Goal: Task Accomplishment & Management: Complete application form

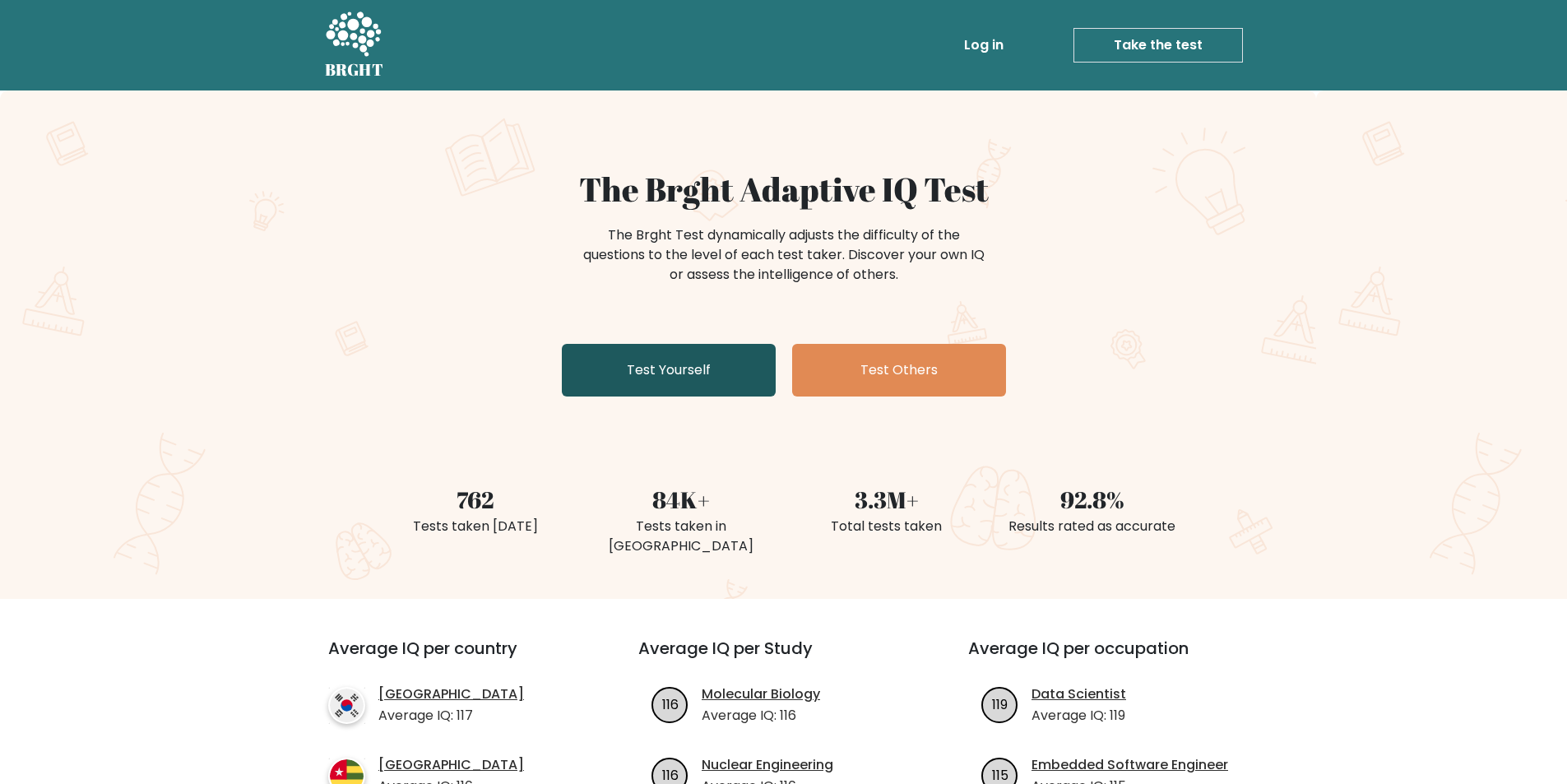
click at [728, 377] on link "Test Yourself" at bounding box center [668, 369] width 214 height 53
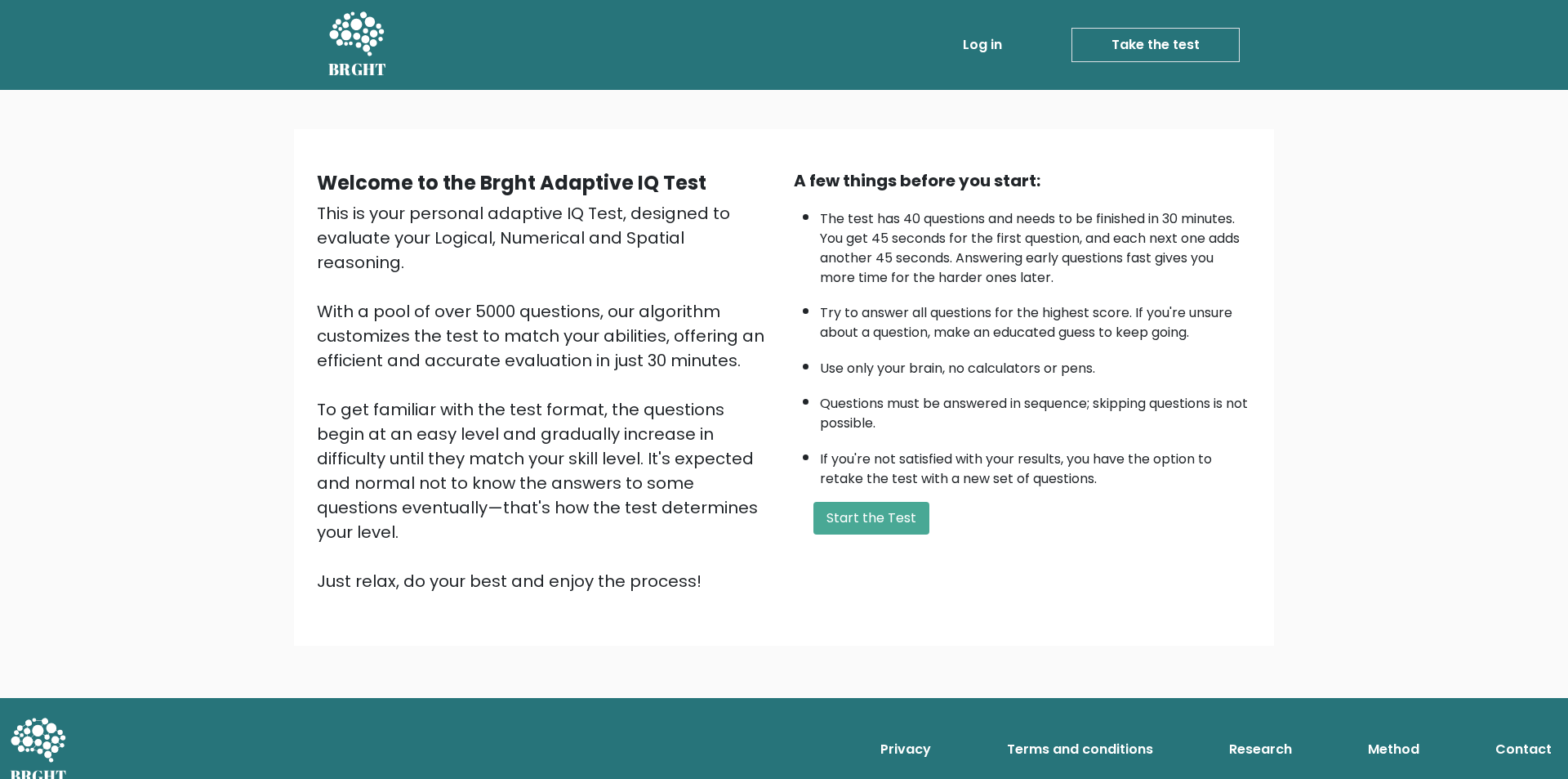
click at [872, 535] on div "A few things before you start: The test has 40 questions and needs to be finish…" at bounding box center [1022, 380] width 477 height 425
click at [869, 515] on button "Start the Test" at bounding box center [871, 517] width 116 height 33
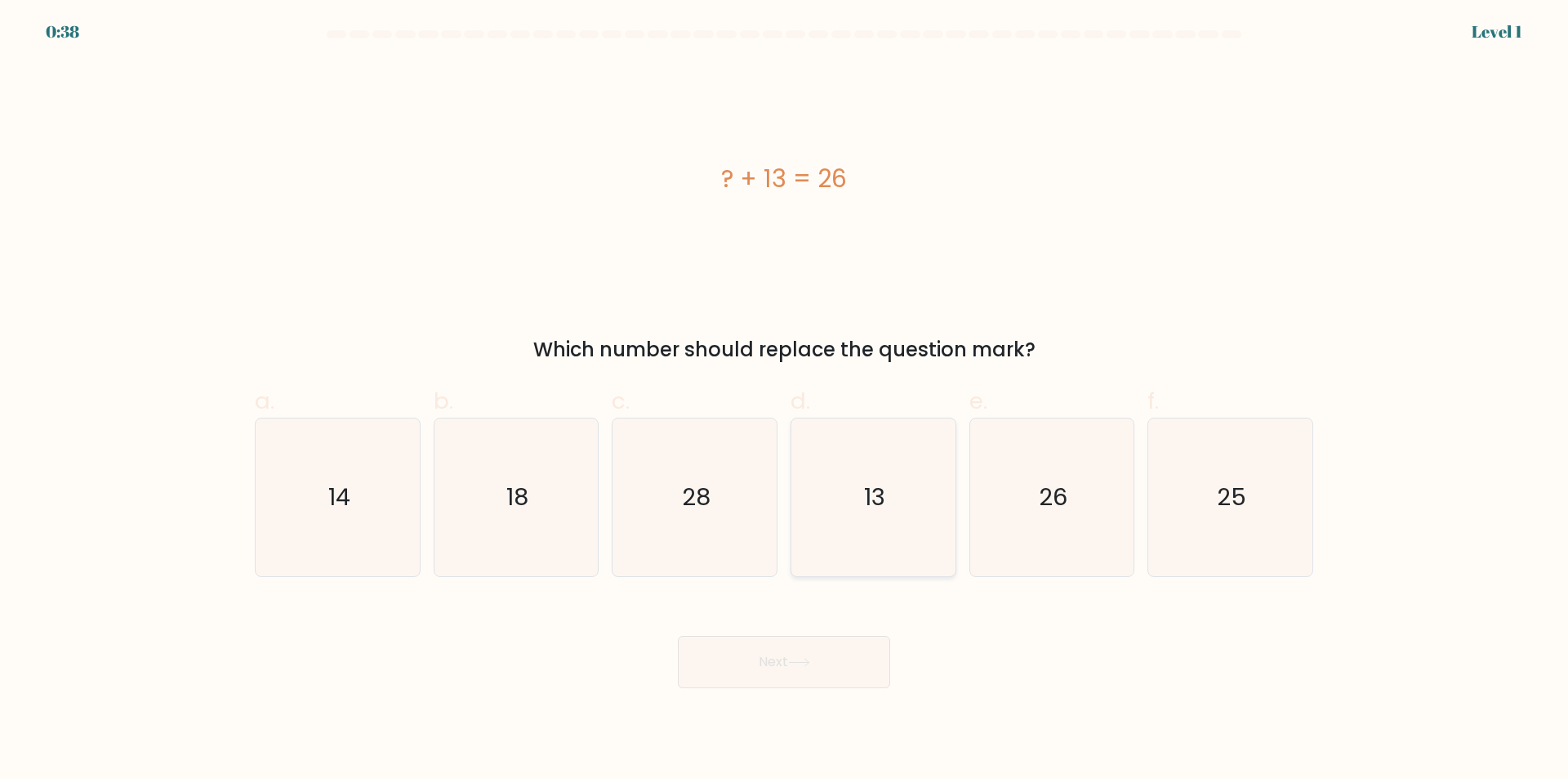
click at [895, 485] on icon "13" at bounding box center [873, 497] width 158 height 158
click at [784, 400] on input "d. 13" at bounding box center [784, 395] width 1 height 11
radio input "true"
click at [757, 666] on button "Next" at bounding box center [784, 661] width 213 height 53
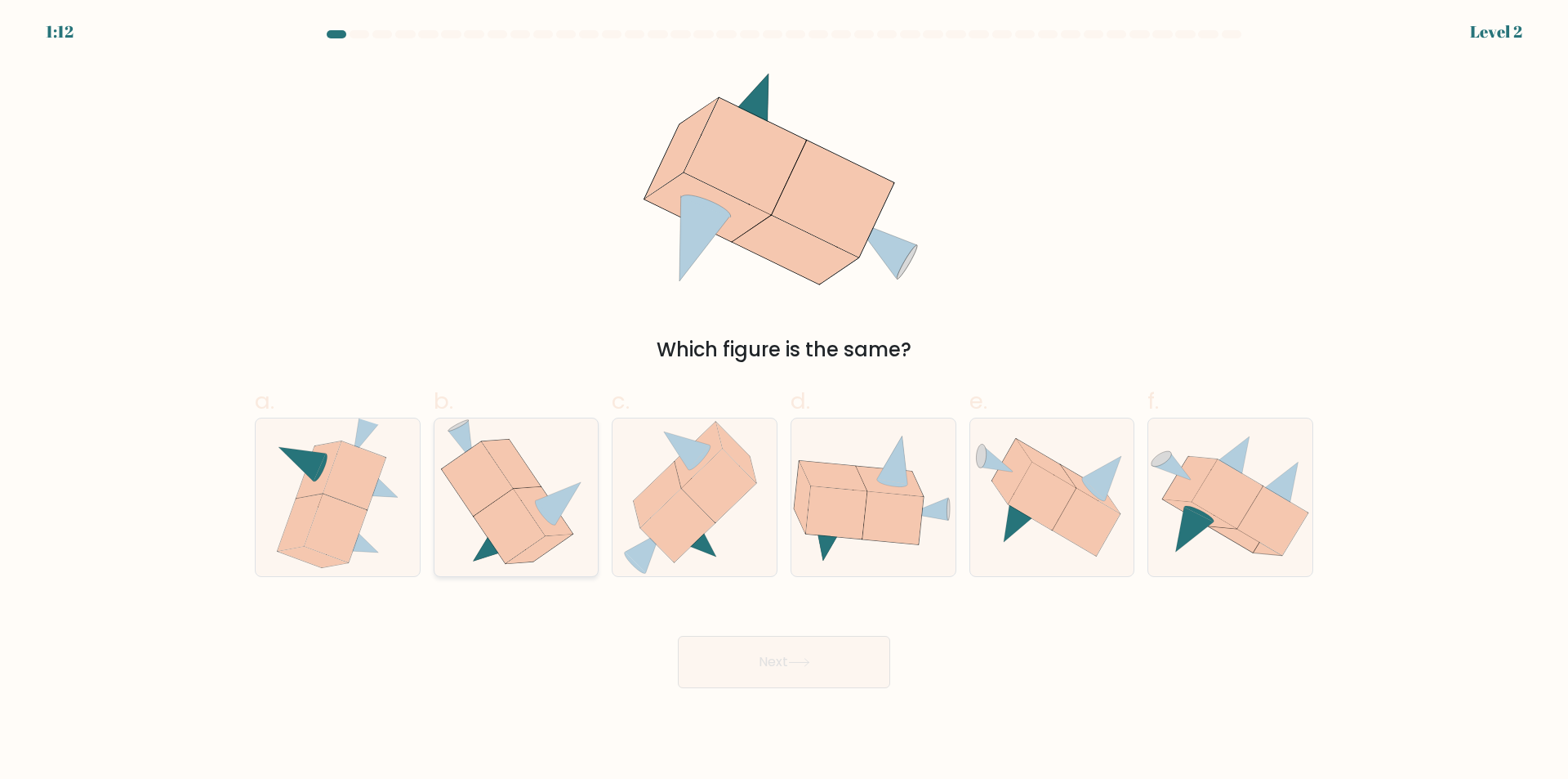
click at [523, 502] on icon at bounding box center [516, 497] width 151 height 158
click at [784, 400] on input "b." at bounding box center [784, 395] width 1 height 11
radio input "true"
click at [769, 660] on button "Next" at bounding box center [784, 661] width 213 height 53
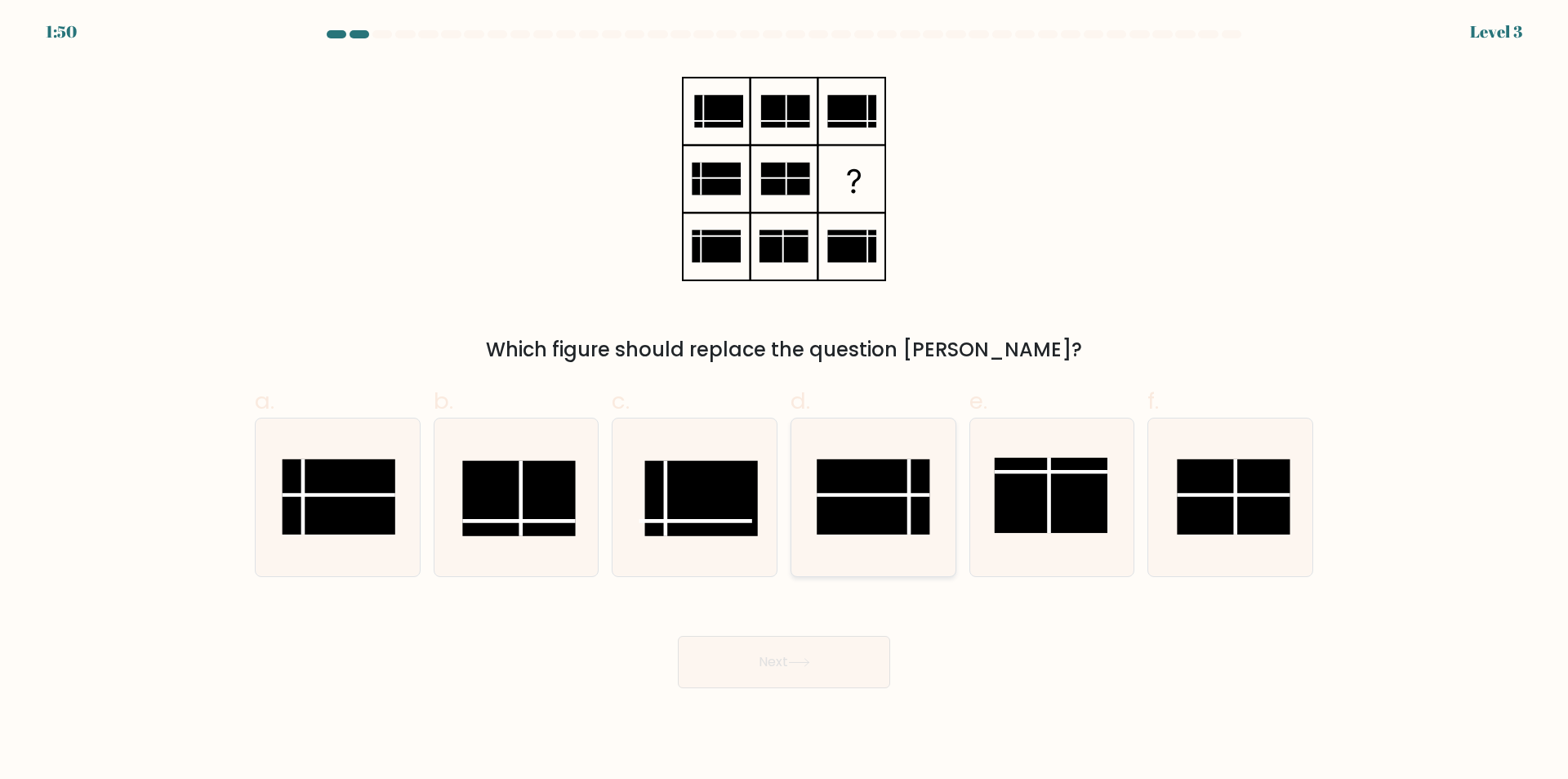
click at [884, 500] on rect at bounding box center [873, 497] width 113 height 75
click at [784, 400] on input "d." at bounding box center [784, 395] width 1 height 11
radio input "true"
click at [819, 657] on button "Next" at bounding box center [784, 661] width 213 height 53
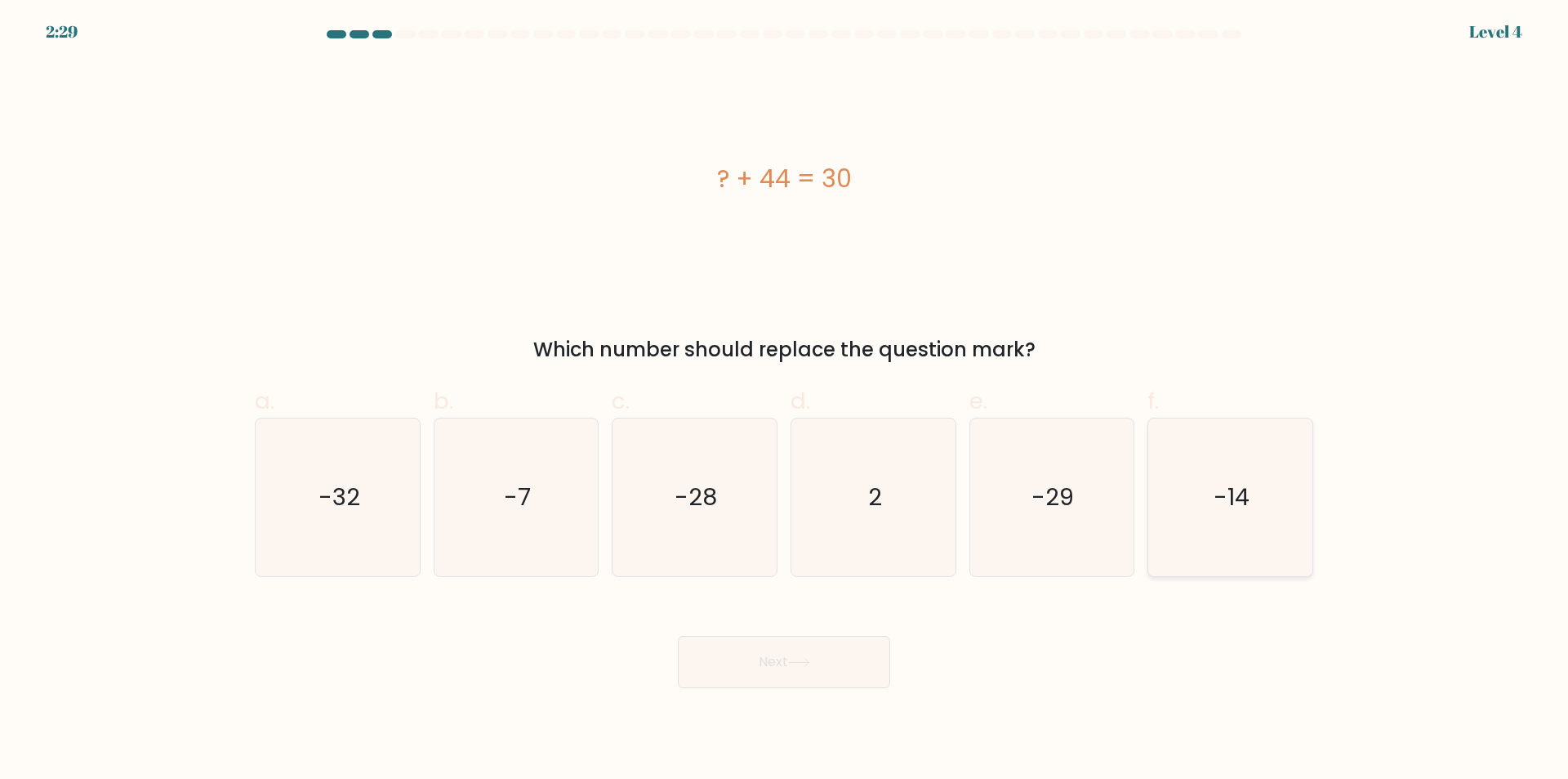
click at [1235, 510] on text "-14" at bounding box center [1232, 497] width 36 height 33
click at [784, 400] on input "f. -14" at bounding box center [784, 395] width 1 height 11
radio input "true"
click at [811, 667] on button "Next" at bounding box center [784, 661] width 213 height 53
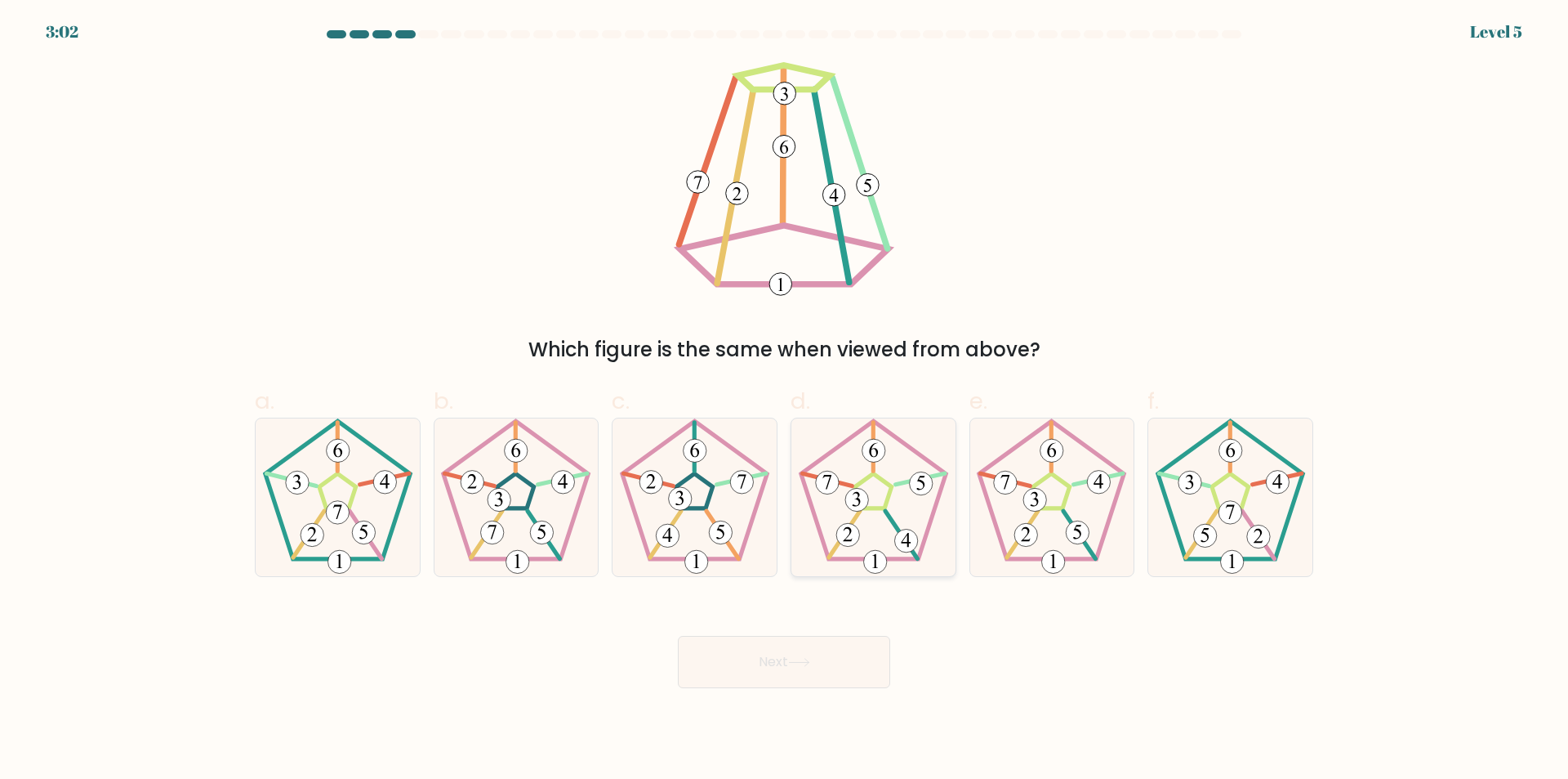
click at [882, 500] on icon at bounding box center [873, 497] width 158 height 158
click at [784, 400] on input "d." at bounding box center [784, 395] width 1 height 11
radio input "true"
click at [853, 656] on button "Next" at bounding box center [784, 661] width 213 height 53
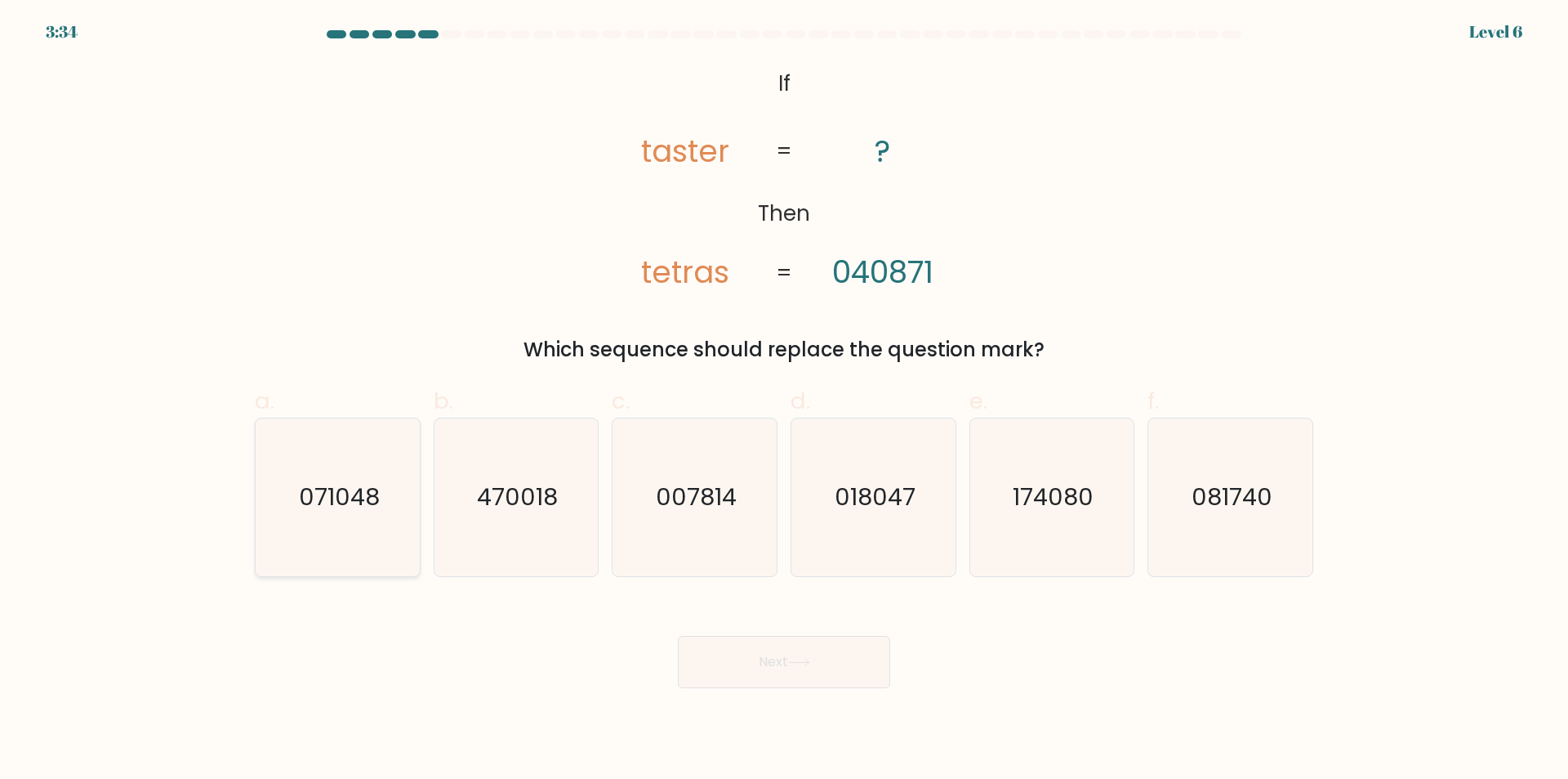
click at [370, 515] on icon "071048" at bounding box center [338, 497] width 158 height 158
click at [784, 400] on input "a. 071048" at bounding box center [784, 395] width 1 height 11
radio input "true"
click at [782, 655] on button "Next" at bounding box center [784, 661] width 213 height 53
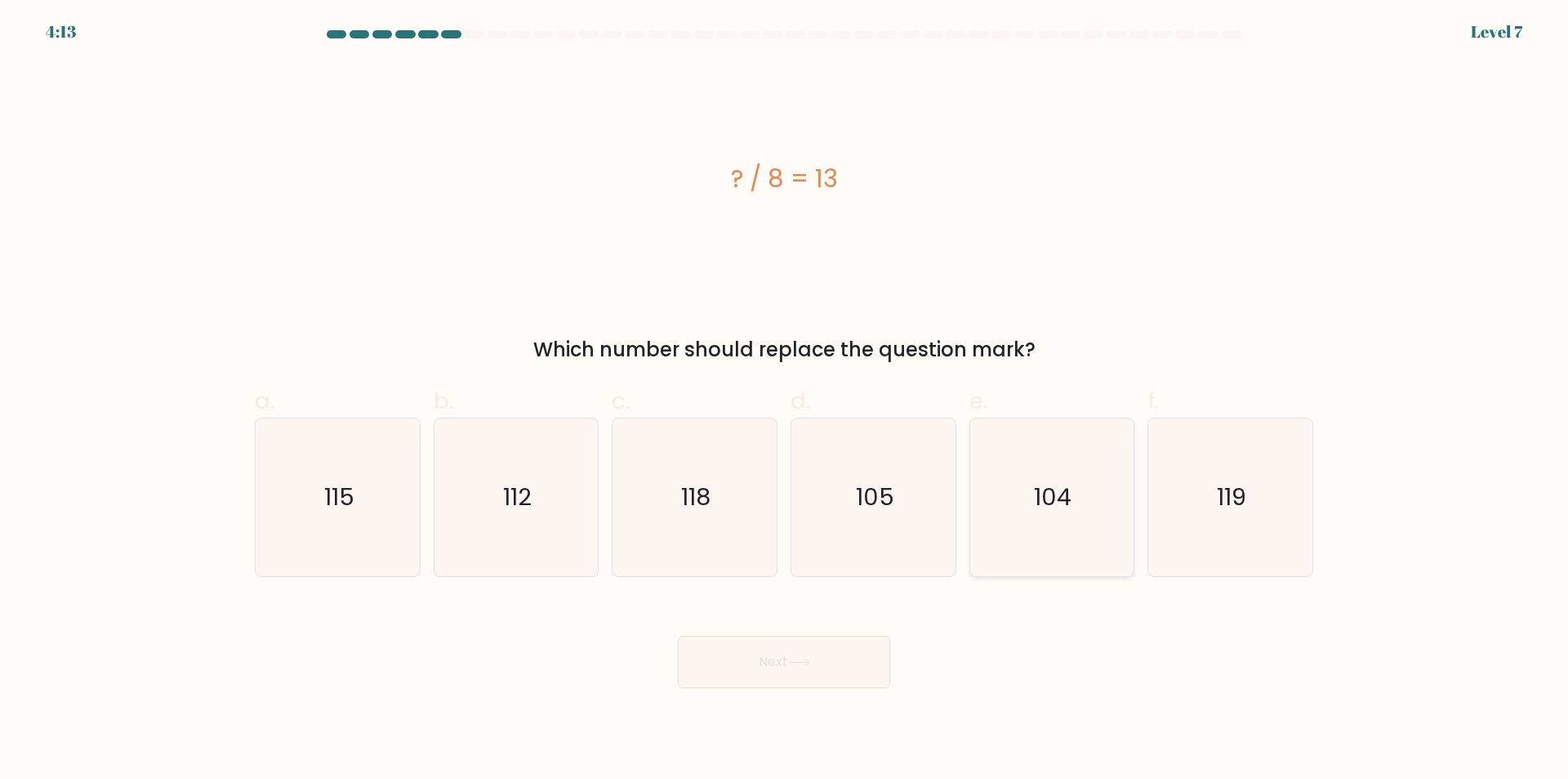
click at [1033, 425] on icon "104" at bounding box center [1051, 497] width 158 height 158
click at [784, 400] on input "e. 104" at bounding box center [784, 395] width 1 height 11
radio input "true"
click at [793, 677] on button "Next" at bounding box center [784, 661] width 213 height 53
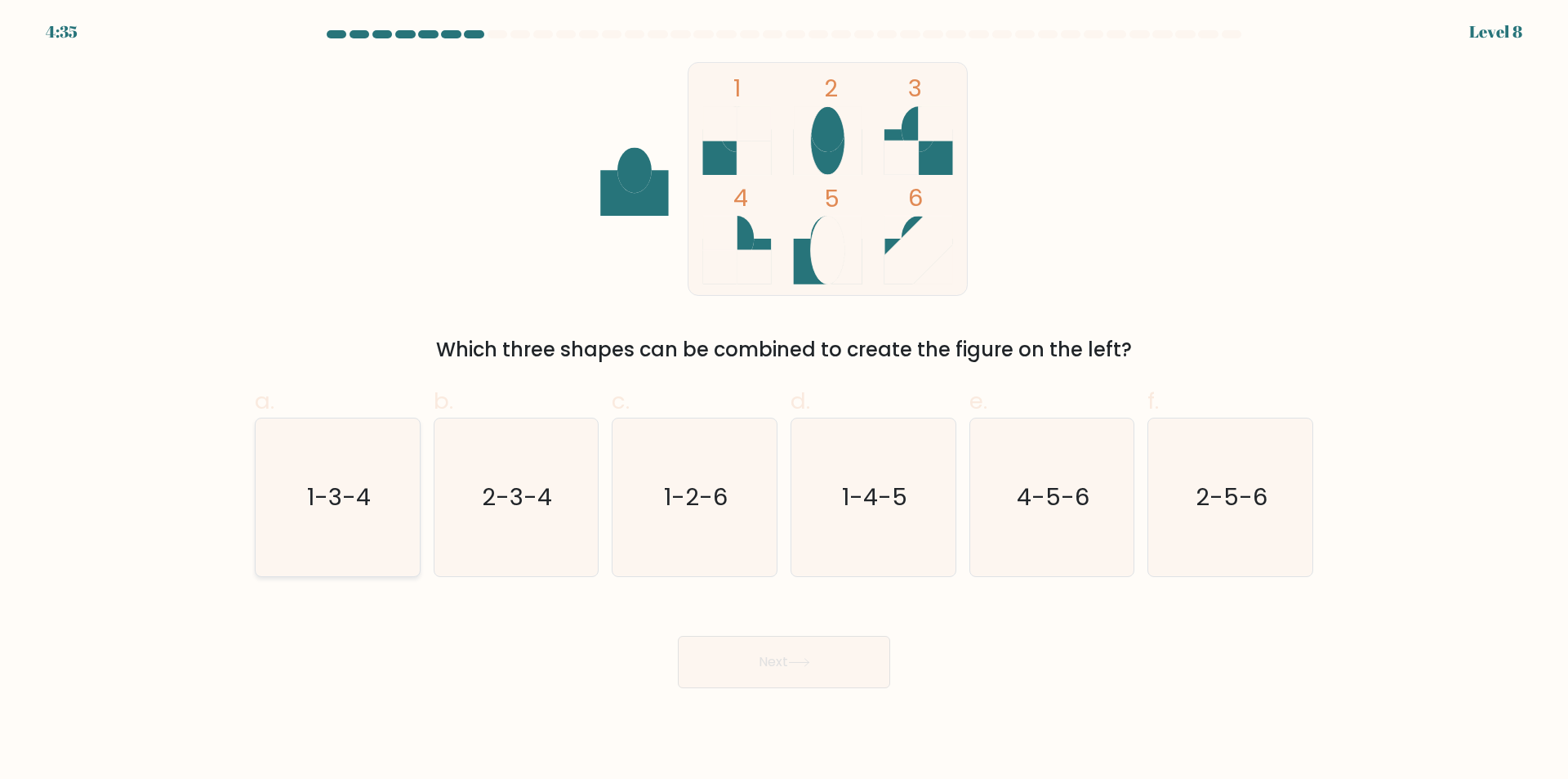
click at [373, 484] on icon "1-3-4" at bounding box center [338, 497] width 158 height 158
click at [784, 400] on input "a. 1-3-4" at bounding box center [784, 395] width 1 height 11
radio input "true"
click at [744, 672] on button "Next" at bounding box center [784, 661] width 213 height 53
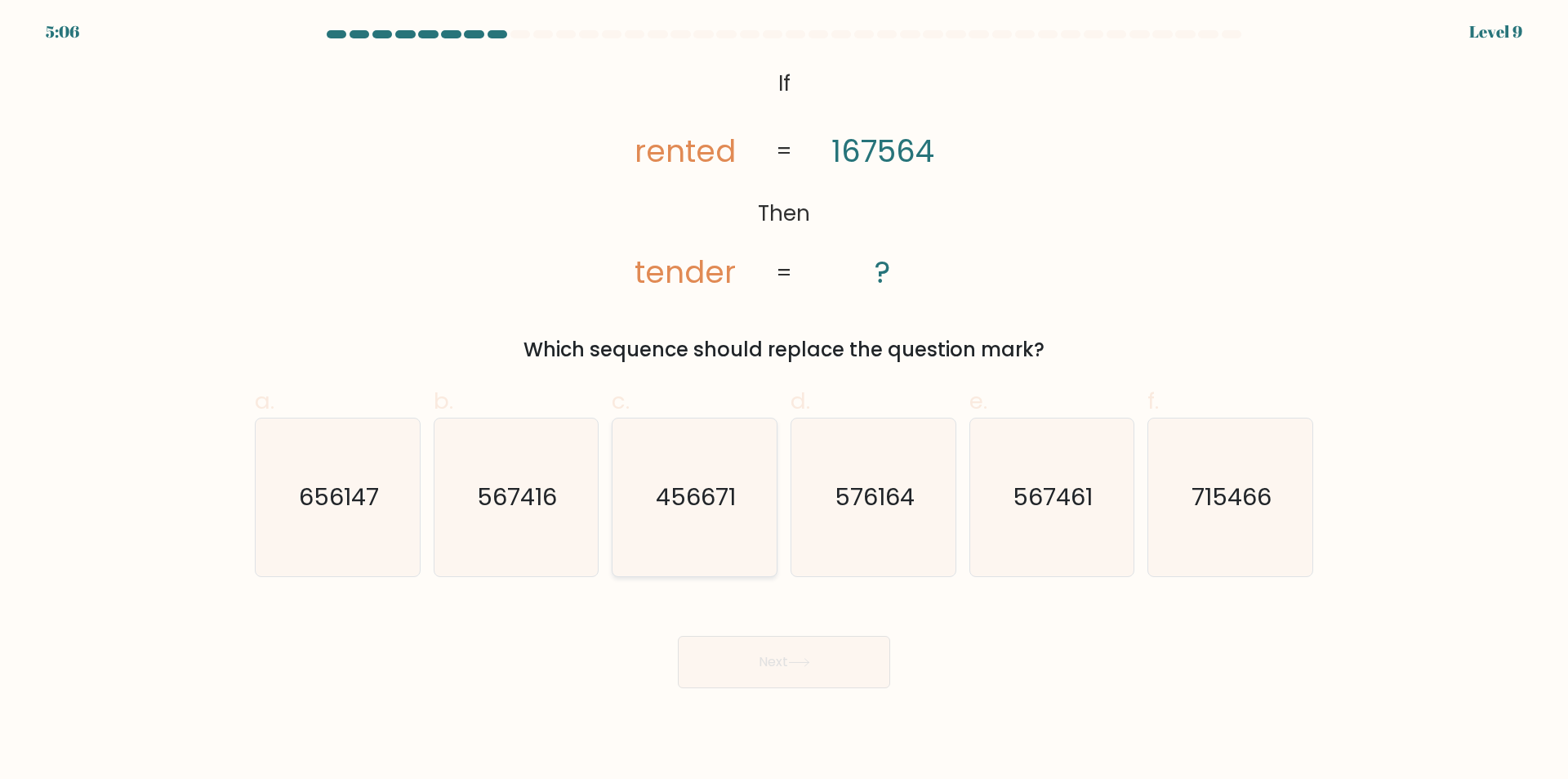
click at [735, 535] on icon "456671" at bounding box center [694, 497] width 158 height 158
click at [784, 400] on input "c. 456671" at bounding box center [784, 395] width 1 height 11
radio input "true"
click at [1012, 501] on icon "567461" at bounding box center [1051, 497] width 158 height 158
click at [784, 400] on input "e. 567461" at bounding box center [784, 395] width 1 height 11
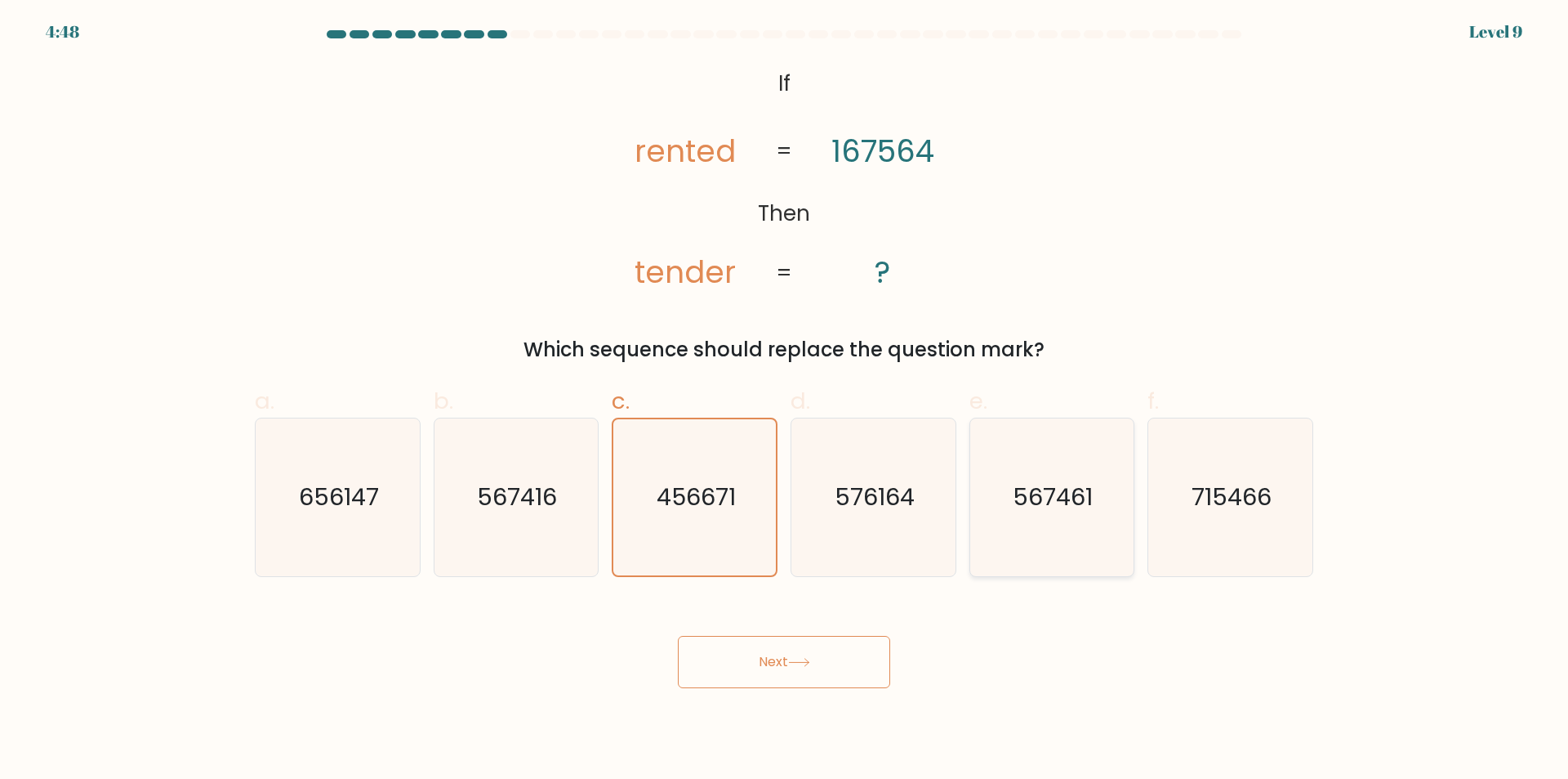
radio input "true"
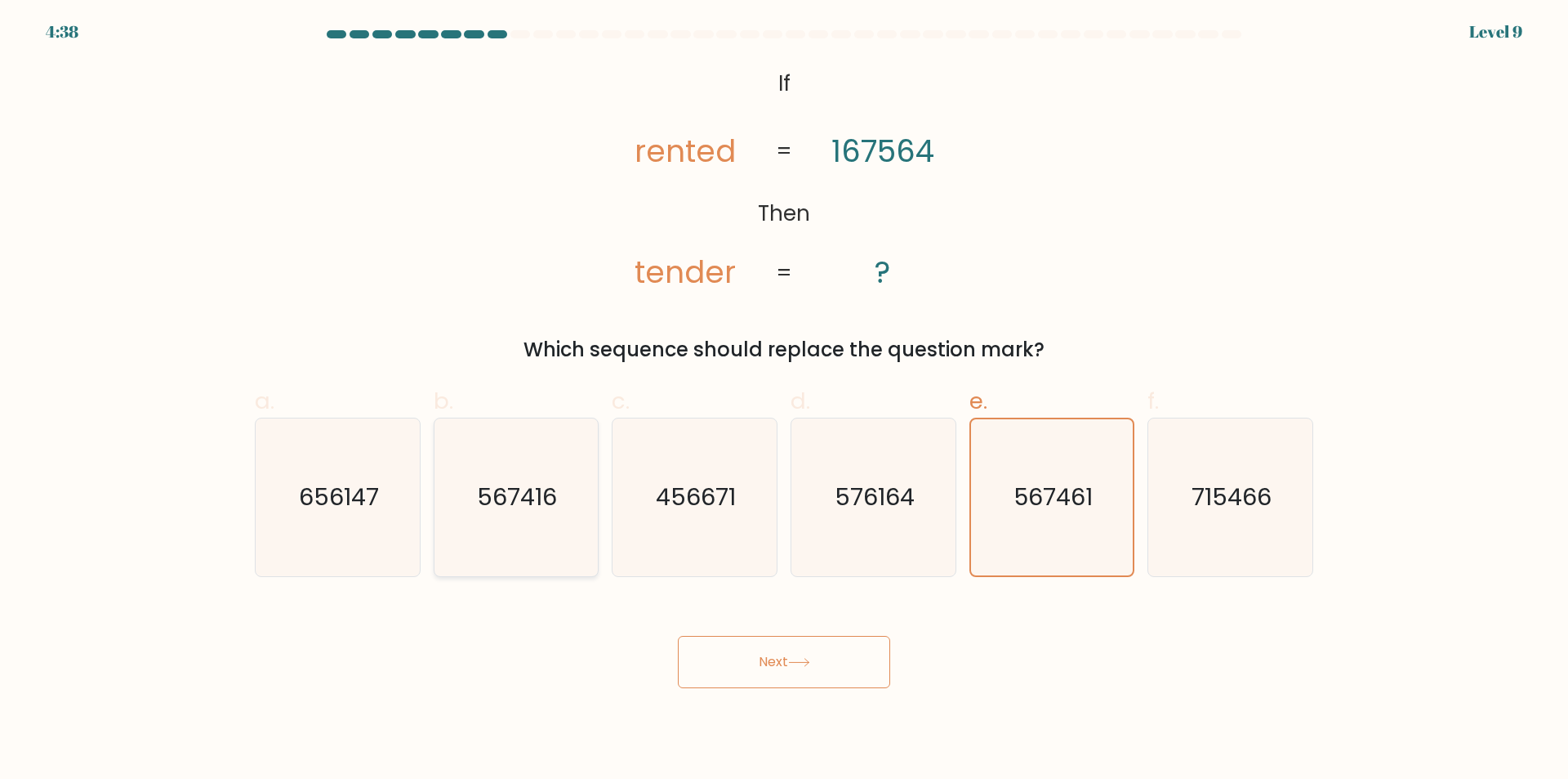
click at [549, 521] on icon "567416" at bounding box center [515, 497] width 158 height 158
click at [784, 400] on input "b. 567416" at bounding box center [784, 395] width 1 height 11
radio input "true"
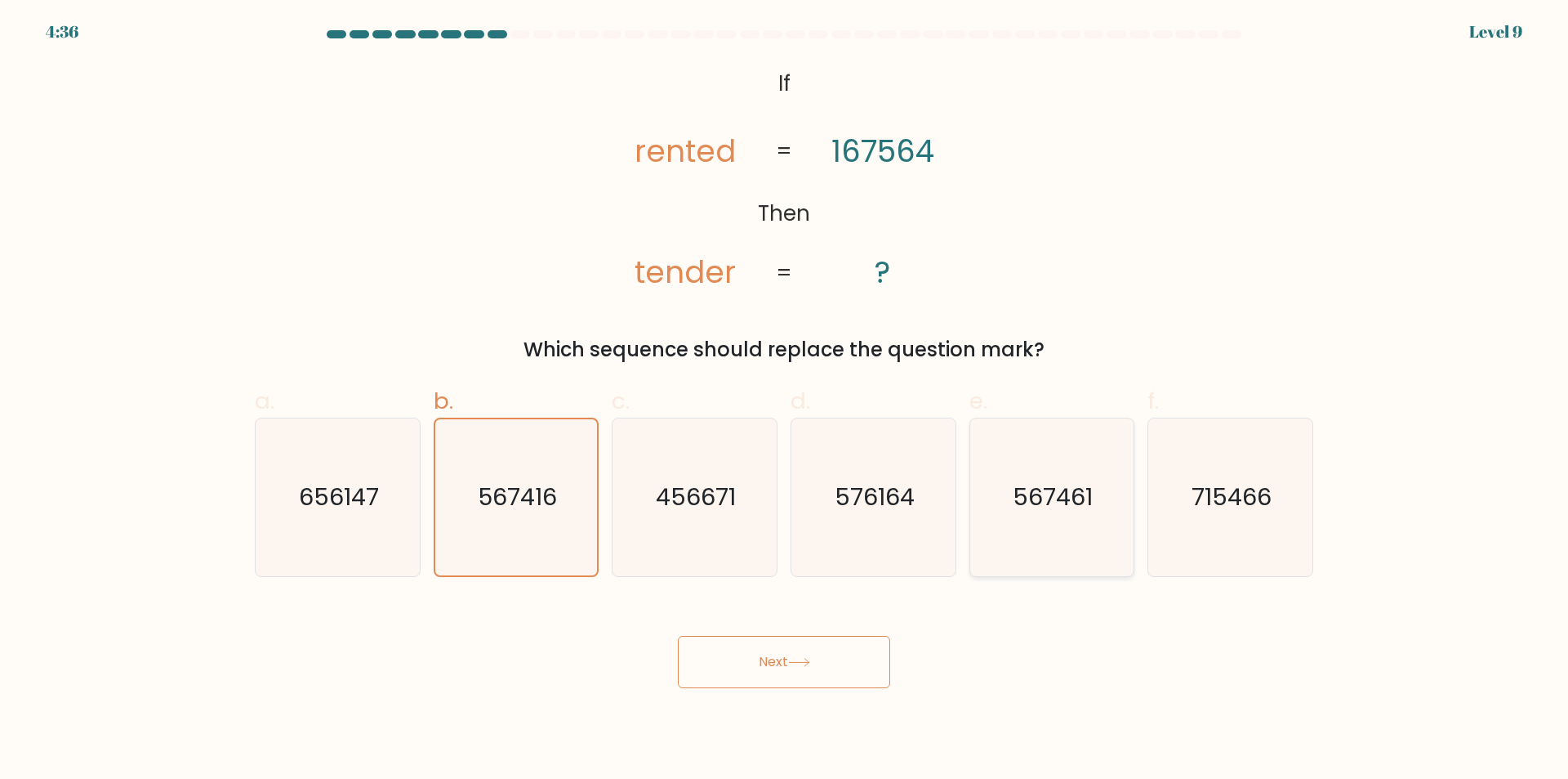
click at [1009, 526] on icon "567461" at bounding box center [1051, 497] width 158 height 158
click at [784, 400] on input "e. 567461" at bounding box center [784, 395] width 1 height 11
radio input "true"
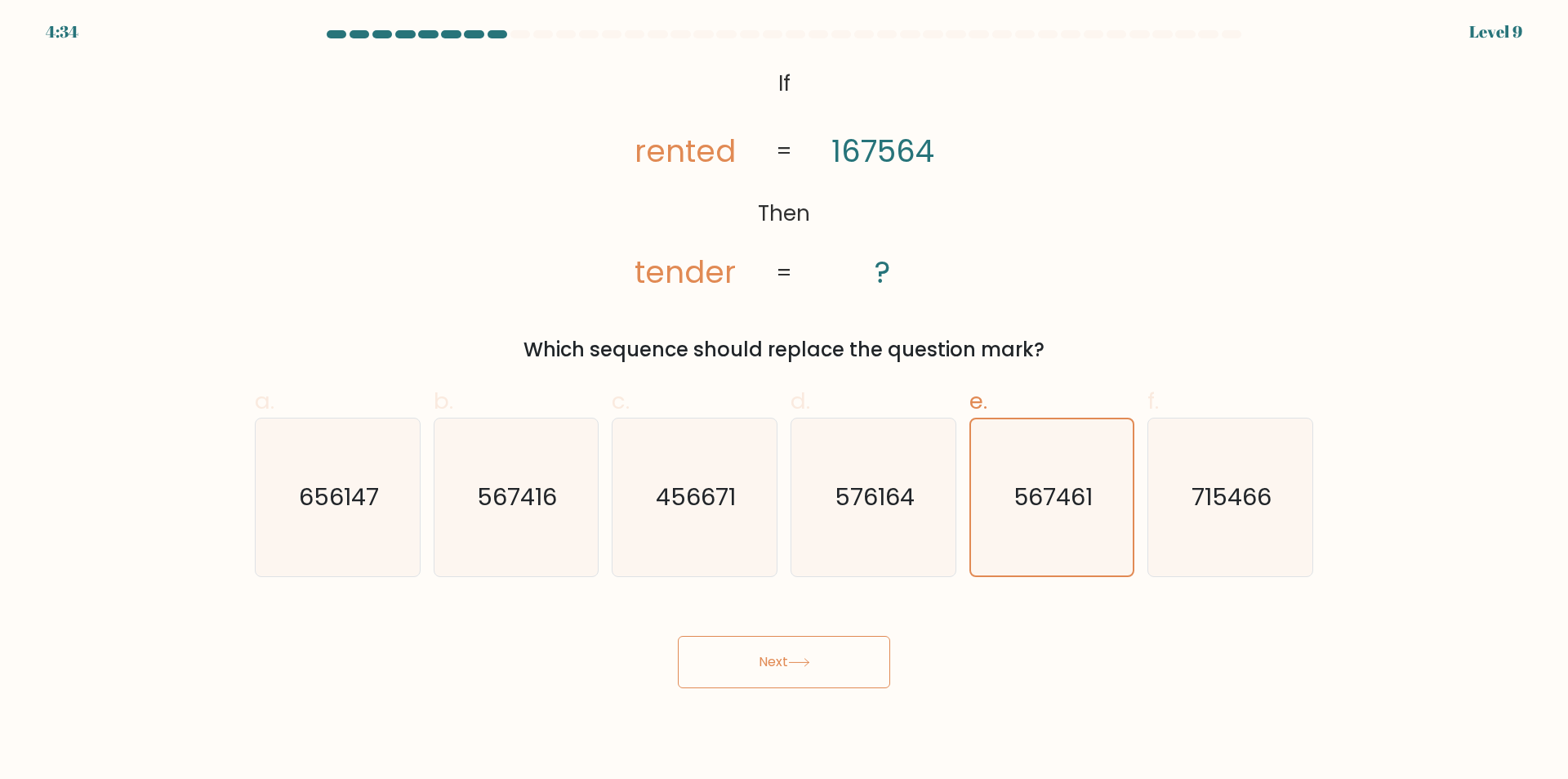
click at [748, 652] on button "Next" at bounding box center [784, 661] width 213 height 53
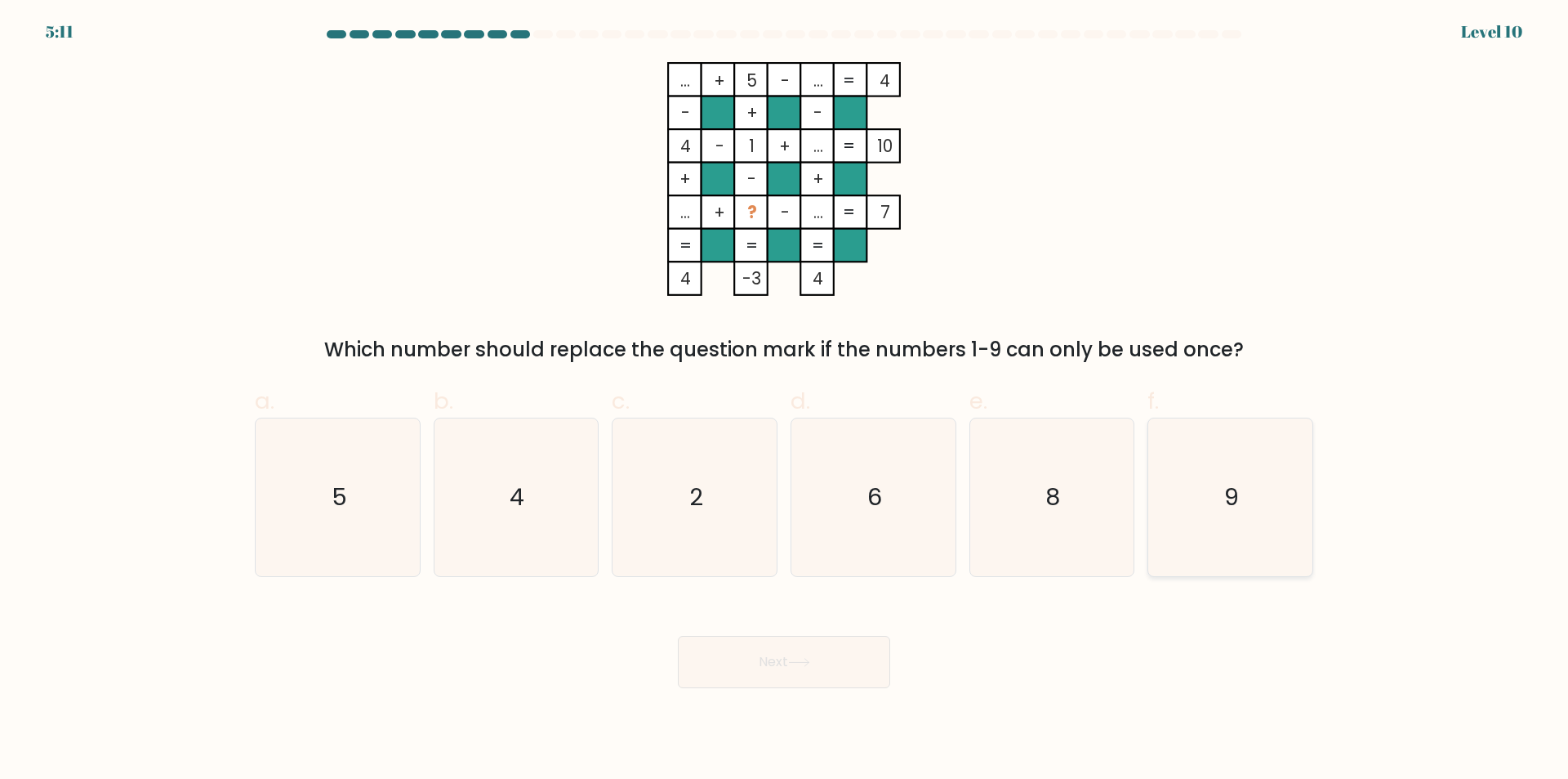
click at [1210, 466] on icon "9" at bounding box center [1230, 497] width 158 height 158
click at [784, 400] on input "f. 9" at bounding box center [784, 395] width 1 height 11
radio input "true"
click at [784, 665] on button "Next" at bounding box center [784, 661] width 213 height 53
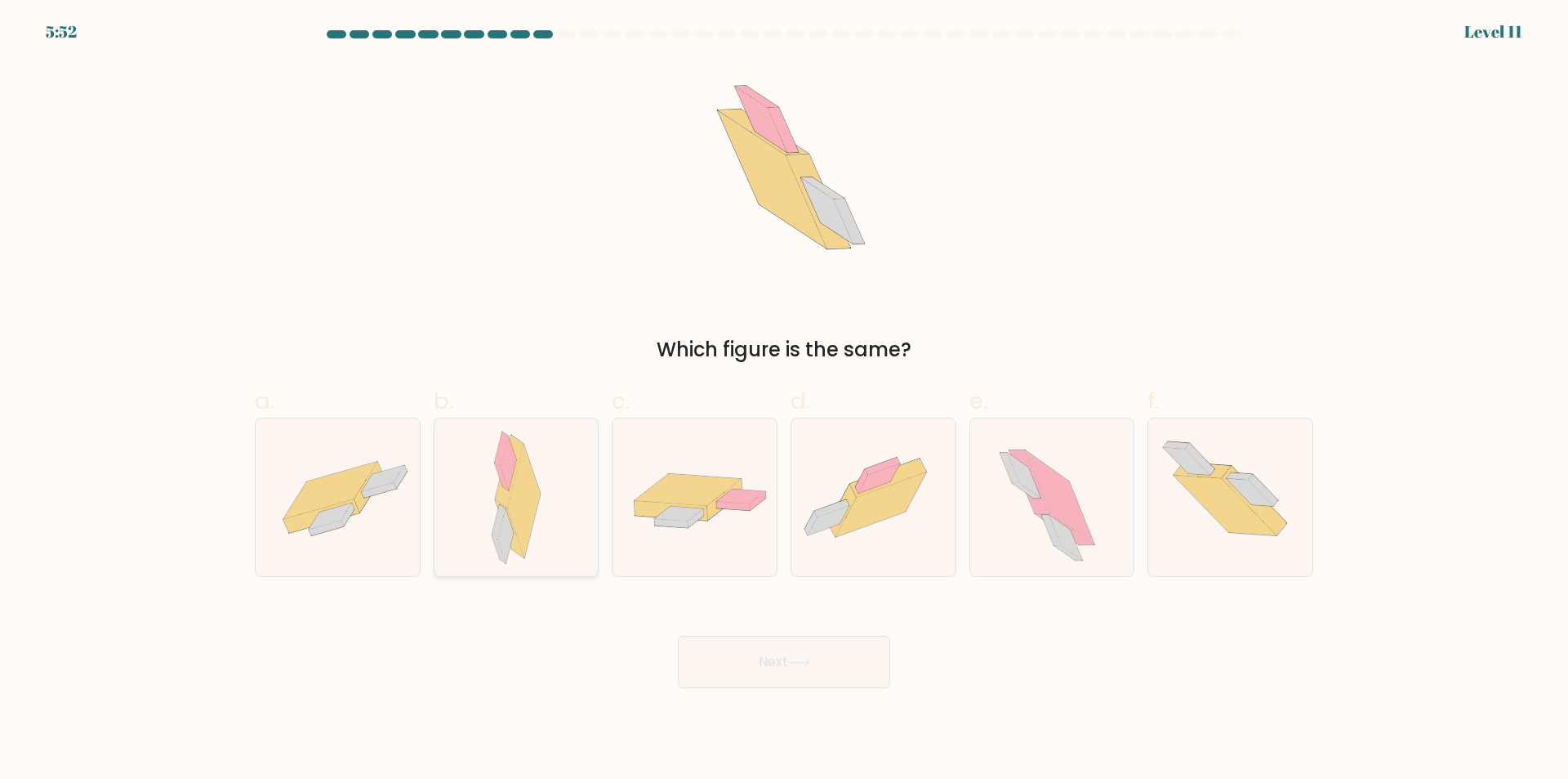
click at [564, 476] on div at bounding box center [516, 497] width 166 height 159
click at [784, 400] on input "b." at bounding box center [784, 395] width 1 height 11
radio input "true"
click at [717, 667] on button "Next" at bounding box center [784, 661] width 213 height 53
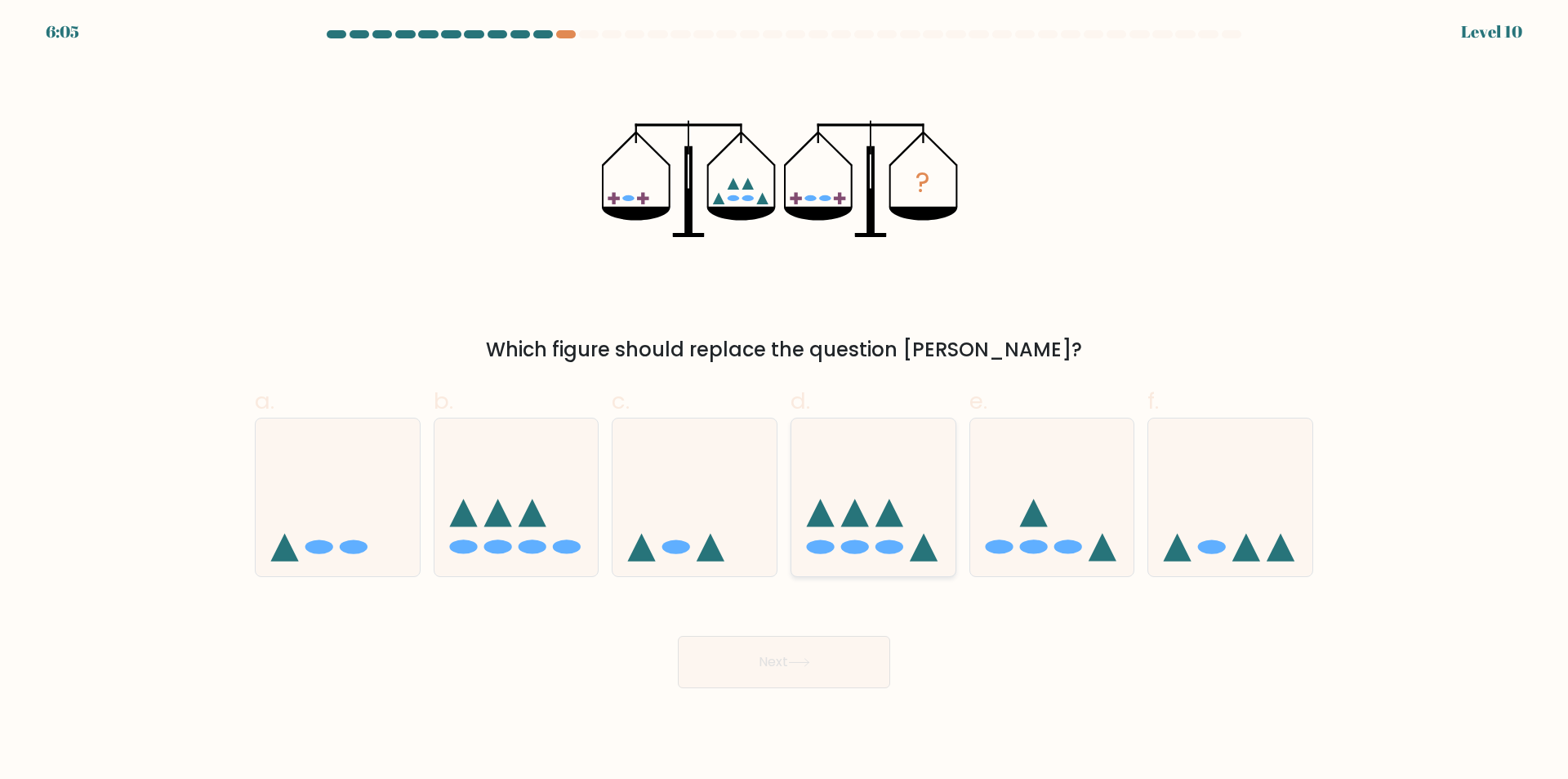
click at [834, 500] on icon at bounding box center [873, 497] width 164 height 136
click at [784, 400] on input "d." at bounding box center [784, 395] width 1 height 11
radio input "true"
click at [834, 652] on button "Next" at bounding box center [784, 661] width 213 height 53
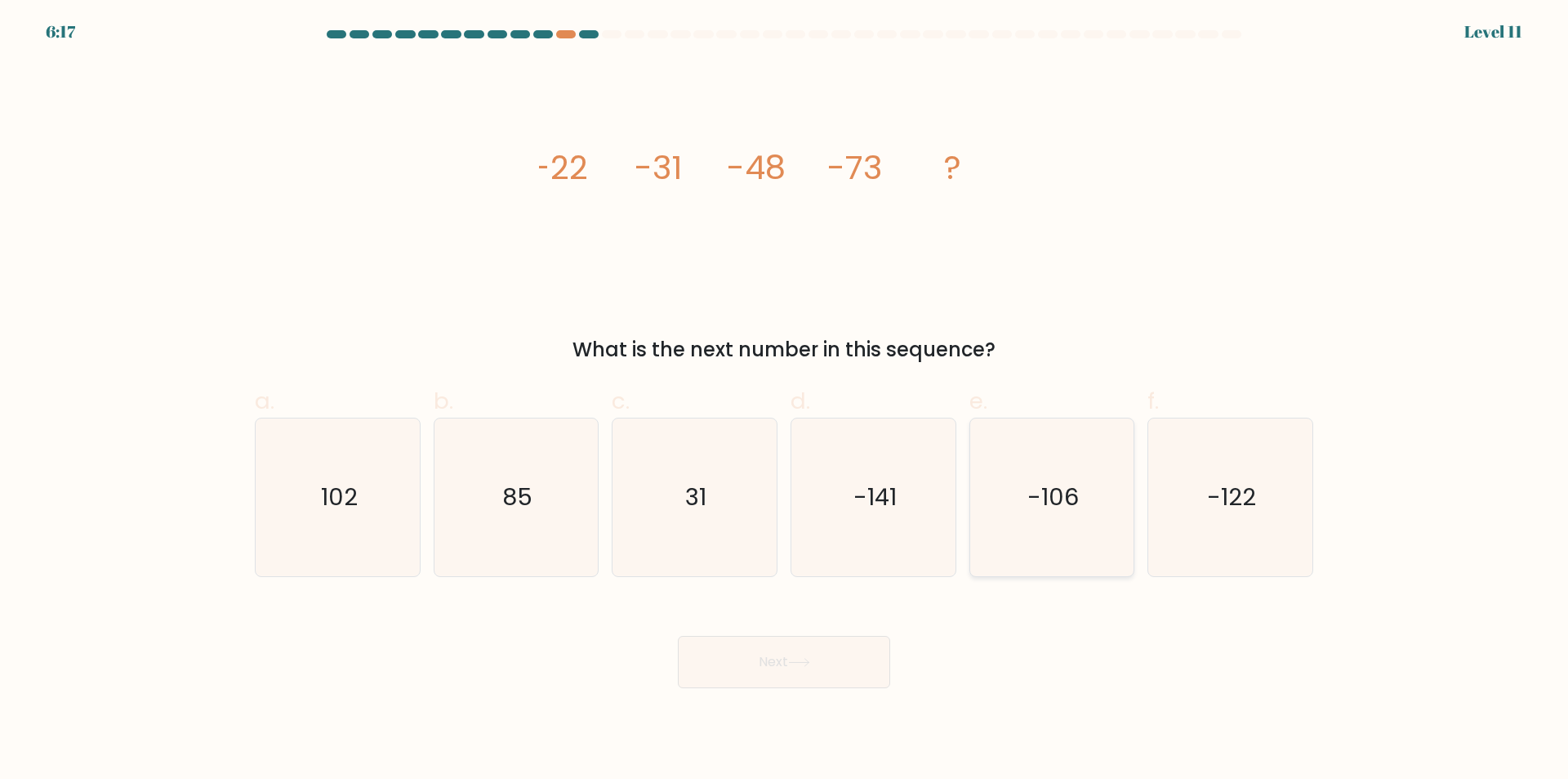
click at [1046, 495] on text "-106" at bounding box center [1053, 497] width 52 height 33
click at [784, 400] on input "e. -106" at bounding box center [784, 395] width 1 height 11
radio input "true"
click at [855, 659] on button "Next" at bounding box center [784, 661] width 213 height 53
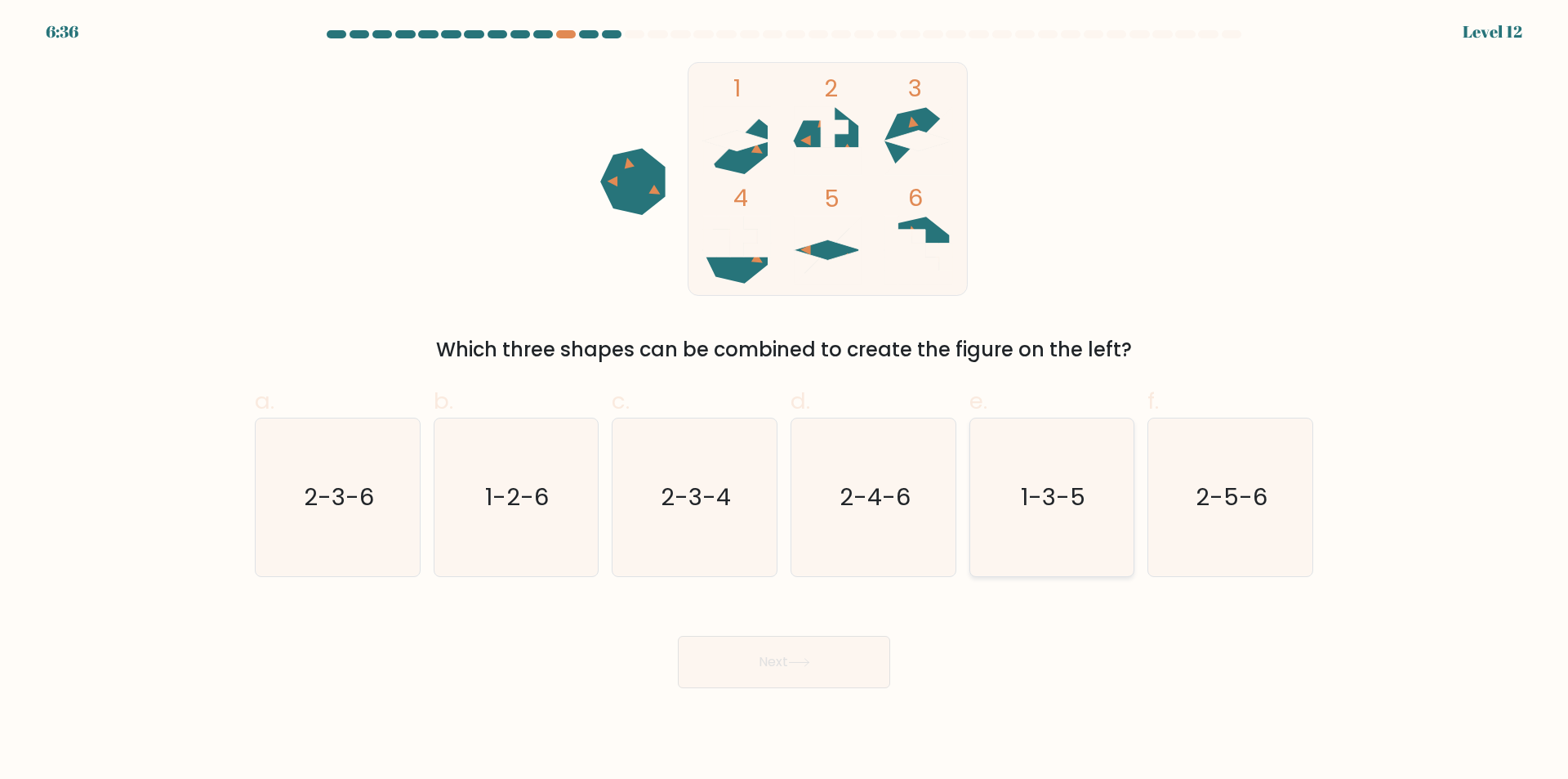
click at [1009, 508] on icon "1-3-5" at bounding box center [1051, 497] width 158 height 158
click at [784, 400] on input "e. 1-3-5" at bounding box center [784, 395] width 1 height 11
radio input "true"
click at [824, 645] on button "Next" at bounding box center [784, 661] width 213 height 53
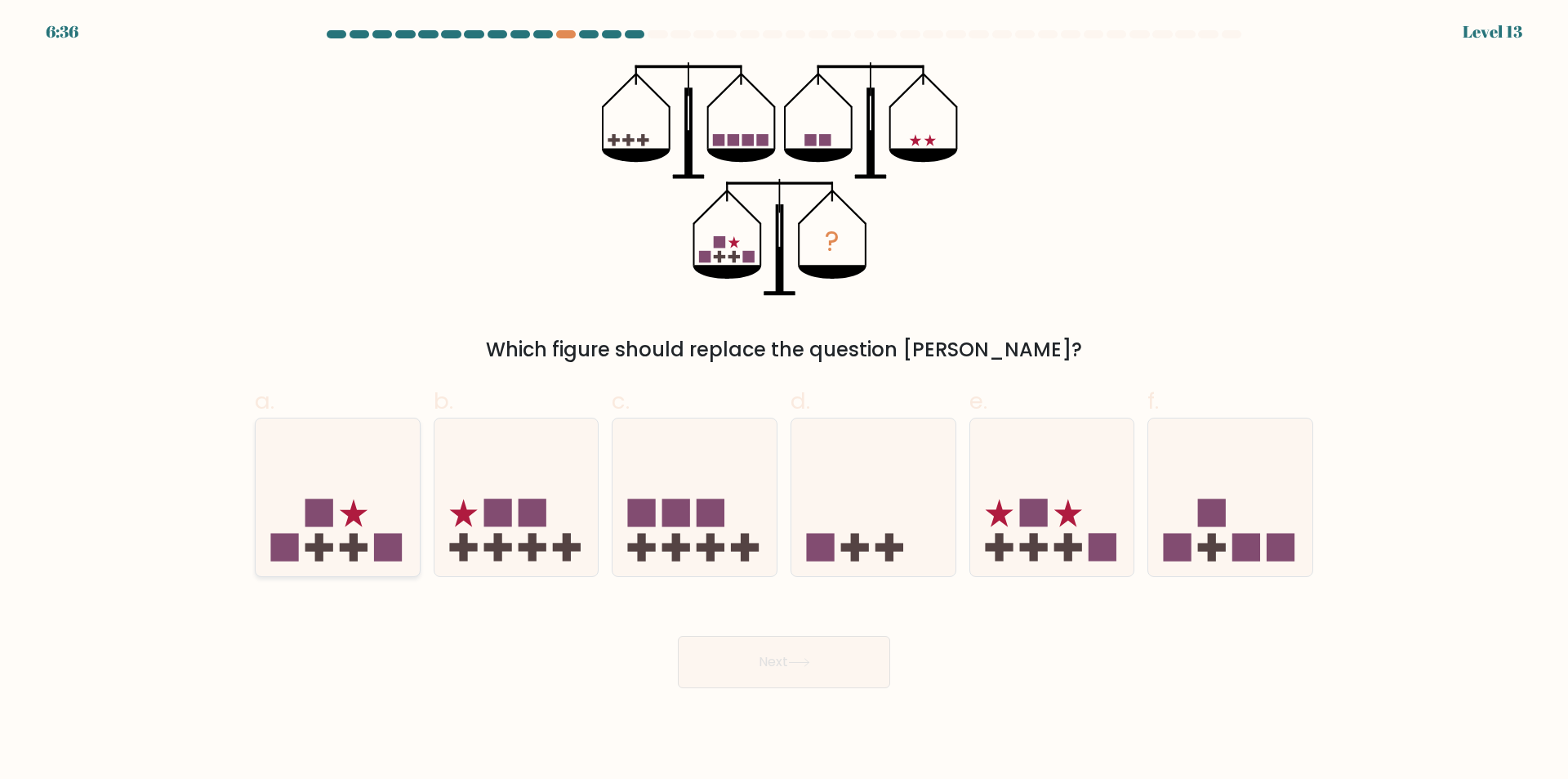
click at [343, 522] on icon at bounding box center [338, 497] width 164 height 136
click at [784, 400] on input "a." at bounding box center [784, 395] width 1 height 11
radio input "true"
click at [762, 668] on button "Next" at bounding box center [784, 661] width 213 height 53
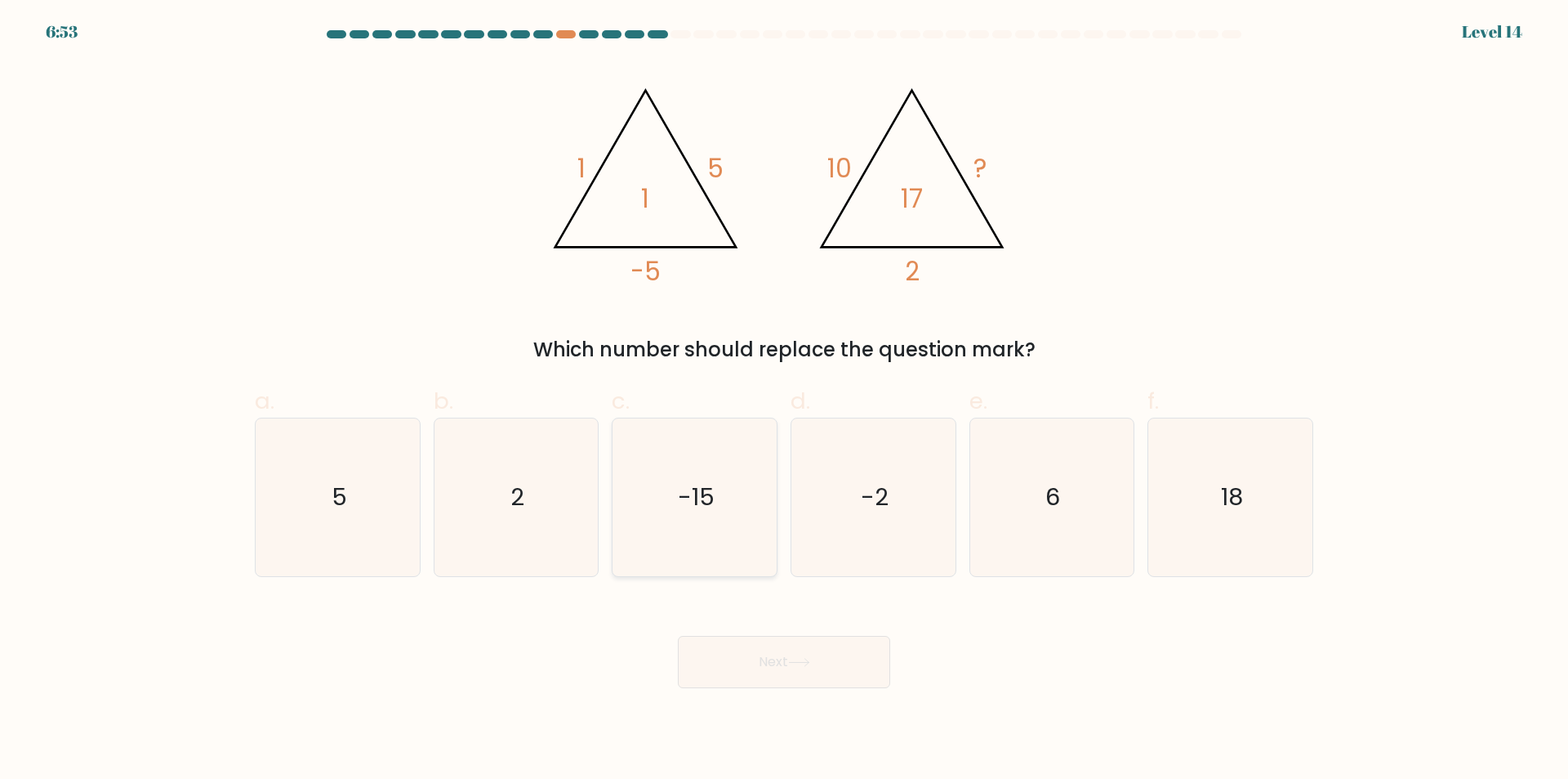
click at [693, 513] on text "-15" at bounding box center [696, 497] width 37 height 33
click at [784, 400] on input "c. -15" at bounding box center [784, 395] width 1 height 11
radio input "true"
click at [798, 644] on button "Next" at bounding box center [784, 661] width 213 height 53
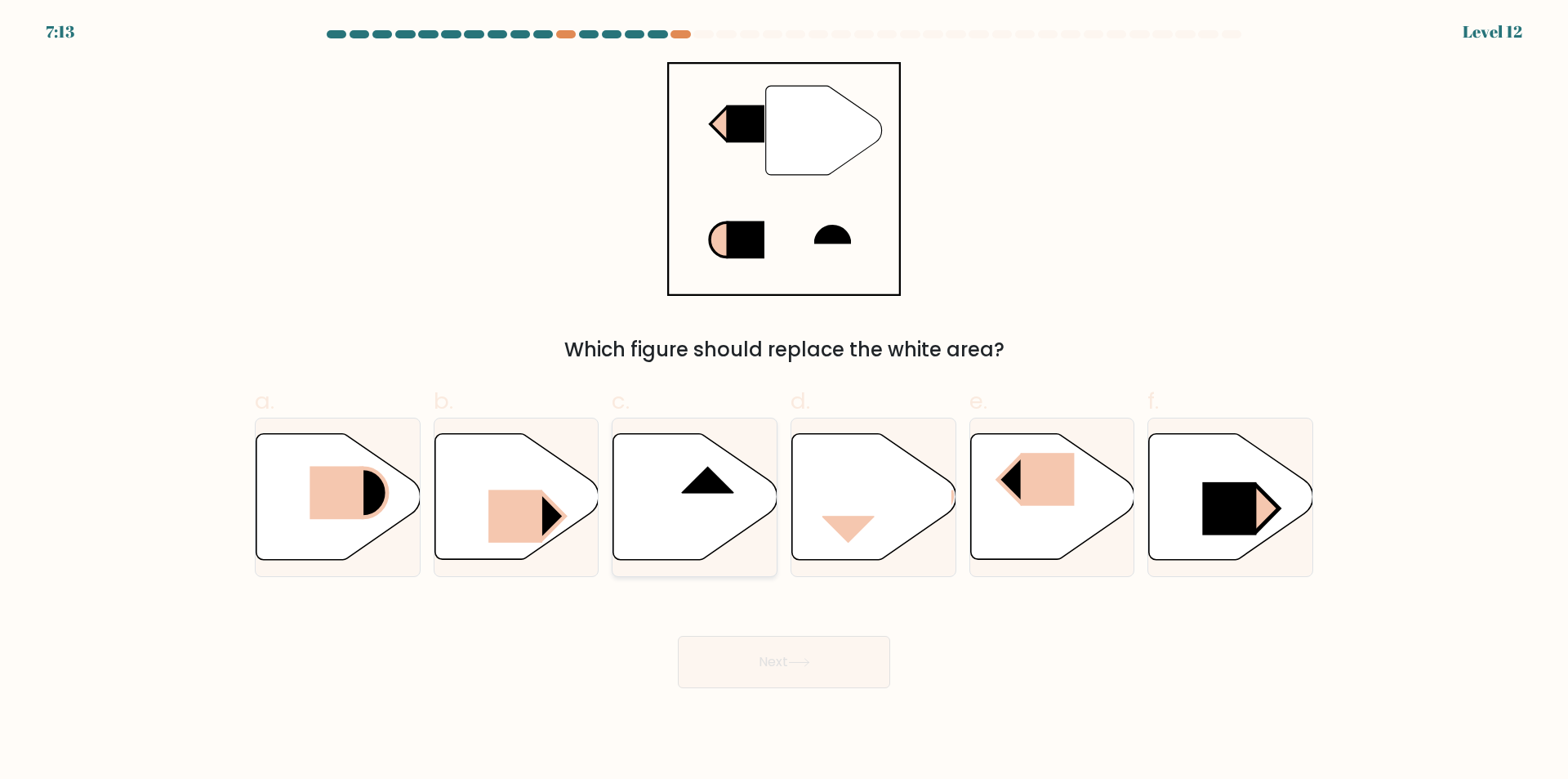
click at [699, 498] on icon at bounding box center [695, 496] width 164 height 126
click at [784, 400] on input "c." at bounding box center [784, 395] width 1 height 11
radio input "true"
click at [819, 647] on button "Next" at bounding box center [784, 661] width 213 height 53
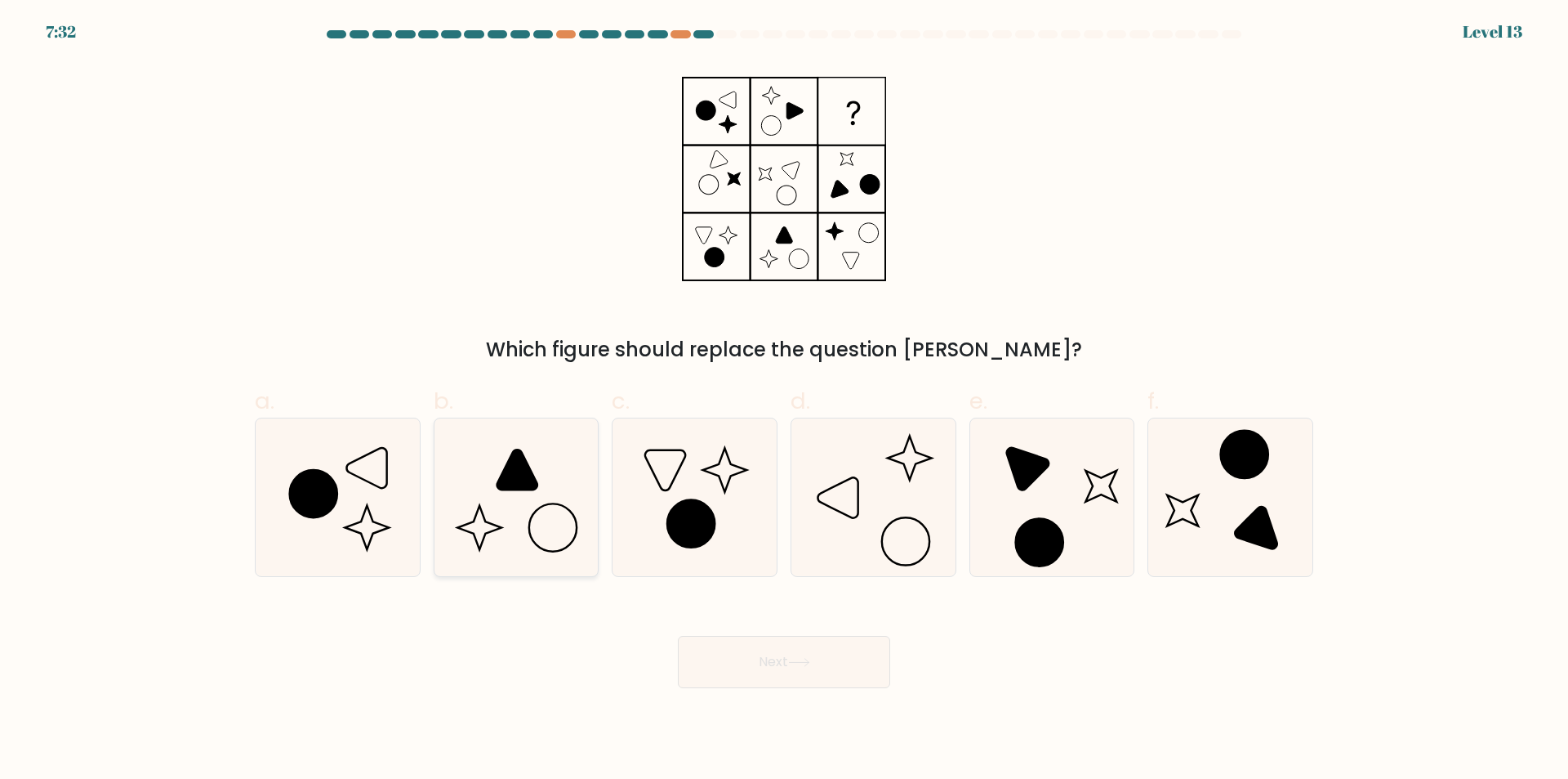
click at [521, 507] on icon at bounding box center [515, 497] width 158 height 158
click at [784, 400] on input "b." at bounding box center [784, 395] width 1 height 11
radio input "true"
click at [892, 540] on icon at bounding box center [873, 497] width 158 height 158
click at [784, 400] on input "d." at bounding box center [784, 395] width 1 height 11
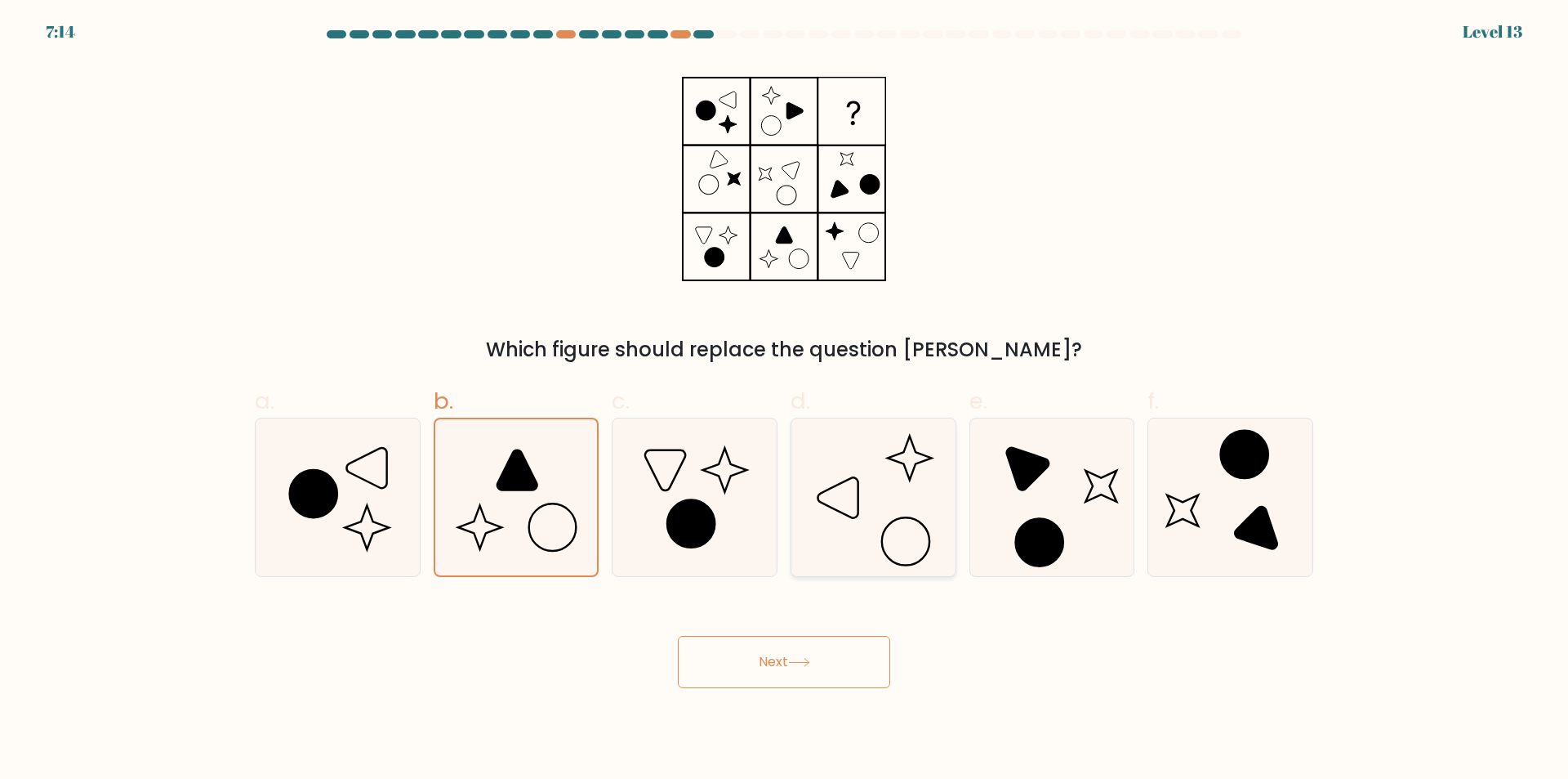
radio input "true"
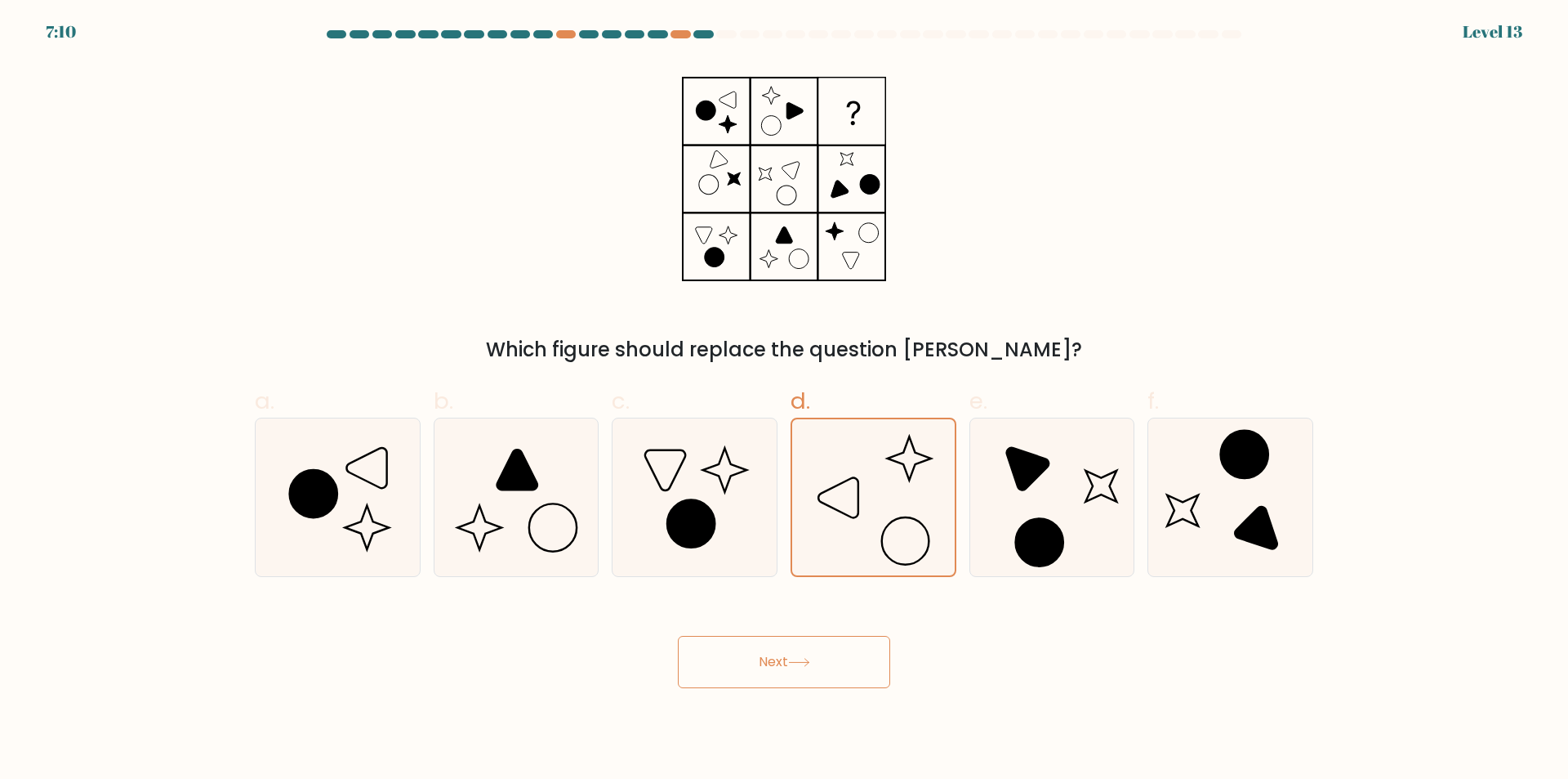
click at [832, 668] on button "Next" at bounding box center [784, 661] width 213 height 53
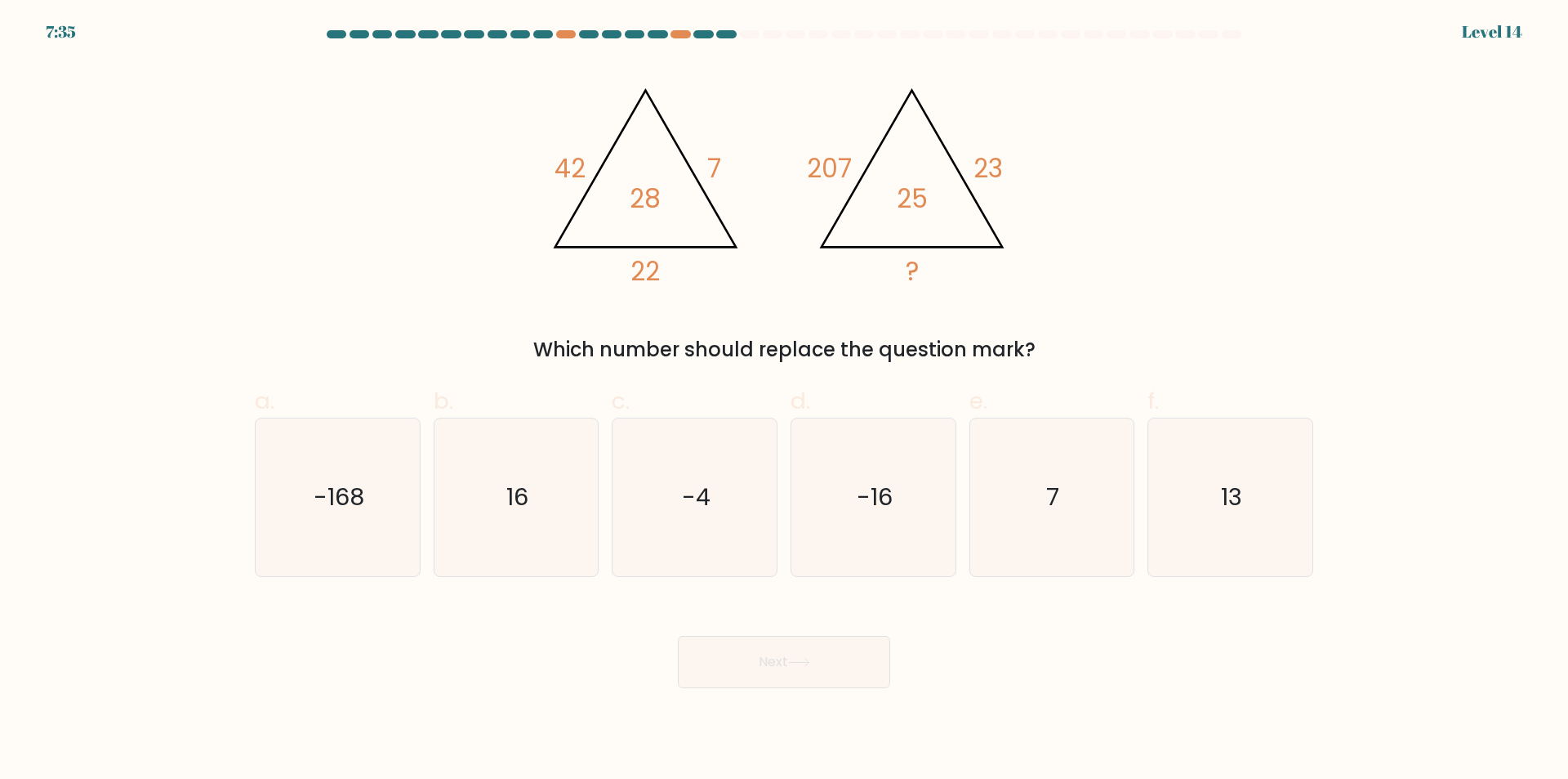
drag, startPoint x: 405, startPoint y: 498, endPoint x: 425, endPoint y: 503, distance: 20.6
click at [405, 497] on icon "-168" at bounding box center [338, 497] width 158 height 158
click at [784, 400] on input "a. -168" at bounding box center [784, 395] width 1 height 11
radio input "true"
click at [805, 663] on icon at bounding box center [799, 662] width 22 height 9
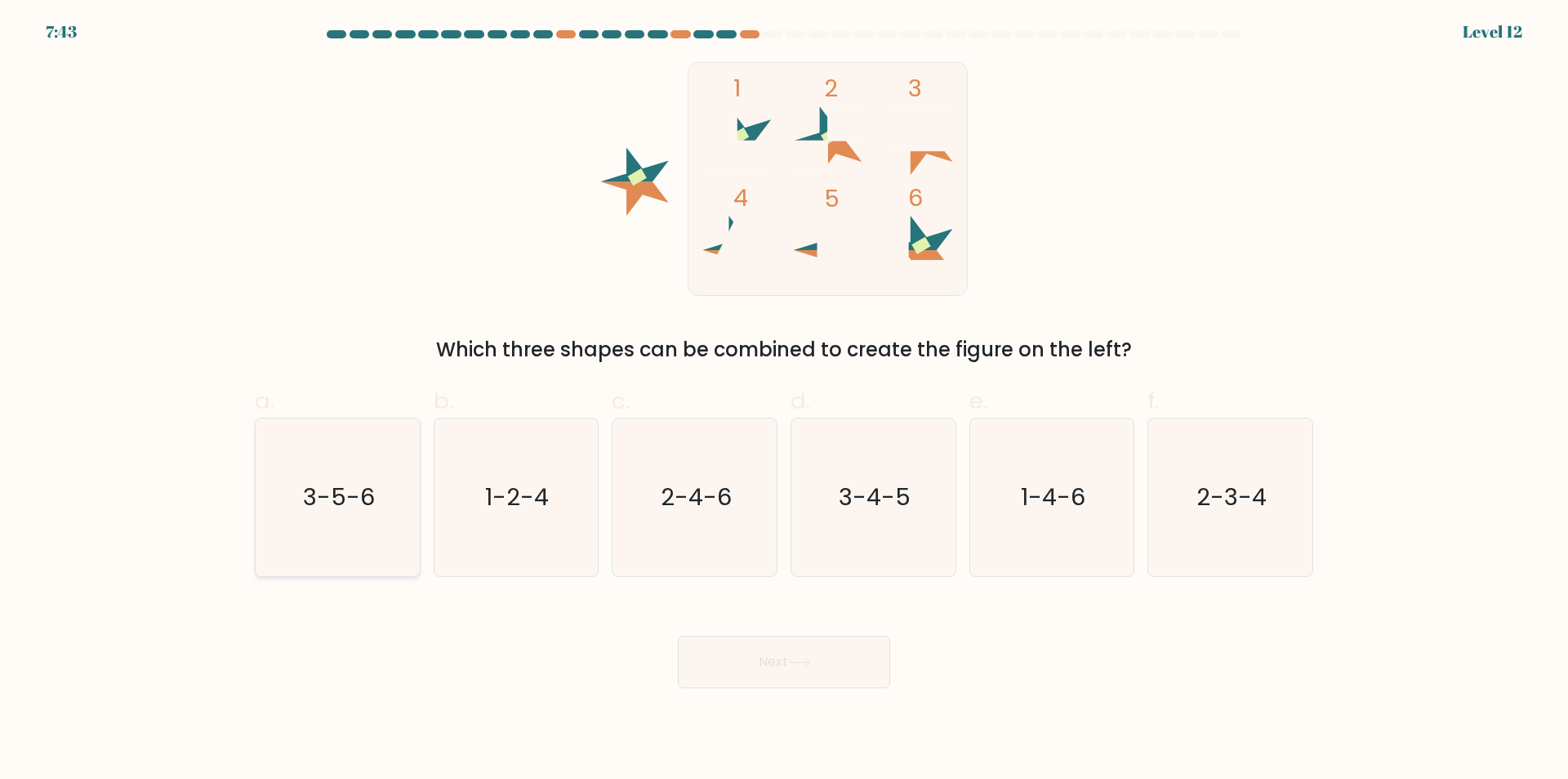
click at [364, 529] on icon "3-5-6" at bounding box center [338, 497] width 158 height 158
click at [784, 400] on input "a. 3-5-6" at bounding box center [784, 395] width 1 height 11
radio input "true"
click at [771, 666] on button "Next" at bounding box center [784, 661] width 213 height 53
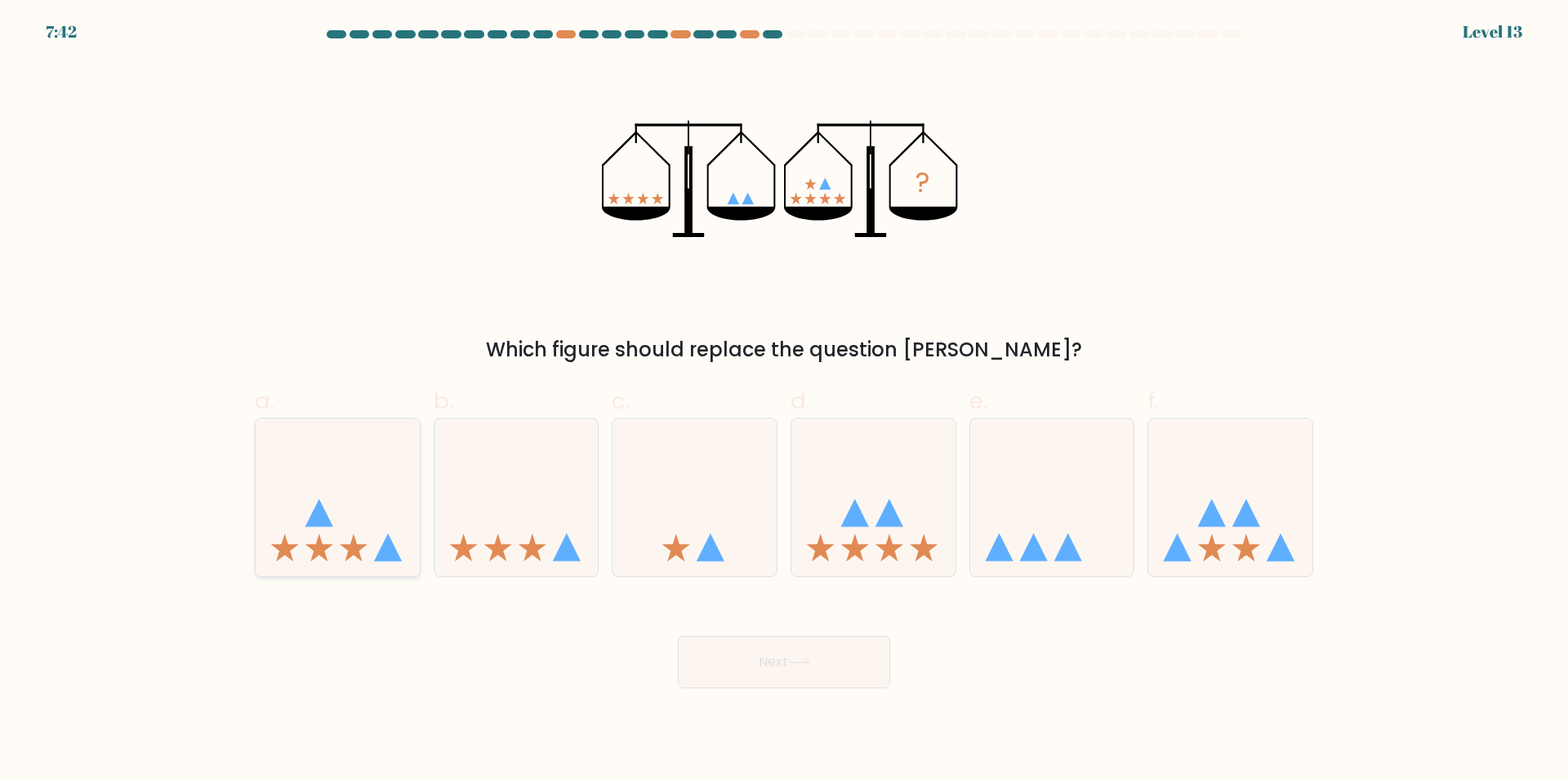
click at [379, 511] on icon at bounding box center [338, 497] width 164 height 136
click at [784, 400] on input "a." at bounding box center [784, 395] width 1 height 11
radio input "true"
click at [776, 646] on button "Next" at bounding box center [784, 661] width 213 height 53
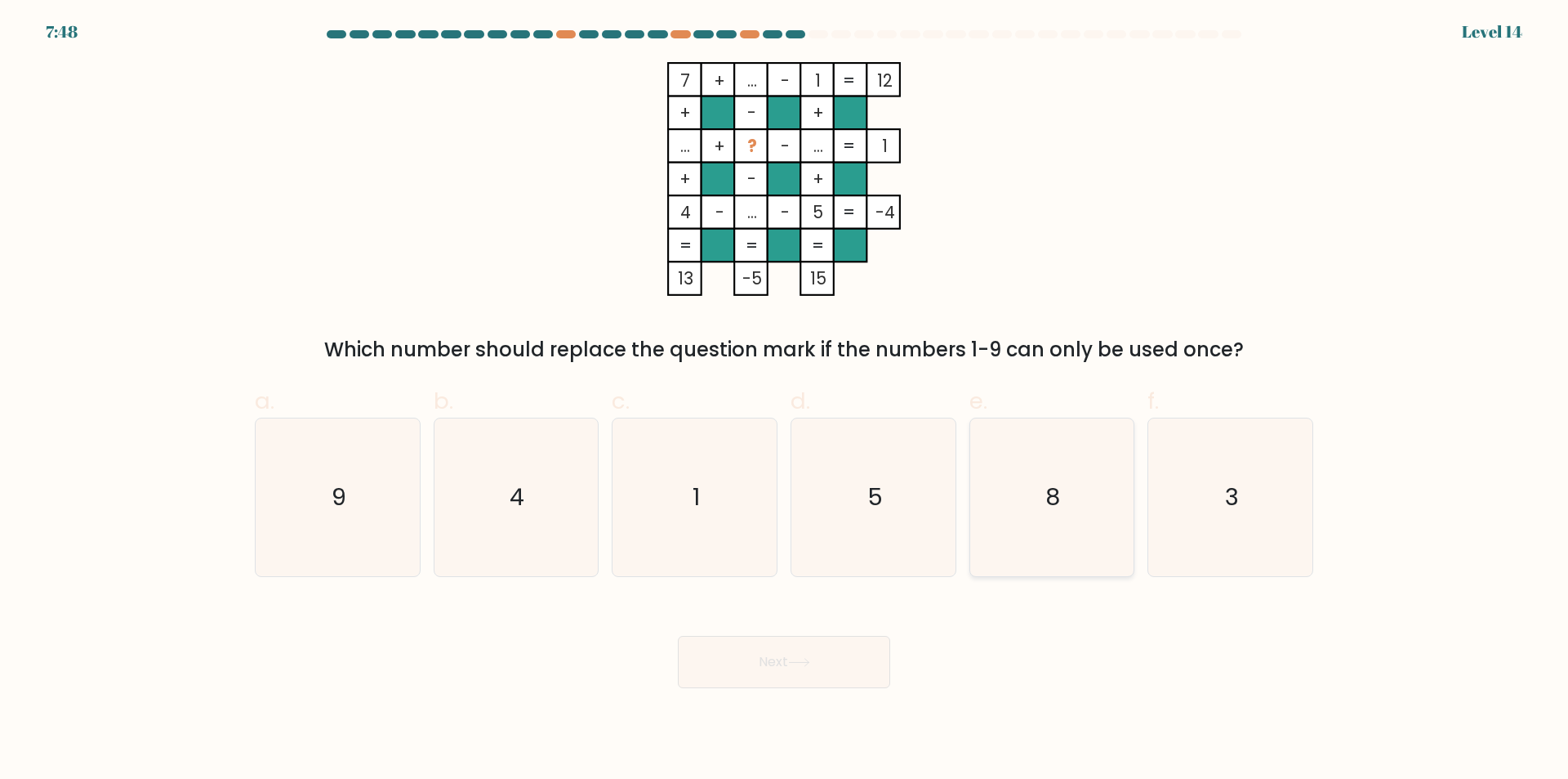
click at [1038, 514] on icon "8" at bounding box center [1051, 497] width 158 height 158
click at [784, 400] on input "e. 8" at bounding box center [784, 395] width 1 height 11
radio input "true"
click at [774, 649] on button "Next" at bounding box center [784, 661] width 213 height 53
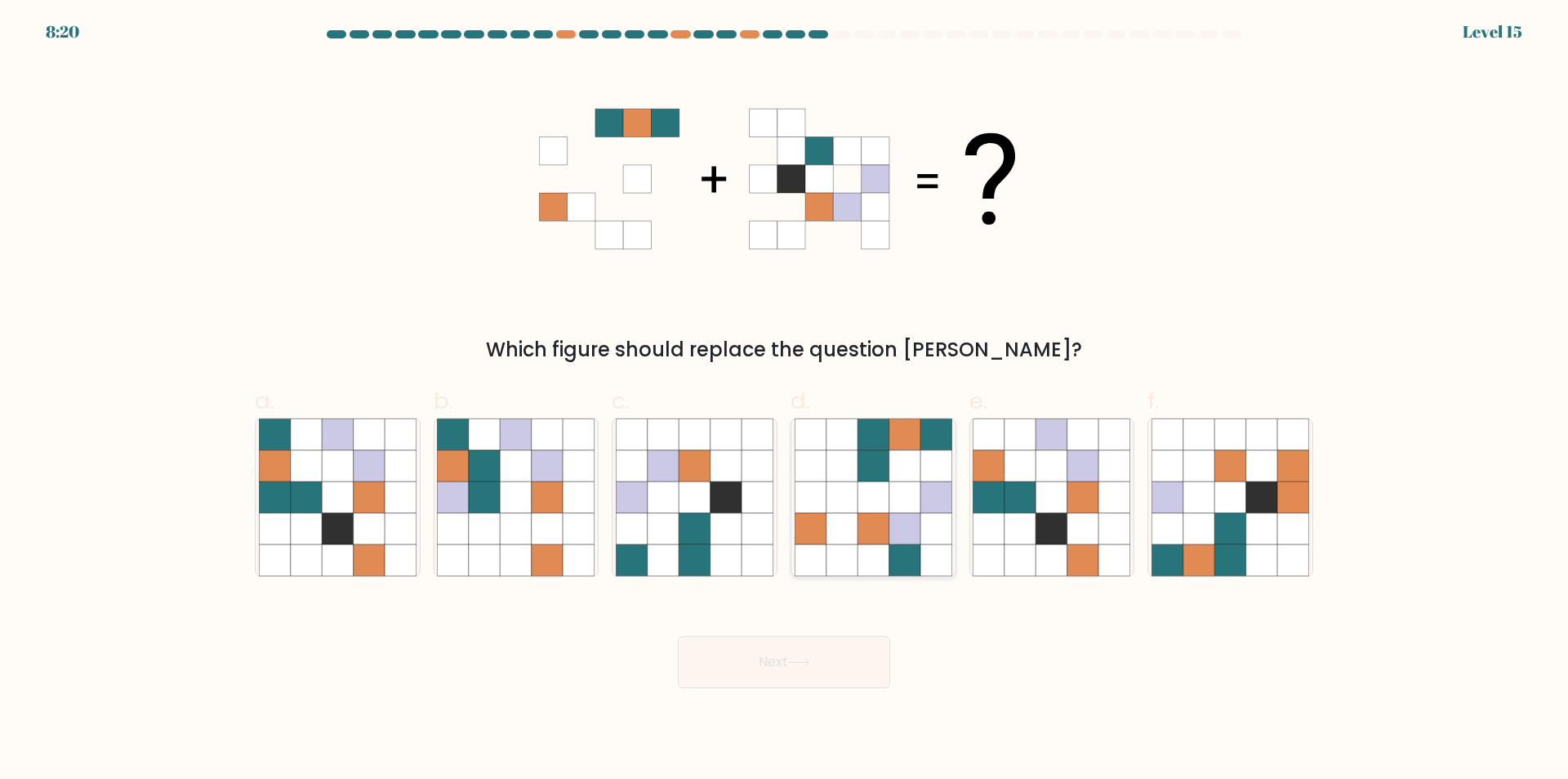
click at [893, 460] on icon at bounding box center [904, 465] width 31 height 31
click at [784, 400] on input "d." at bounding box center [784, 395] width 1 height 11
radio input "true"
click at [778, 661] on button "Next" at bounding box center [784, 661] width 213 height 53
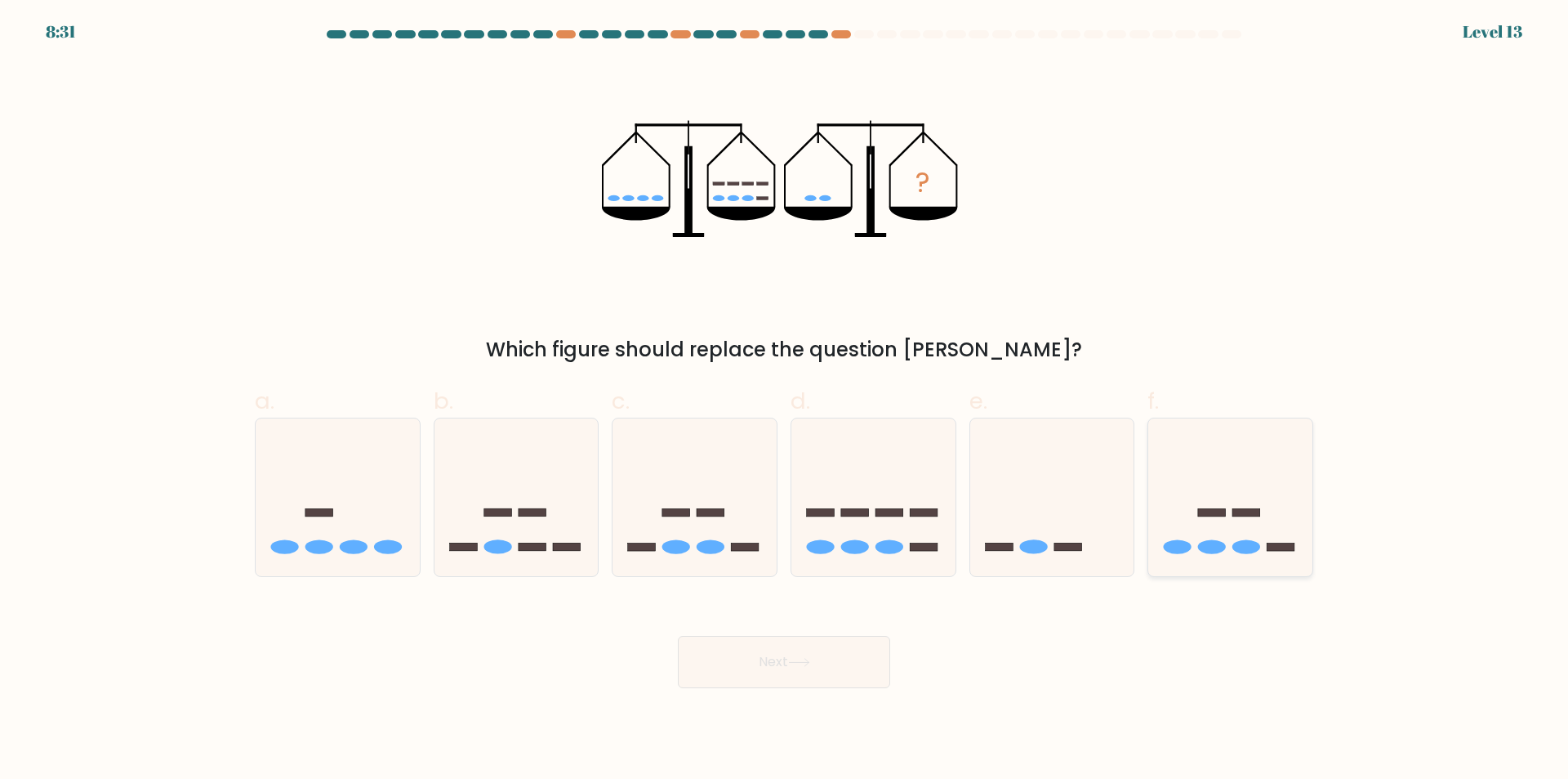
click at [1175, 526] on icon at bounding box center [1230, 497] width 164 height 136
click at [784, 400] on input "f." at bounding box center [784, 395] width 1 height 11
radio input "true"
click at [729, 482] on icon at bounding box center [694, 497] width 164 height 136
click at [784, 400] on input "c." at bounding box center [784, 395] width 1 height 11
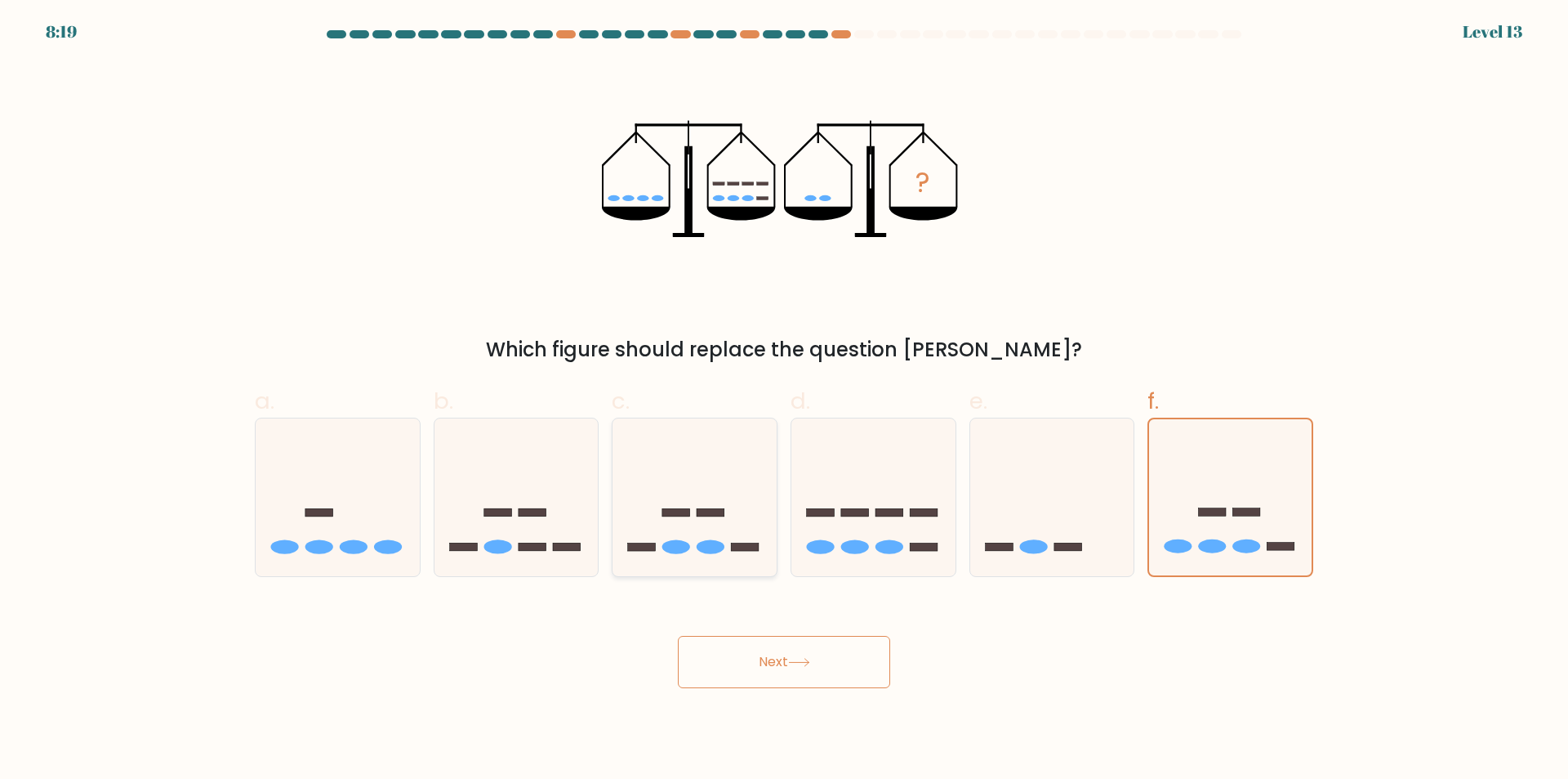
radio input "true"
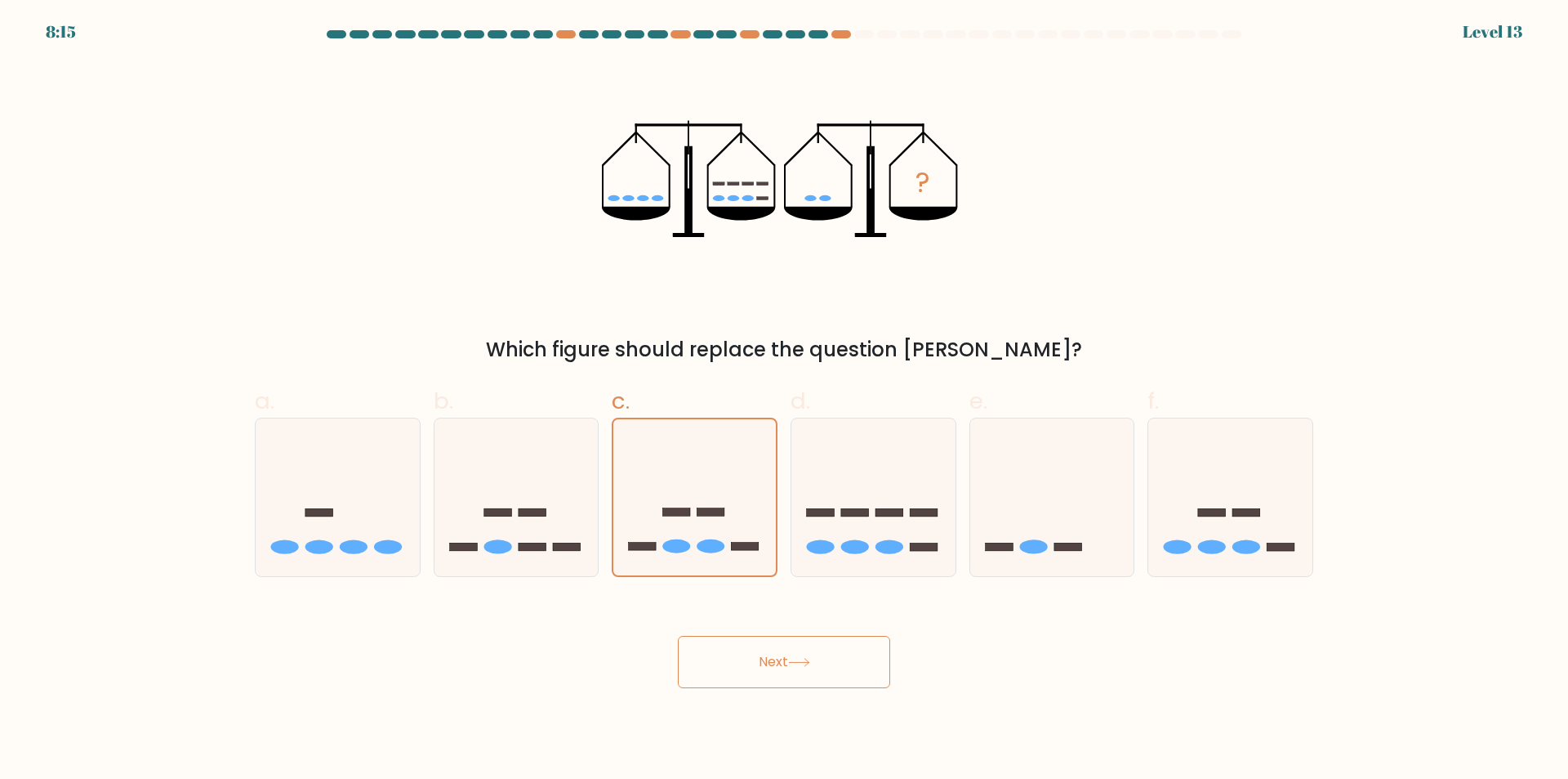
click at [798, 662] on icon at bounding box center [799, 662] width 20 height 8
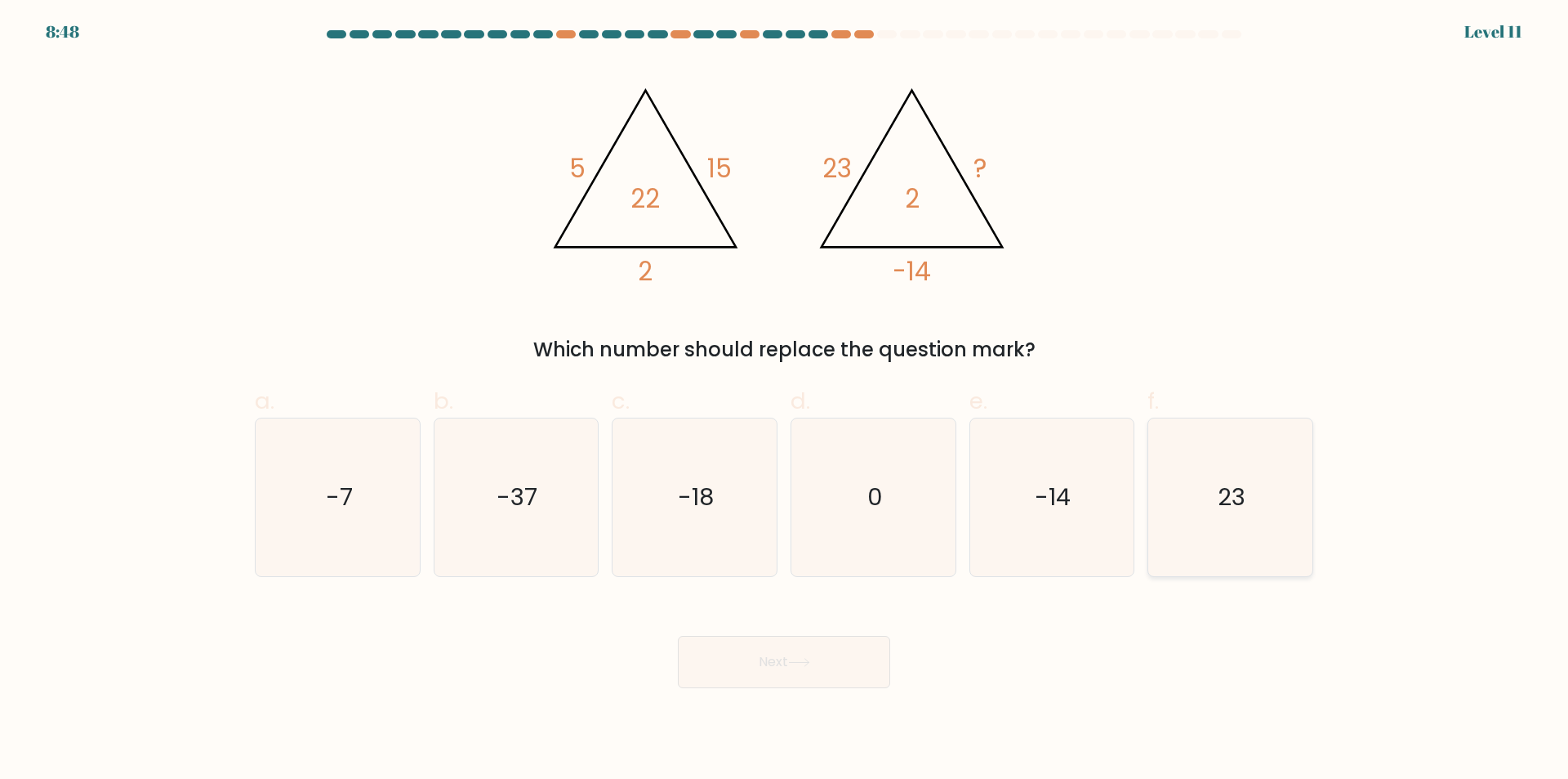
click at [1205, 514] on icon "23" at bounding box center [1230, 497] width 158 height 158
click at [784, 400] on input "f. 23" at bounding box center [784, 395] width 1 height 11
radio input "true"
click at [845, 661] on button "Next" at bounding box center [784, 661] width 213 height 53
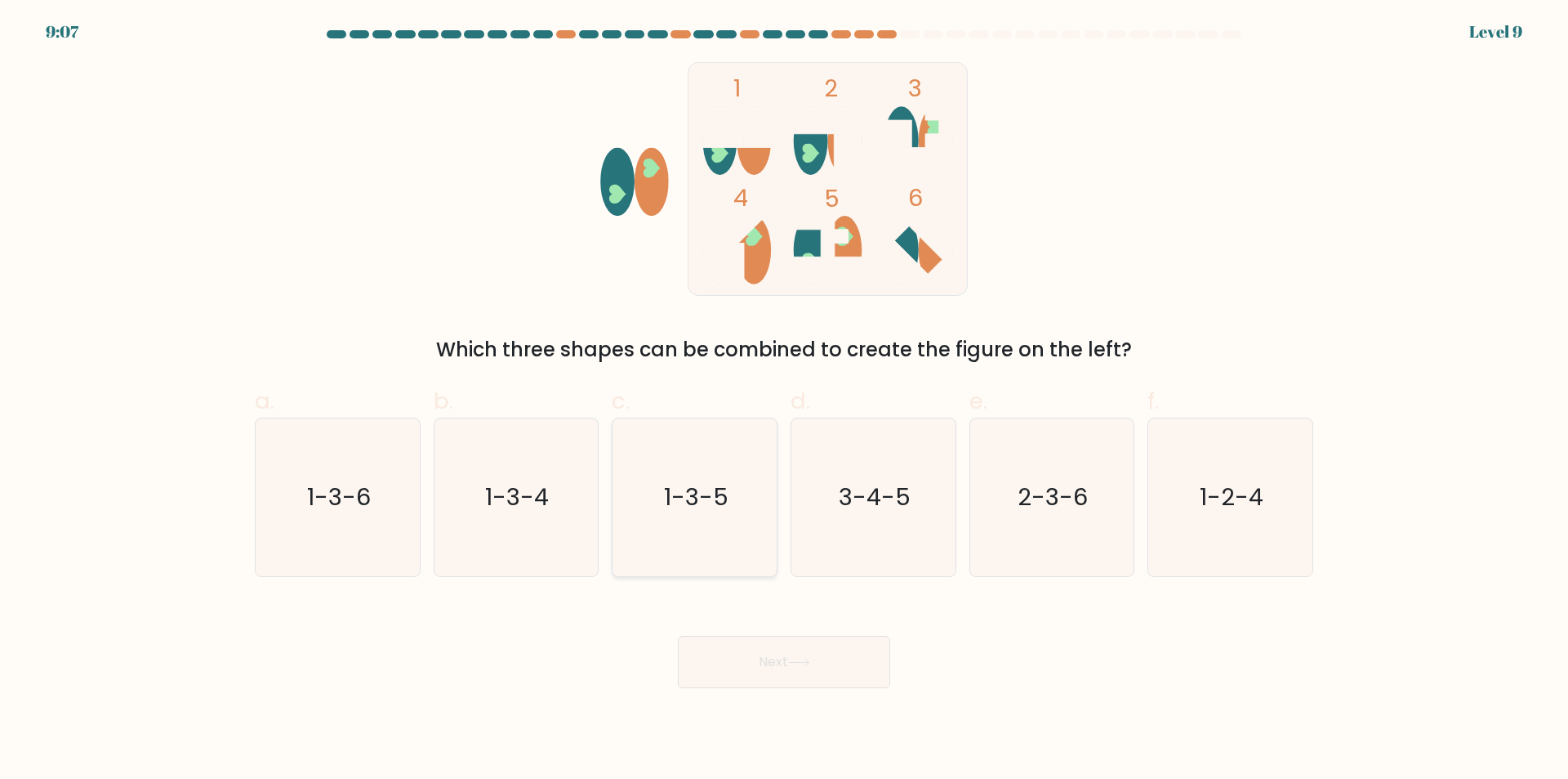
click at [663, 475] on icon "1-3-5" at bounding box center [694, 497] width 158 height 158
click at [784, 400] on input "c. 1-3-5" at bounding box center [784, 395] width 1 height 11
radio input "true"
click at [777, 656] on button "Next" at bounding box center [784, 661] width 213 height 53
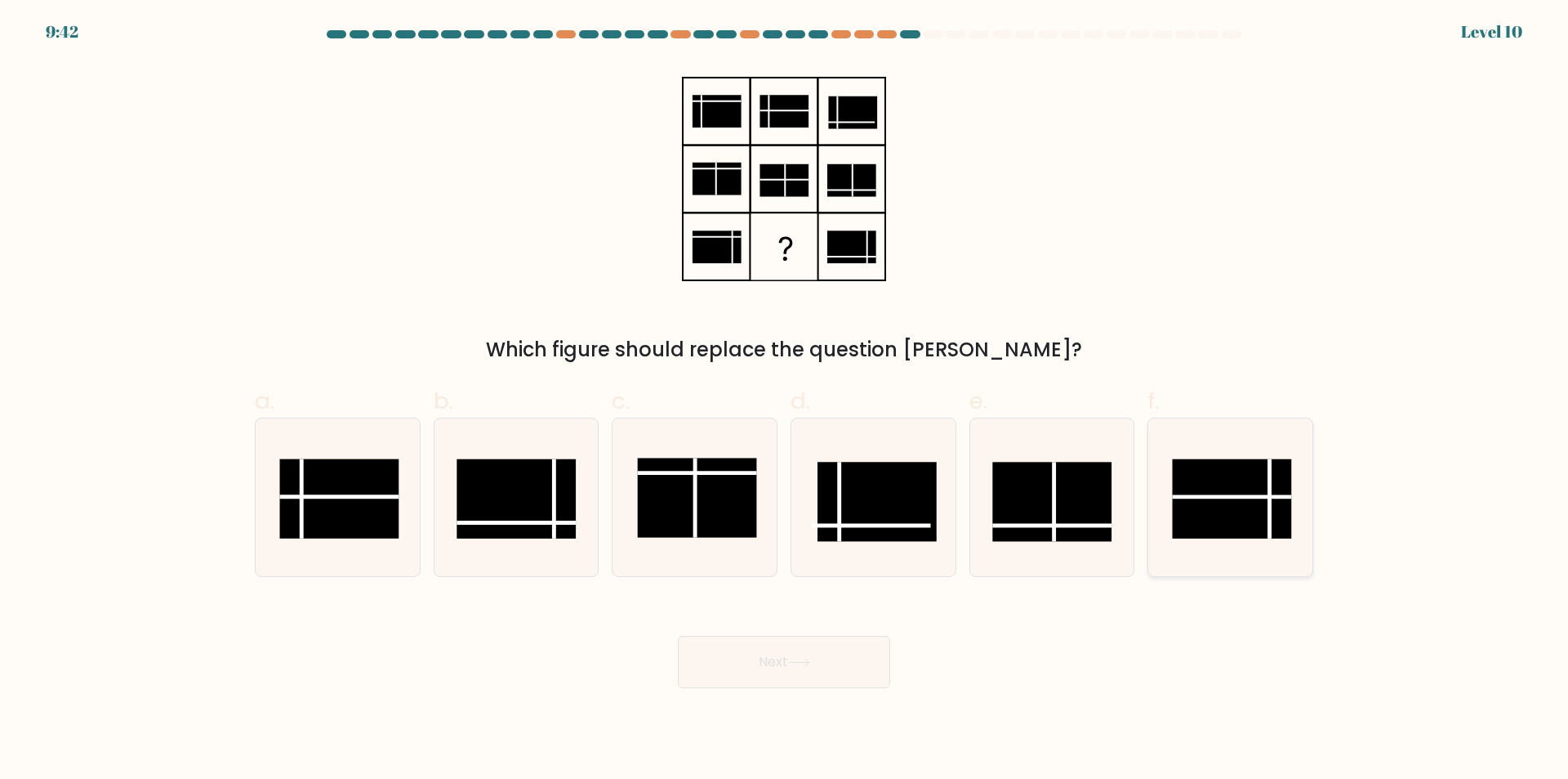
click at [1254, 506] on rect at bounding box center [1232, 499] width 119 height 79
click at [784, 400] on input "f." at bounding box center [784, 395] width 1 height 11
radio input "true"
click at [807, 655] on button "Next" at bounding box center [784, 661] width 213 height 53
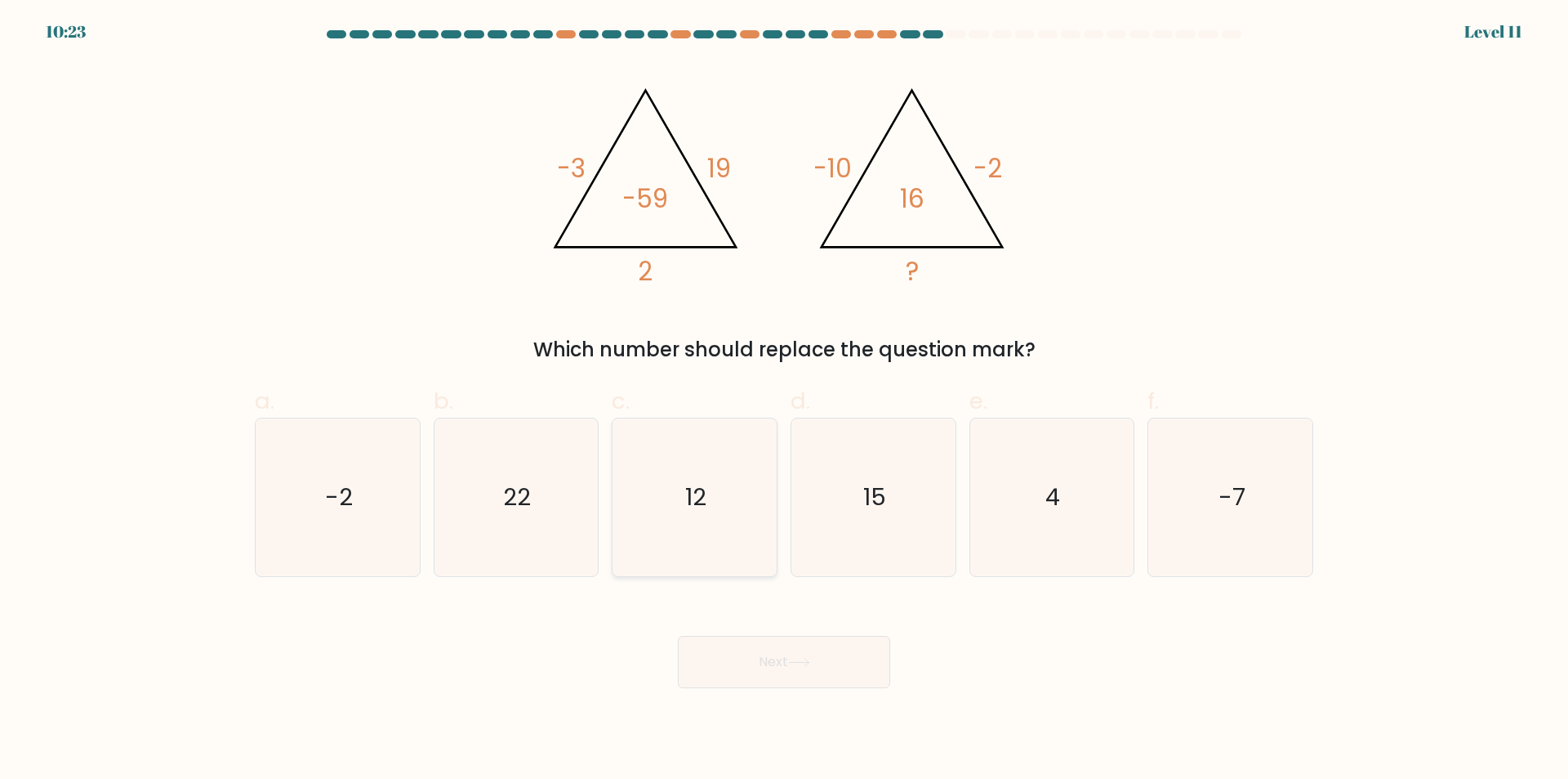
click at [669, 543] on icon "12" at bounding box center [694, 497] width 158 height 158
click at [784, 400] on input "c. 12" at bounding box center [784, 395] width 1 height 11
radio input "true"
click at [744, 666] on button "Next" at bounding box center [784, 661] width 213 height 53
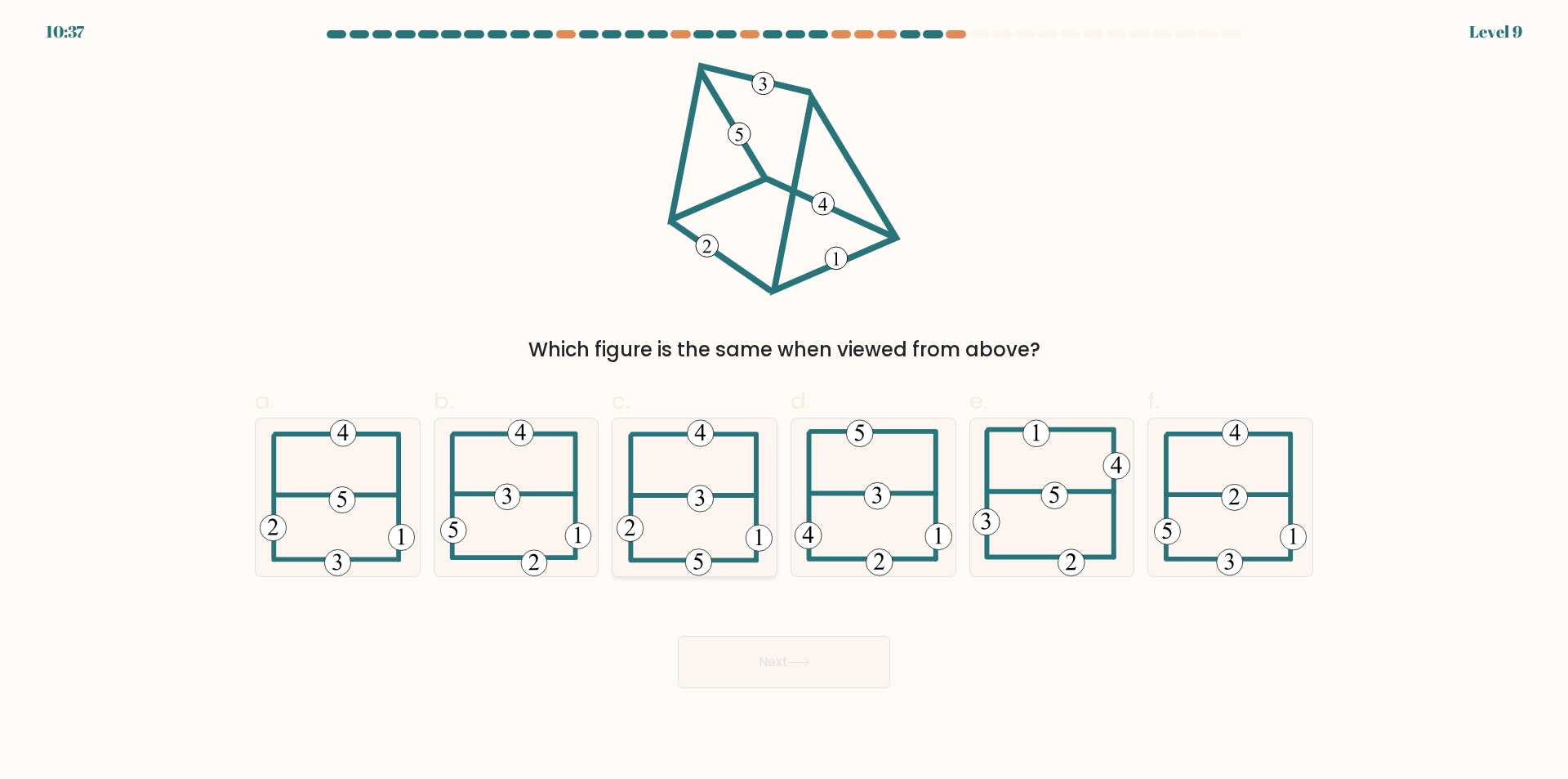
click at [751, 492] on icon at bounding box center [695, 497] width 157 height 158
click at [784, 400] on input "c." at bounding box center [784, 395] width 1 height 11
radio input "true"
click at [555, 530] on icon at bounding box center [515, 497] width 151 height 158
click at [784, 400] on input "b." at bounding box center [784, 395] width 1 height 11
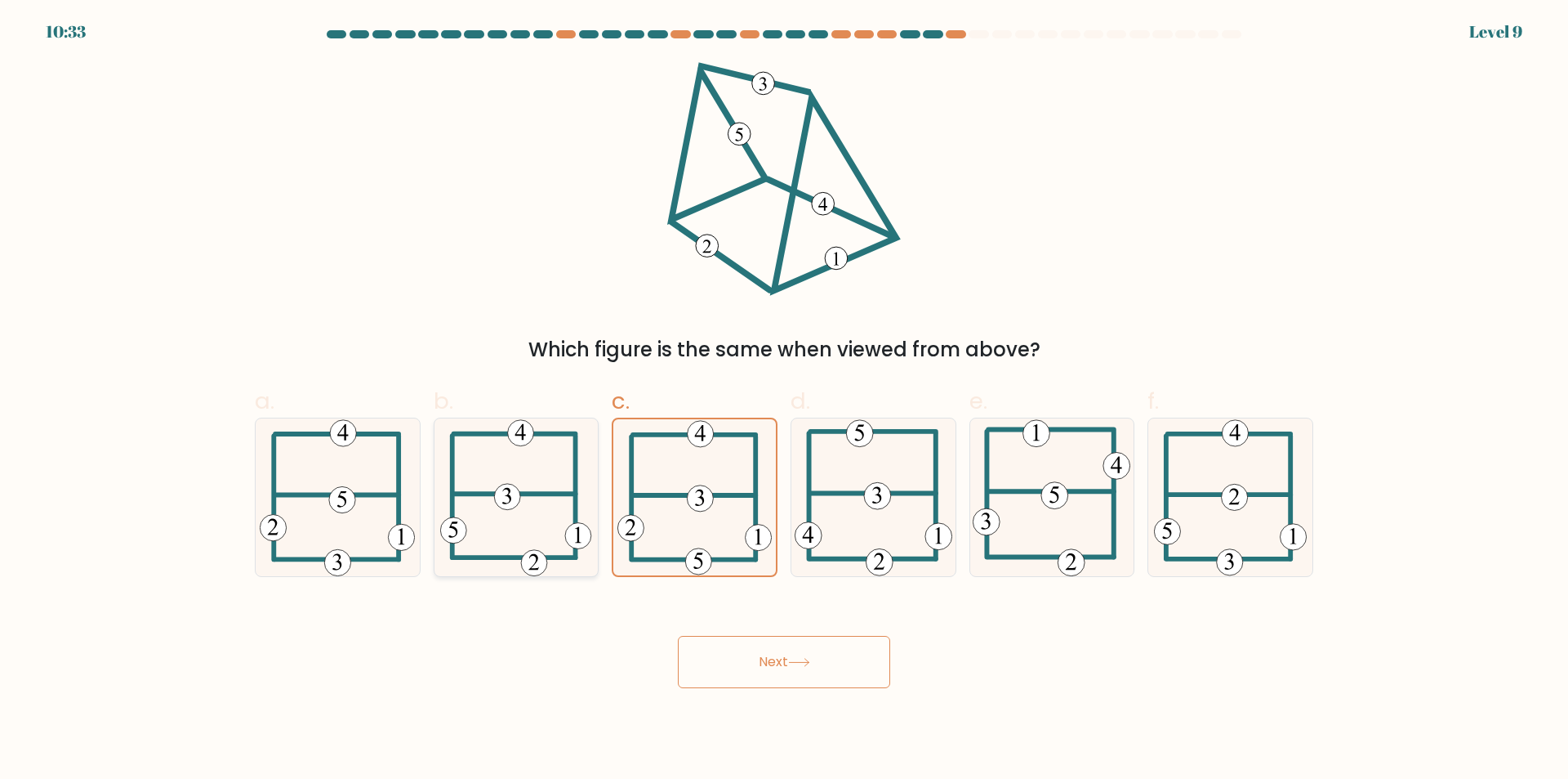
radio input "true"
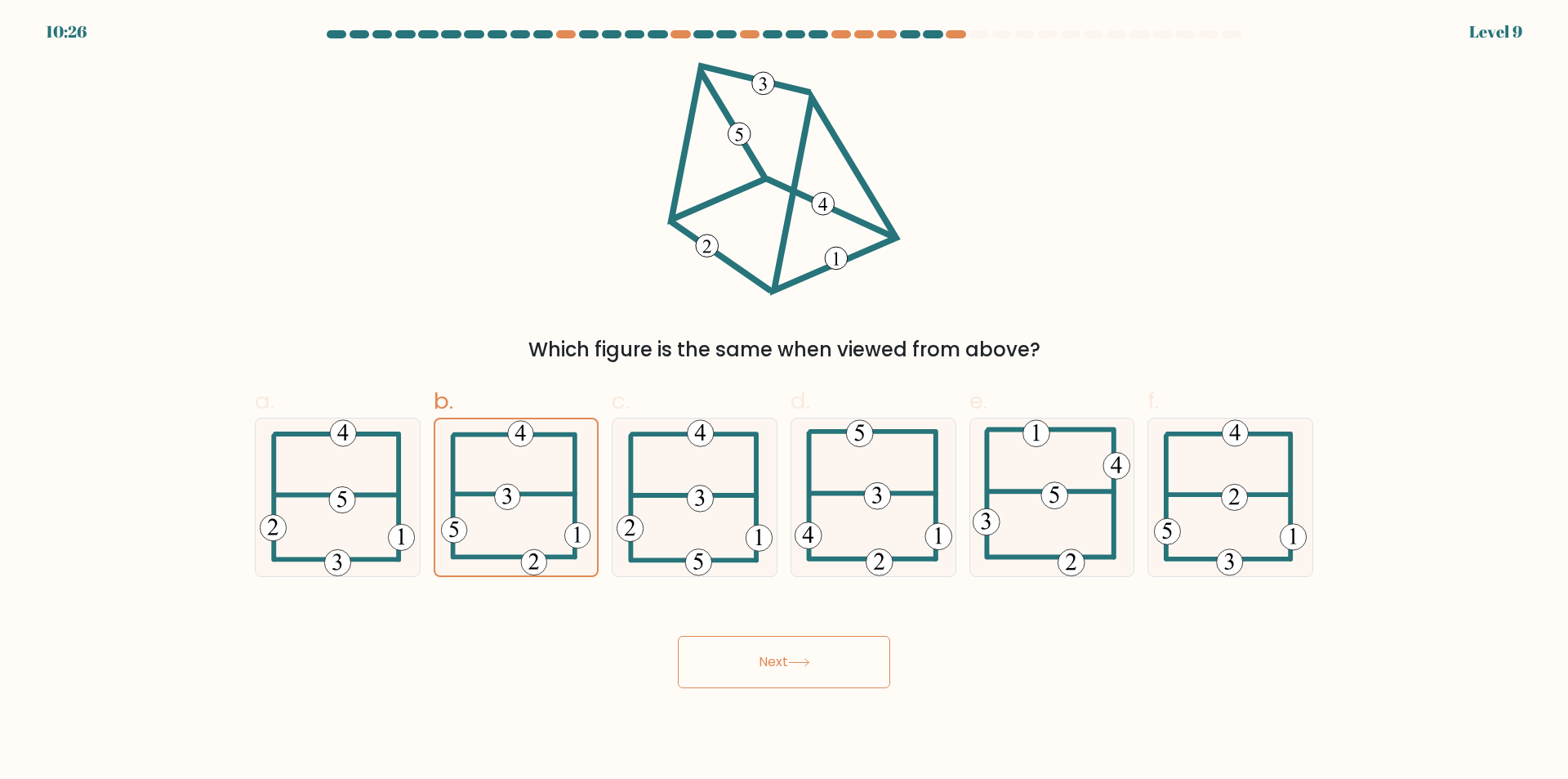
click at [752, 647] on button "Next" at bounding box center [784, 661] width 213 height 53
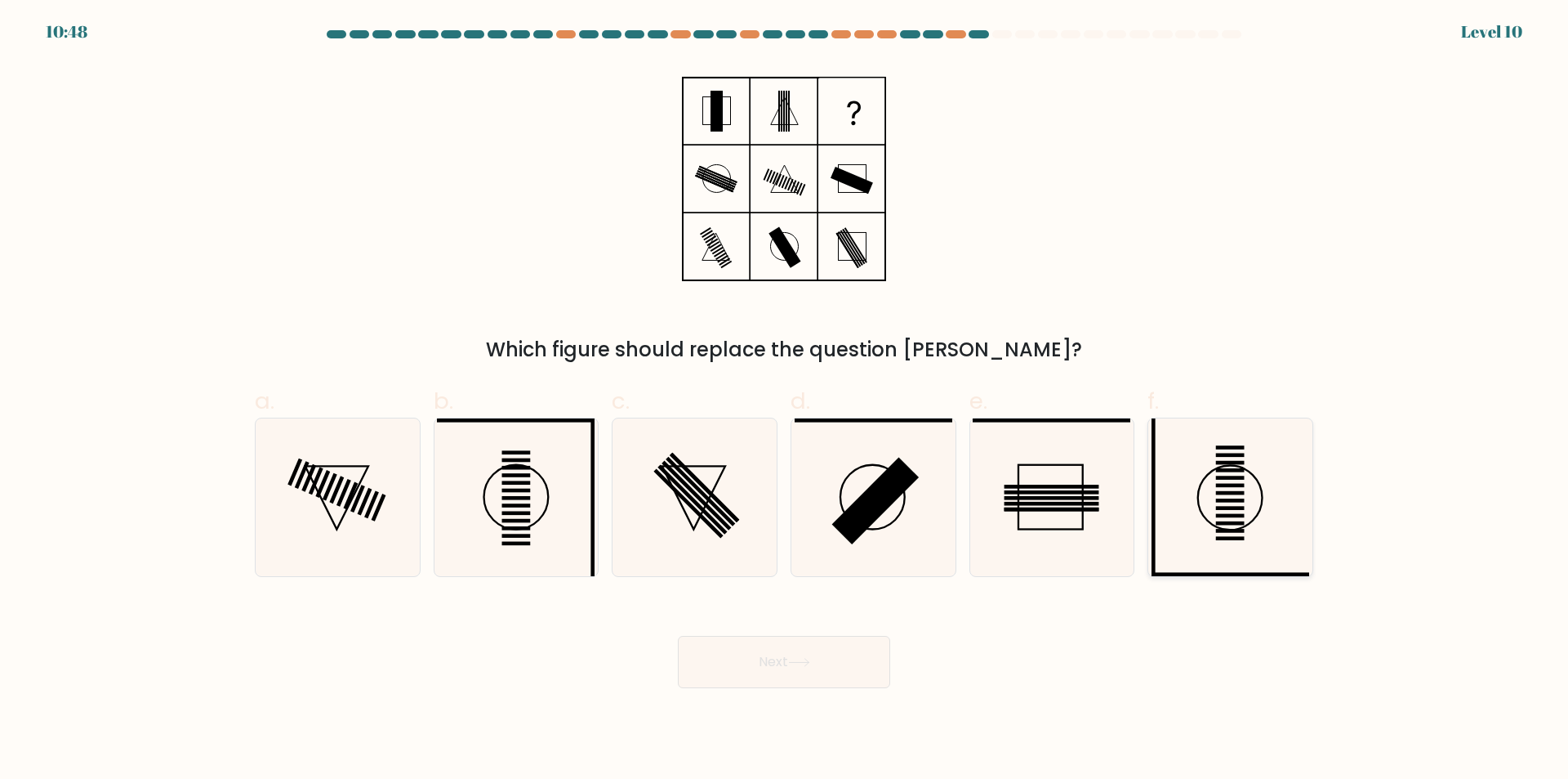
click at [1213, 512] on icon at bounding box center [1230, 497] width 158 height 158
click at [784, 400] on input "f." at bounding box center [784, 395] width 1 height 11
radio input "true"
click at [580, 486] on icon at bounding box center [515, 497] width 158 height 158
click at [784, 400] on input "b." at bounding box center [784, 395] width 1 height 11
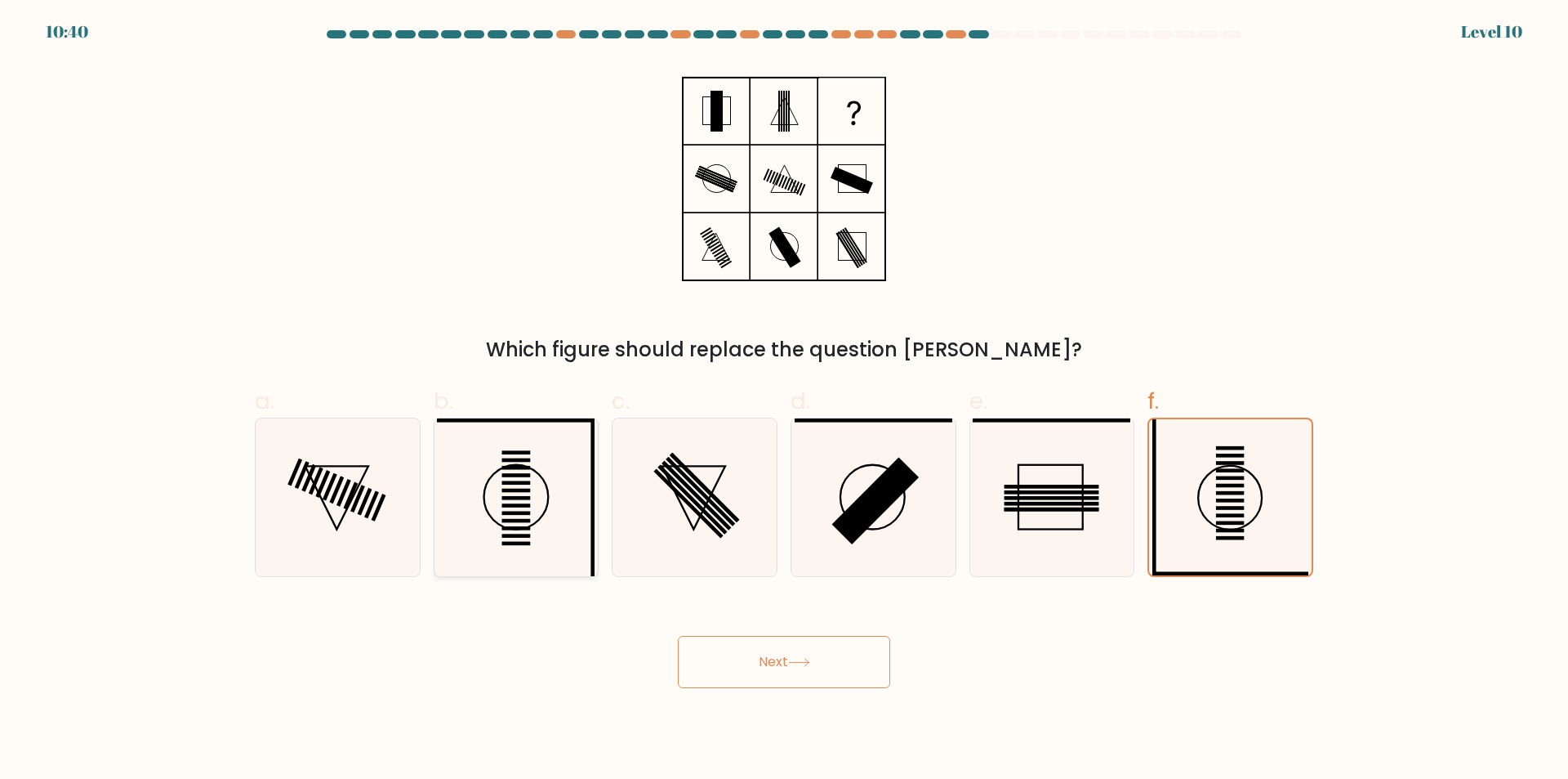
radio input "true"
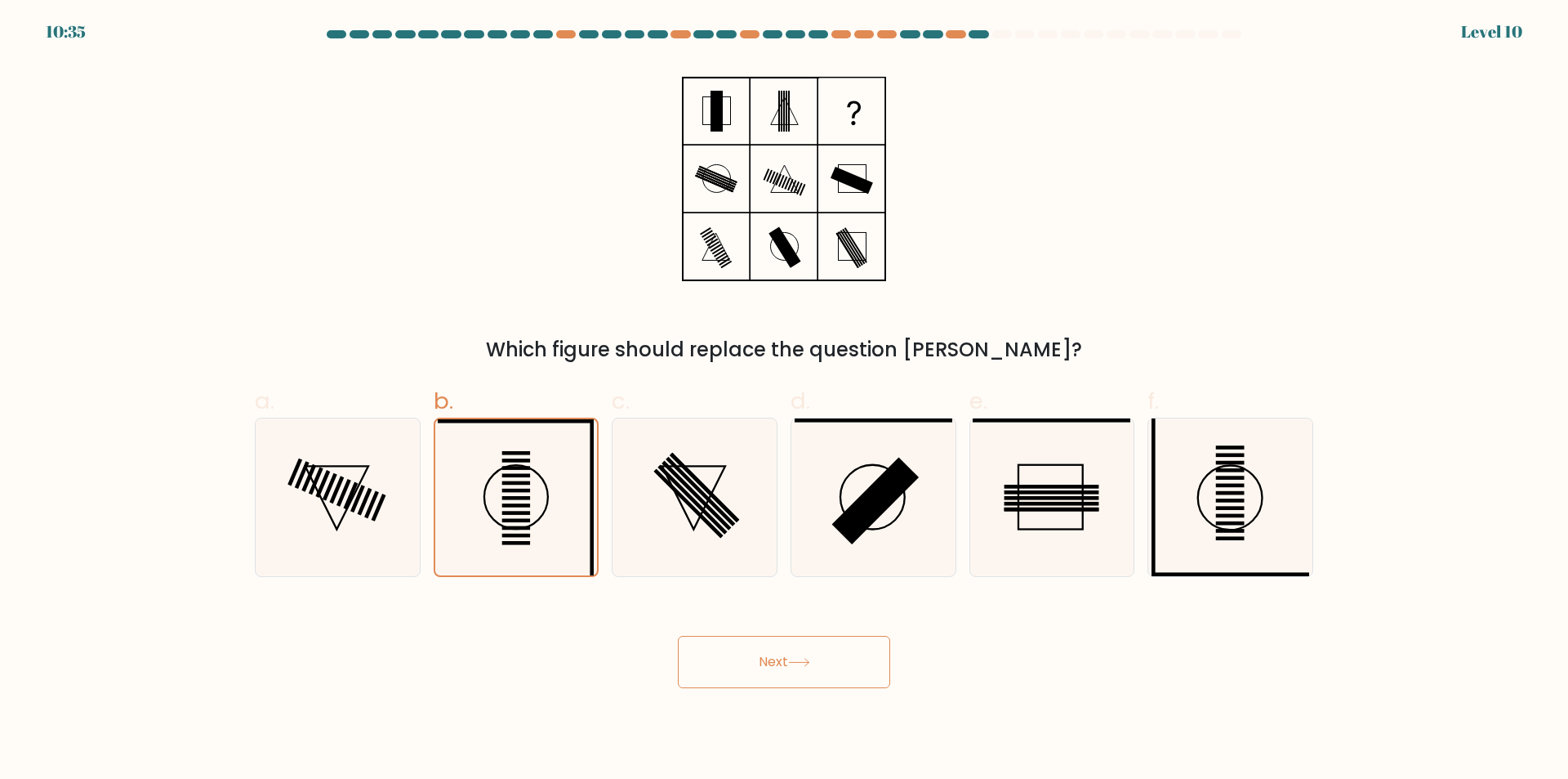
click at [766, 656] on button "Next" at bounding box center [784, 661] width 213 height 53
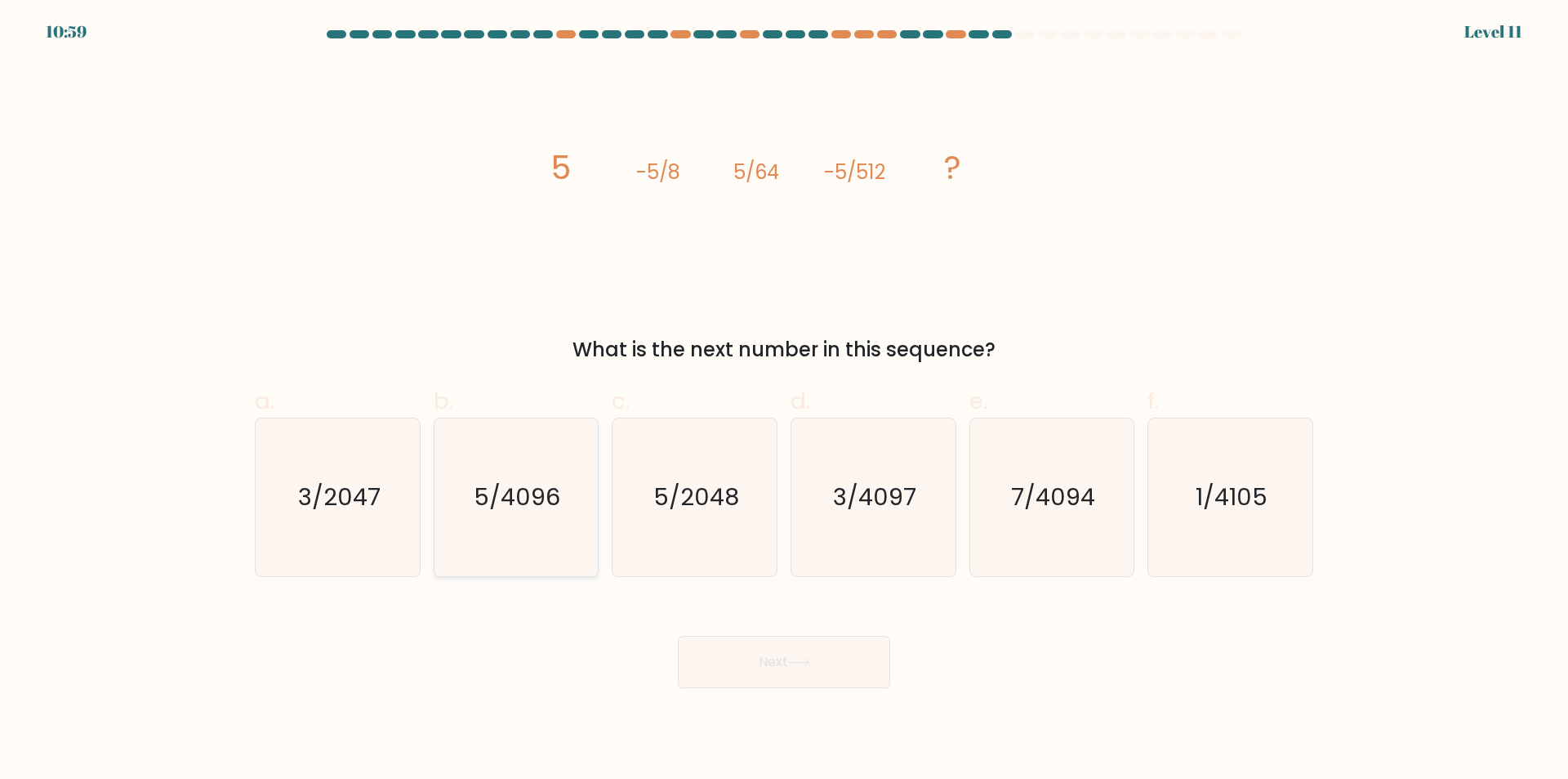
click at [520, 524] on icon "5/4096" at bounding box center [515, 497] width 158 height 158
click at [784, 400] on input "b. 5/4096" at bounding box center [784, 395] width 1 height 11
radio input "true"
click at [760, 661] on button "Next" at bounding box center [784, 661] width 213 height 53
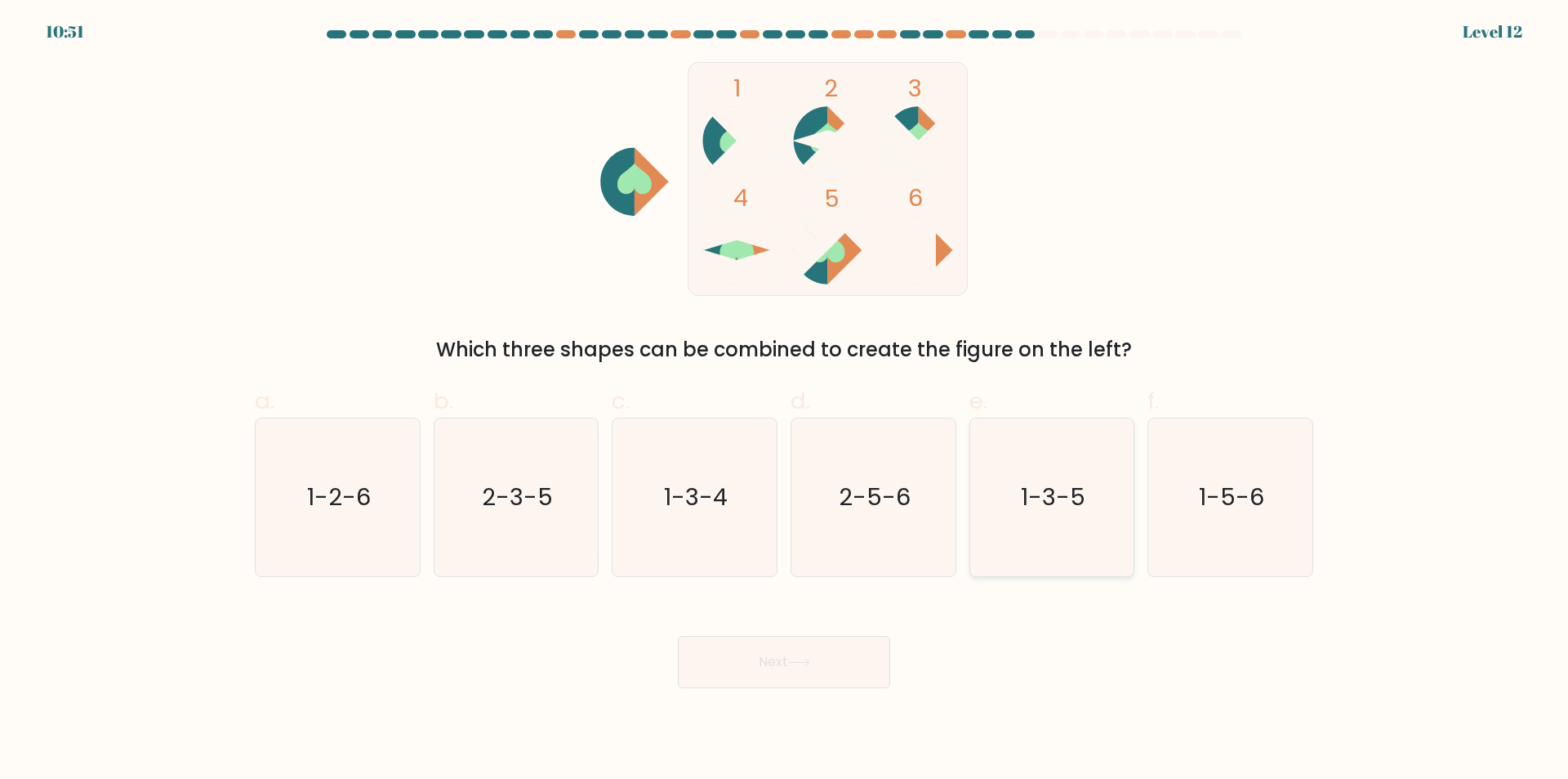
click at [1050, 460] on icon "1-3-5" at bounding box center [1051, 497] width 158 height 158
click at [784, 400] on input "e. 1-3-5" at bounding box center [784, 395] width 1 height 11
radio input "true"
click at [809, 660] on icon at bounding box center [799, 662] width 20 height 8
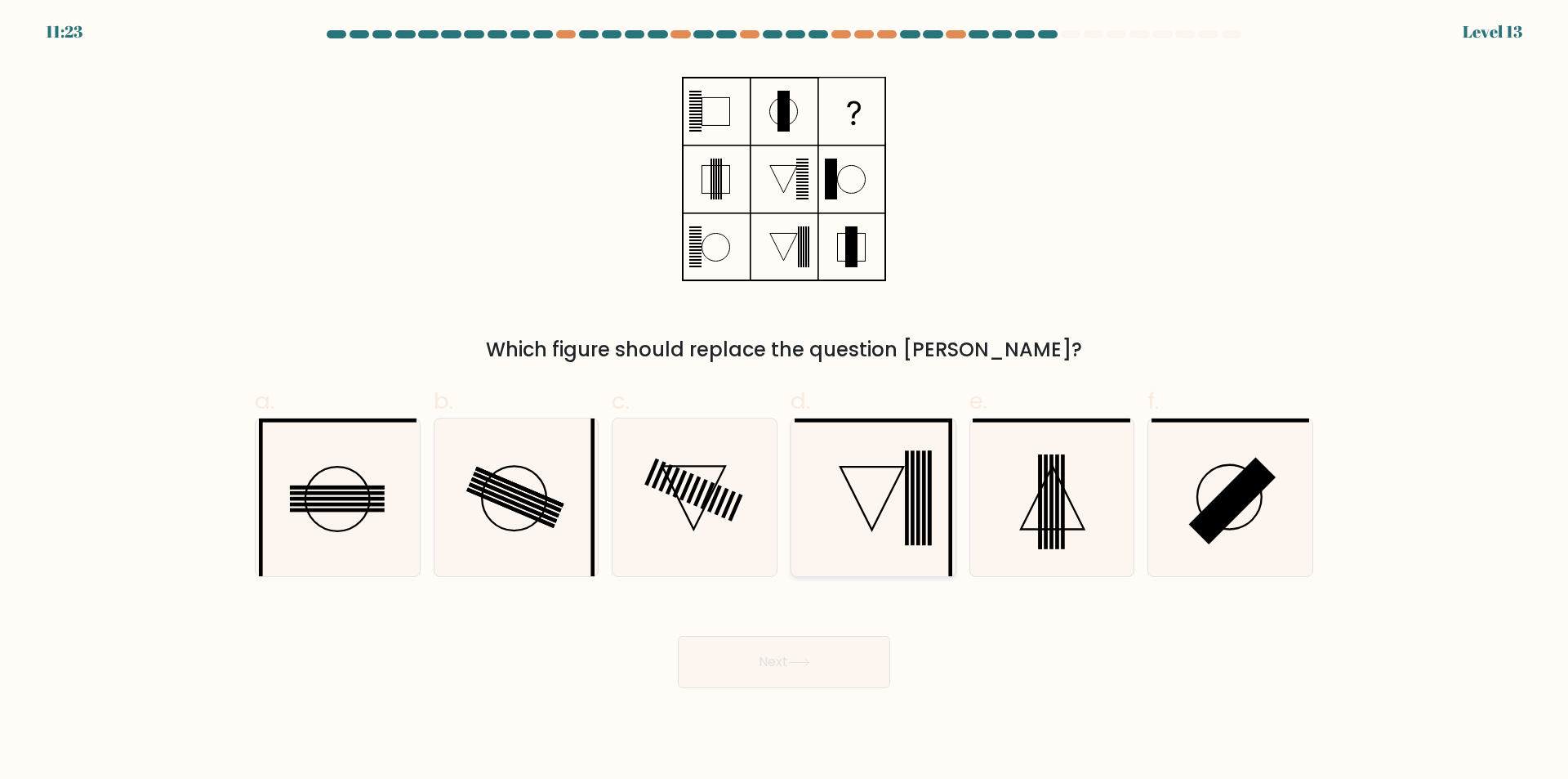
click at [901, 506] on icon at bounding box center [873, 497] width 158 height 158
click at [784, 400] on input "d." at bounding box center [784, 395] width 1 height 11
radio input "true"
click at [819, 675] on button "Next" at bounding box center [784, 661] width 213 height 53
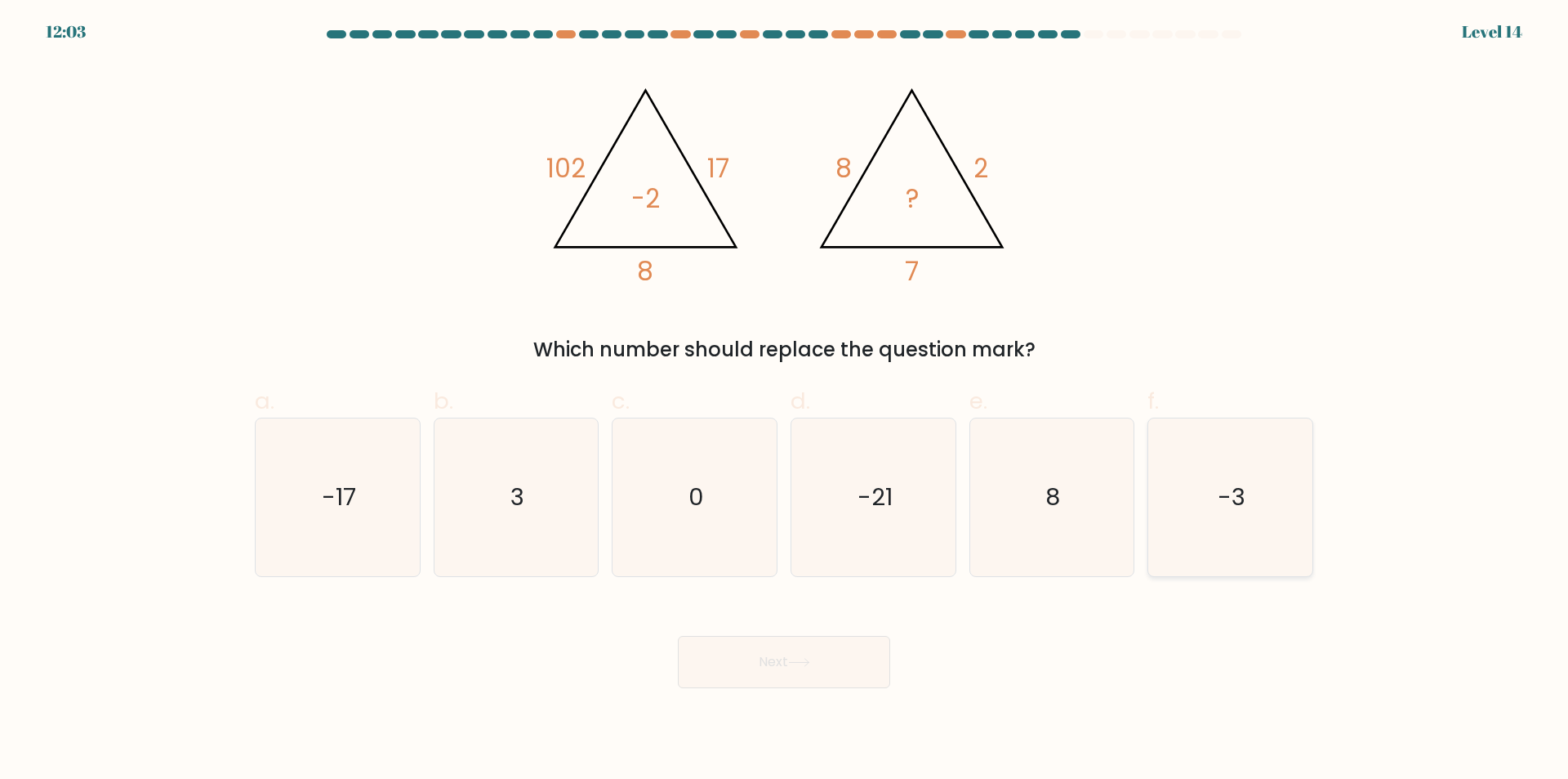
click at [1185, 505] on icon "-3" at bounding box center [1230, 497] width 158 height 158
click at [784, 400] on input "f. -3" at bounding box center [784, 395] width 1 height 11
radio input "true"
click at [554, 558] on icon "3" at bounding box center [515, 497] width 158 height 158
click at [784, 400] on input "b. 3" at bounding box center [784, 395] width 1 height 11
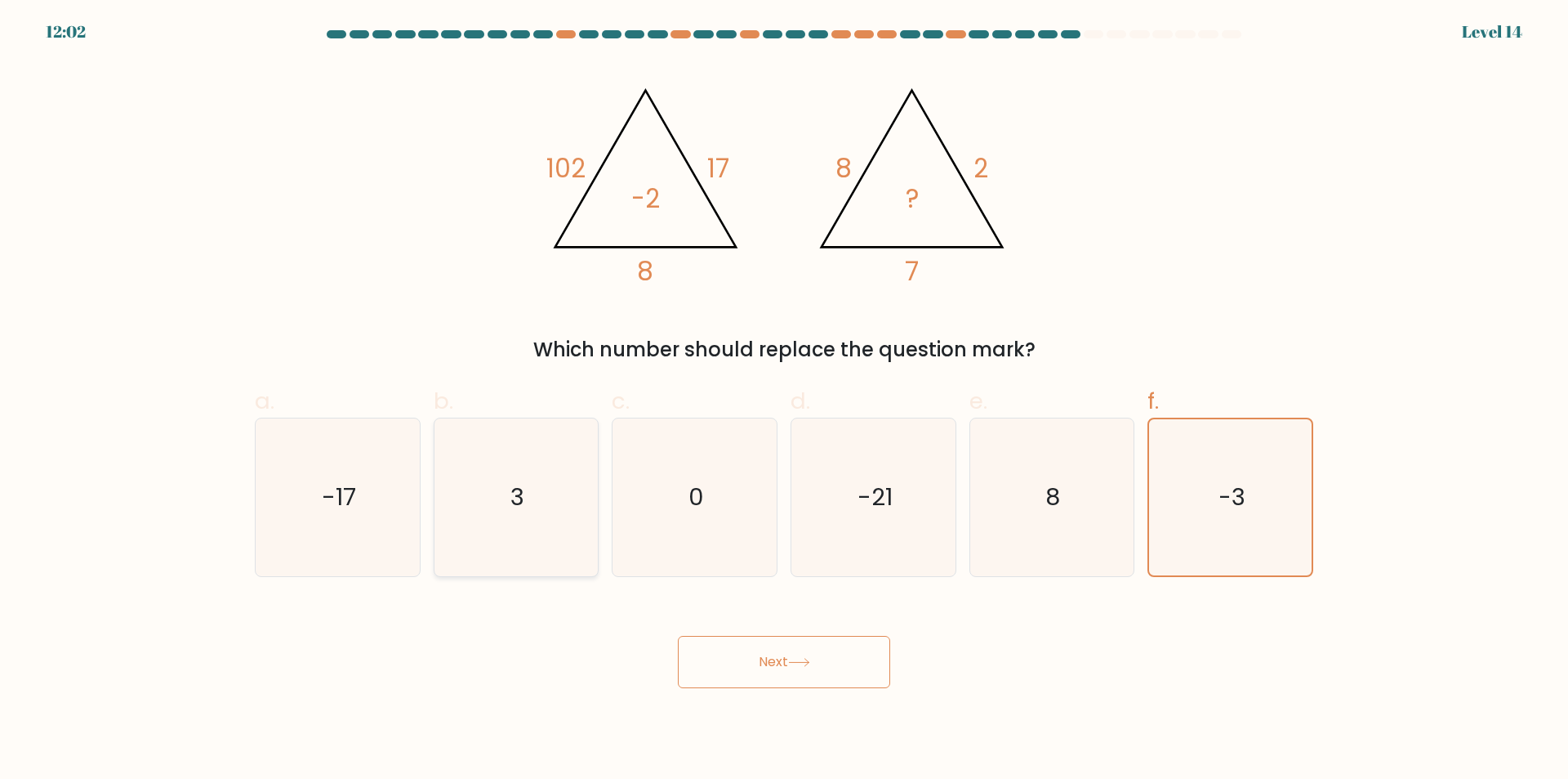
radio input "true"
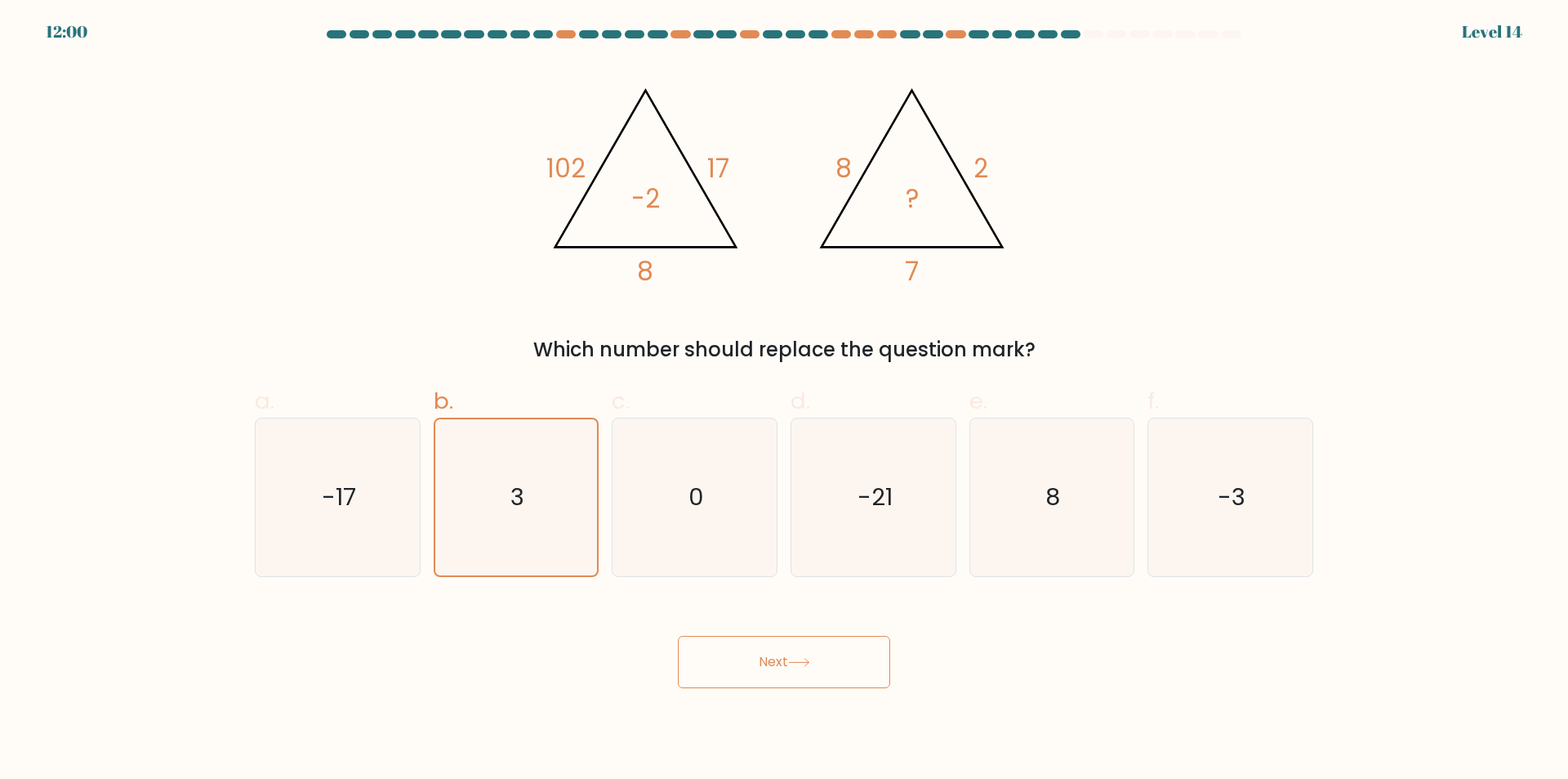
click at [734, 667] on button "Next" at bounding box center [784, 661] width 213 height 53
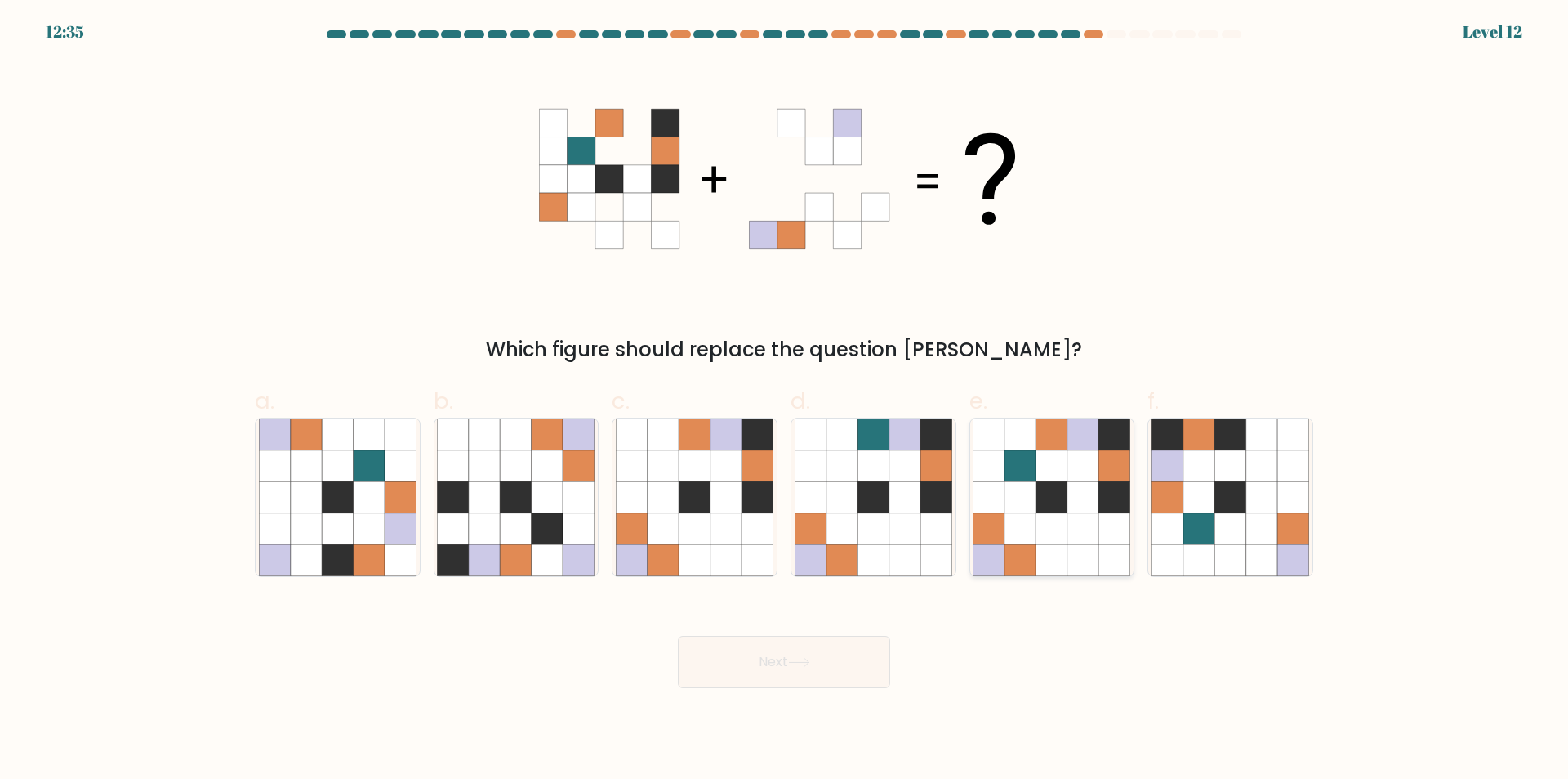
click at [1106, 471] on icon at bounding box center [1114, 465] width 31 height 31
click at [784, 400] on input "e." at bounding box center [784, 395] width 1 height 11
radio input "true"
click at [870, 649] on button "Next" at bounding box center [784, 661] width 213 height 53
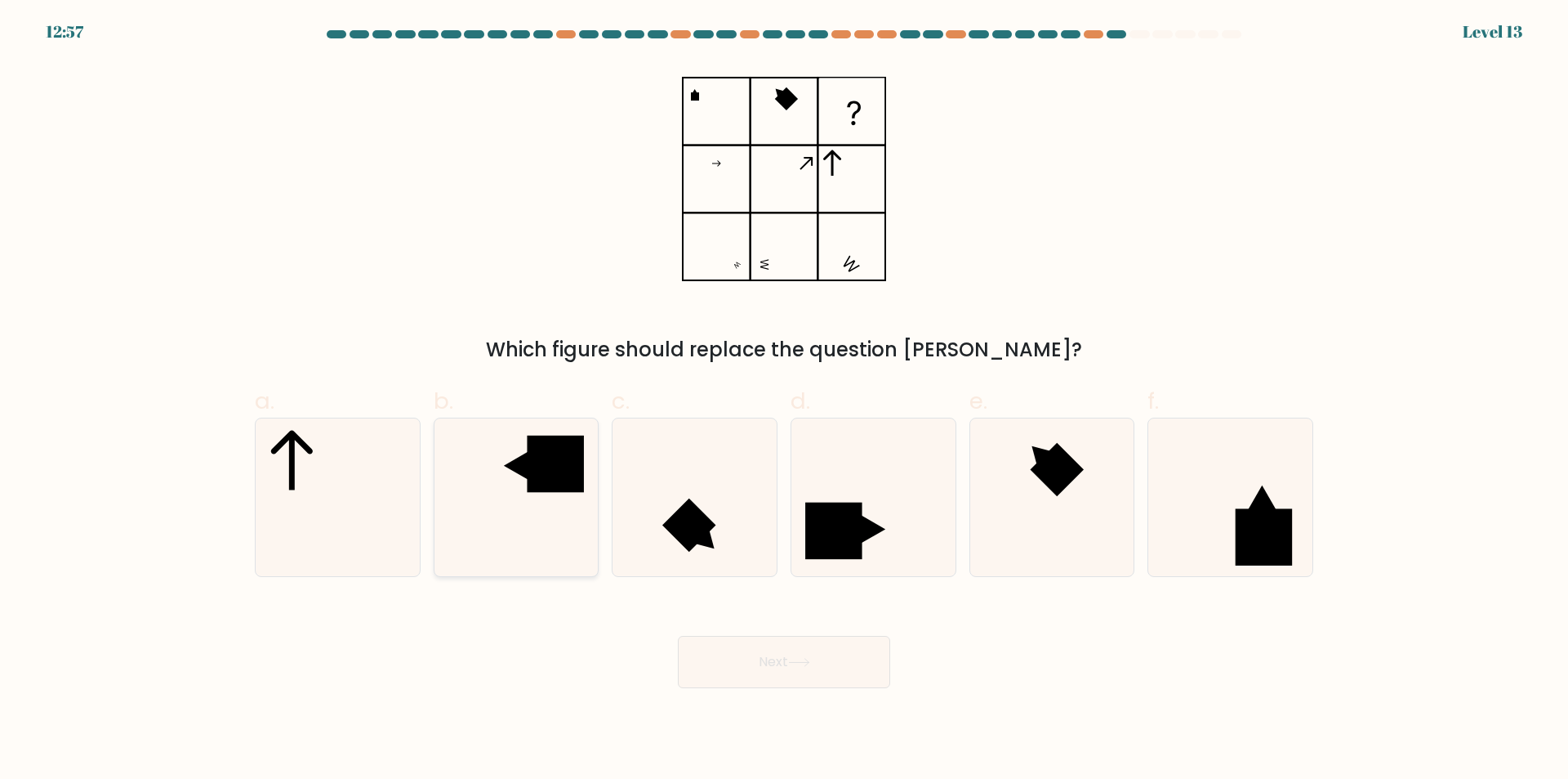
click at [551, 482] on rect at bounding box center [556, 464] width 57 height 57
click at [784, 400] on input "b." at bounding box center [784, 395] width 1 height 11
radio input "true"
click at [773, 664] on button "Next" at bounding box center [784, 661] width 213 height 53
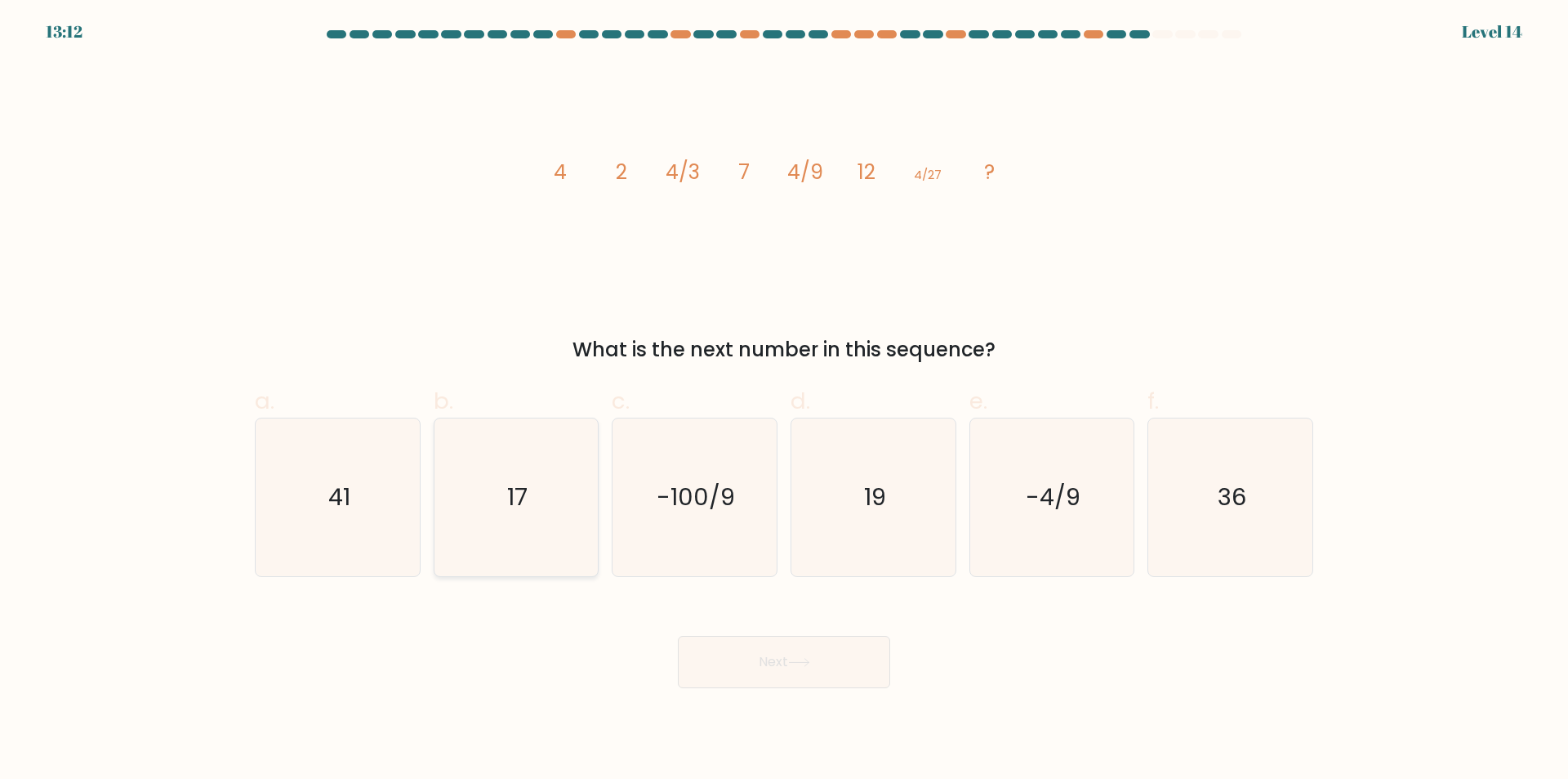
click at [567, 511] on icon "17" at bounding box center [515, 497] width 158 height 158
click at [784, 400] on input "b. 17" at bounding box center [784, 395] width 1 height 11
radio input "true"
click at [774, 666] on button "Next" at bounding box center [784, 661] width 213 height 53
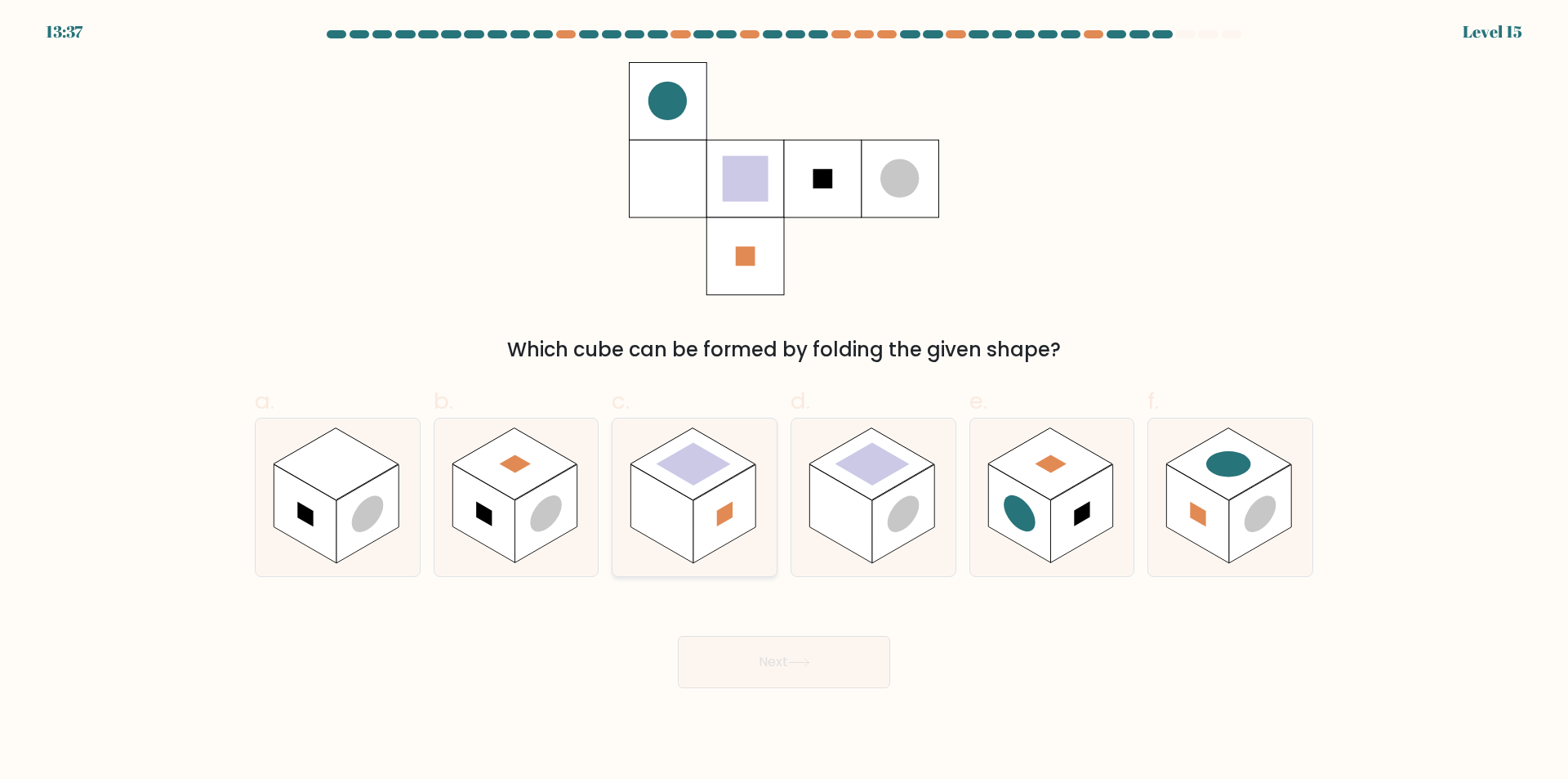
click at [664, 513] on rect at bounding box center [662, 513] width 62 height 99
click at [784, 400] on input "c." at bounding box center [784, 395] width 1 height 11
radio input "true"
click at [779, 656] on button "Next" at bounding box center [784, 661] width 213 height 53
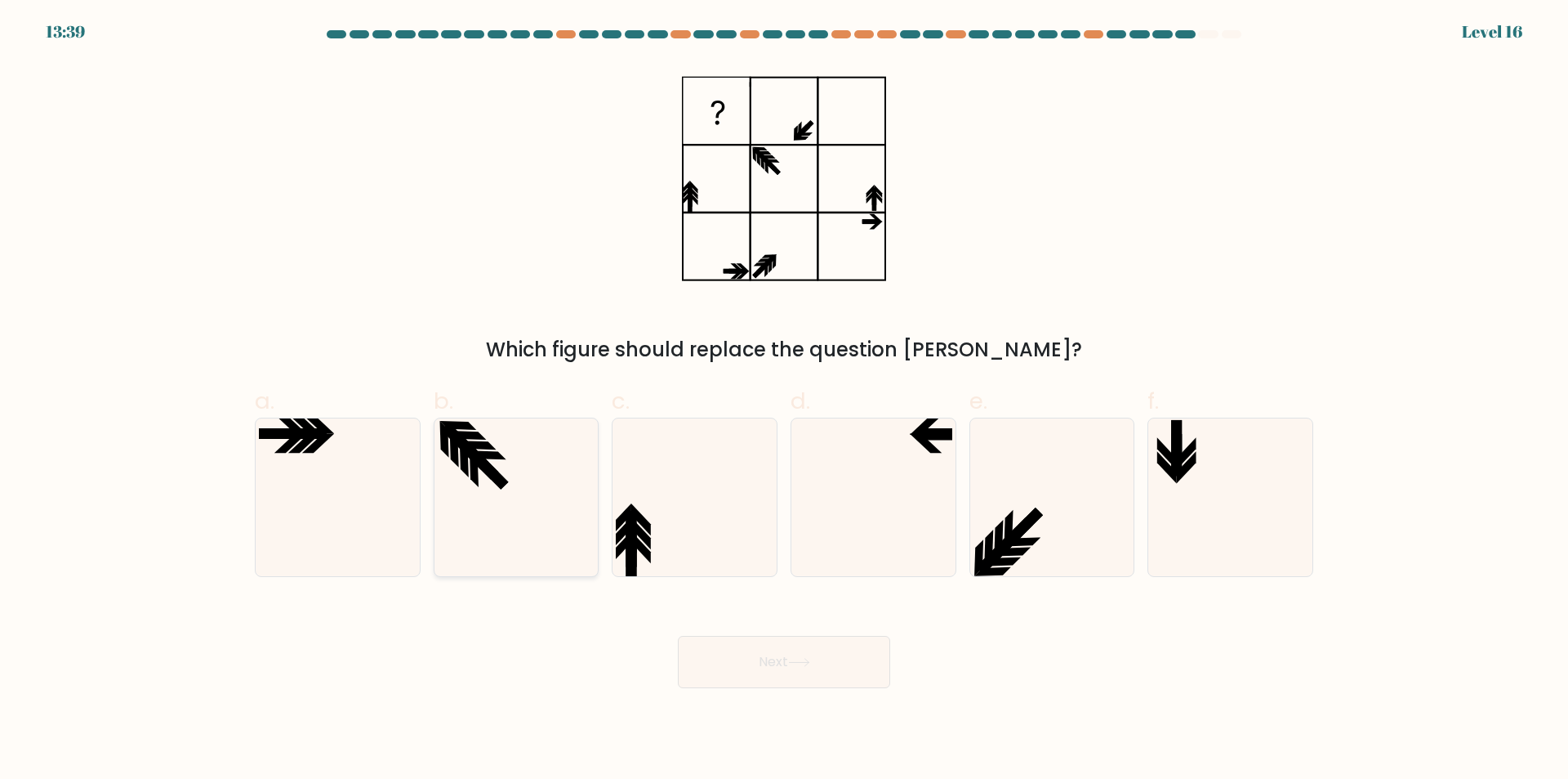
click at [525, 471] on icon at bounding box center [515, 497] width 158 height 158
click at [784, 400] on input "b." at bounding box center [784, 395] width 1 height 11
radio input "true"
click at [746, 664] on button "Next" at bounding box center [784, 661] width 213 height 53
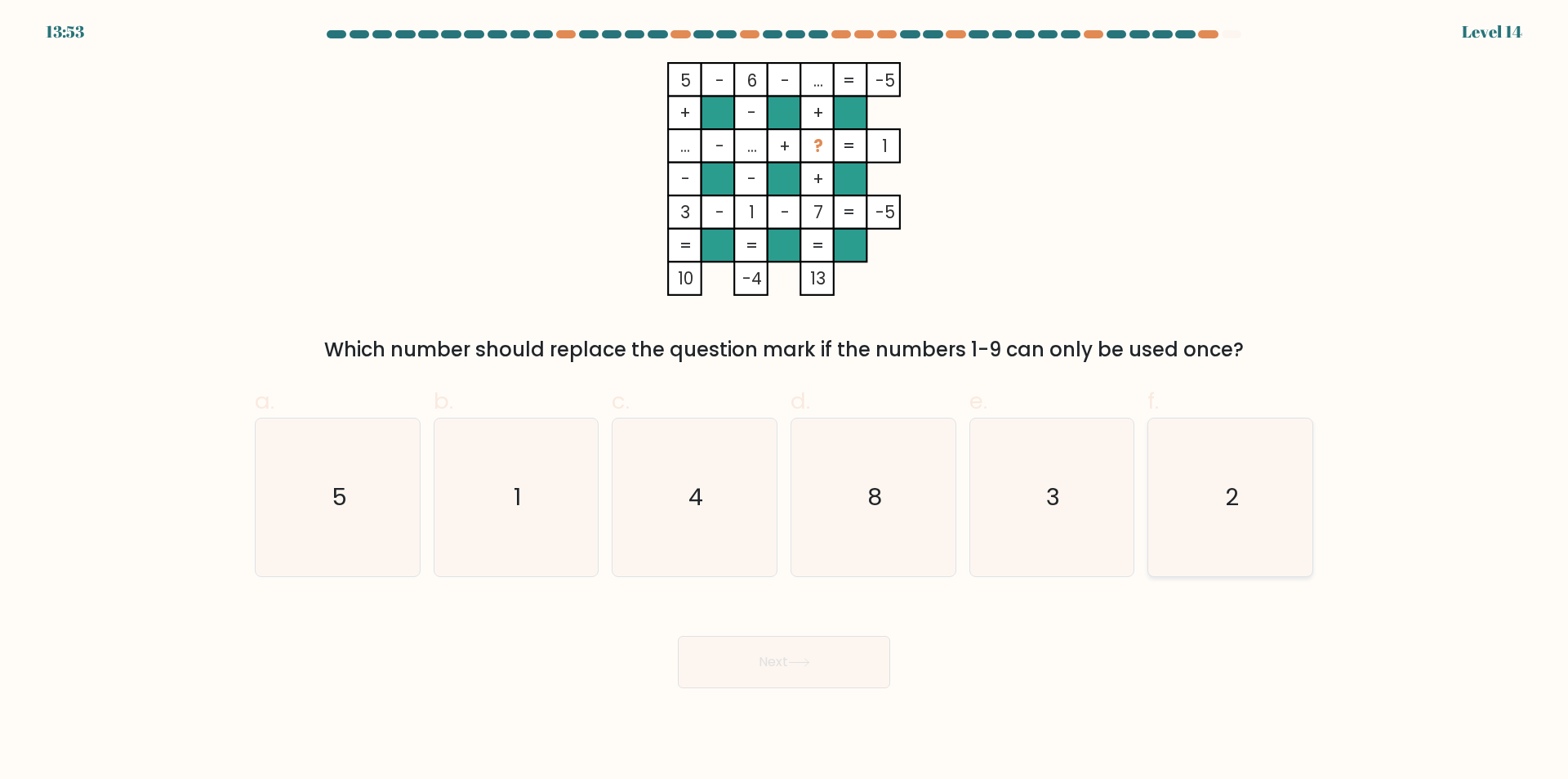
click at [1214, 514] on icon "2" at bounding box center [1230, 497] width 158 height 158
click at [784, 400] on input "f. 2" at bounding box center [784, 395] width 1 height 11
radio input "true"
click at [783, 656] on button "Next" at bounding box center [784, 661] width 213 height 53
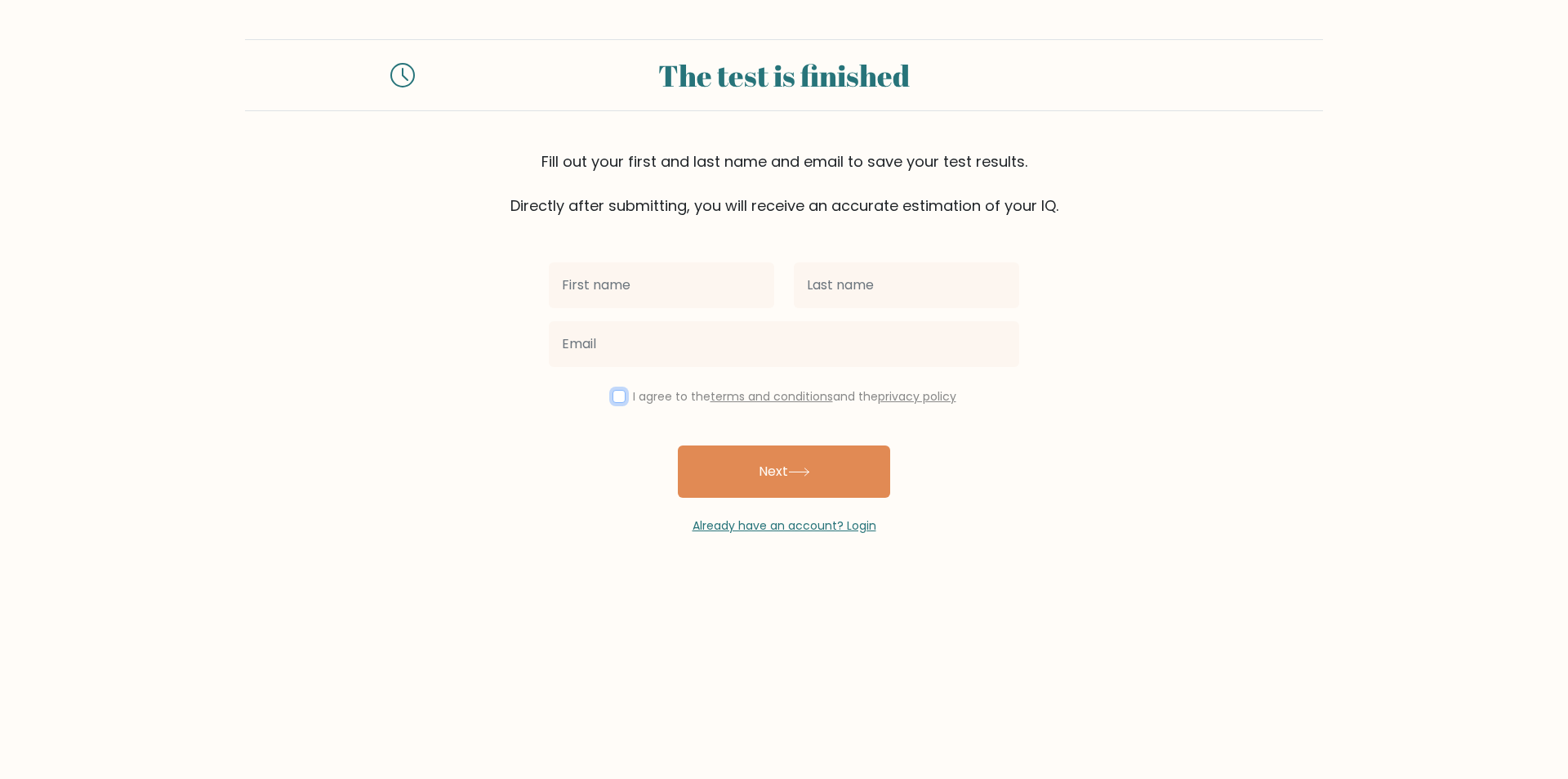
click at [619, 400] on input "checkbox" at bounding box center [619, 396] width 13 height 13
checkbox input "true"
click at [747, 480] on button "Next" at bounding box center [784, 471] width 213 height 53
click at [645, 270] on input "text" at bounding box center [661, 284] width 225 height 46
type input "Astra"
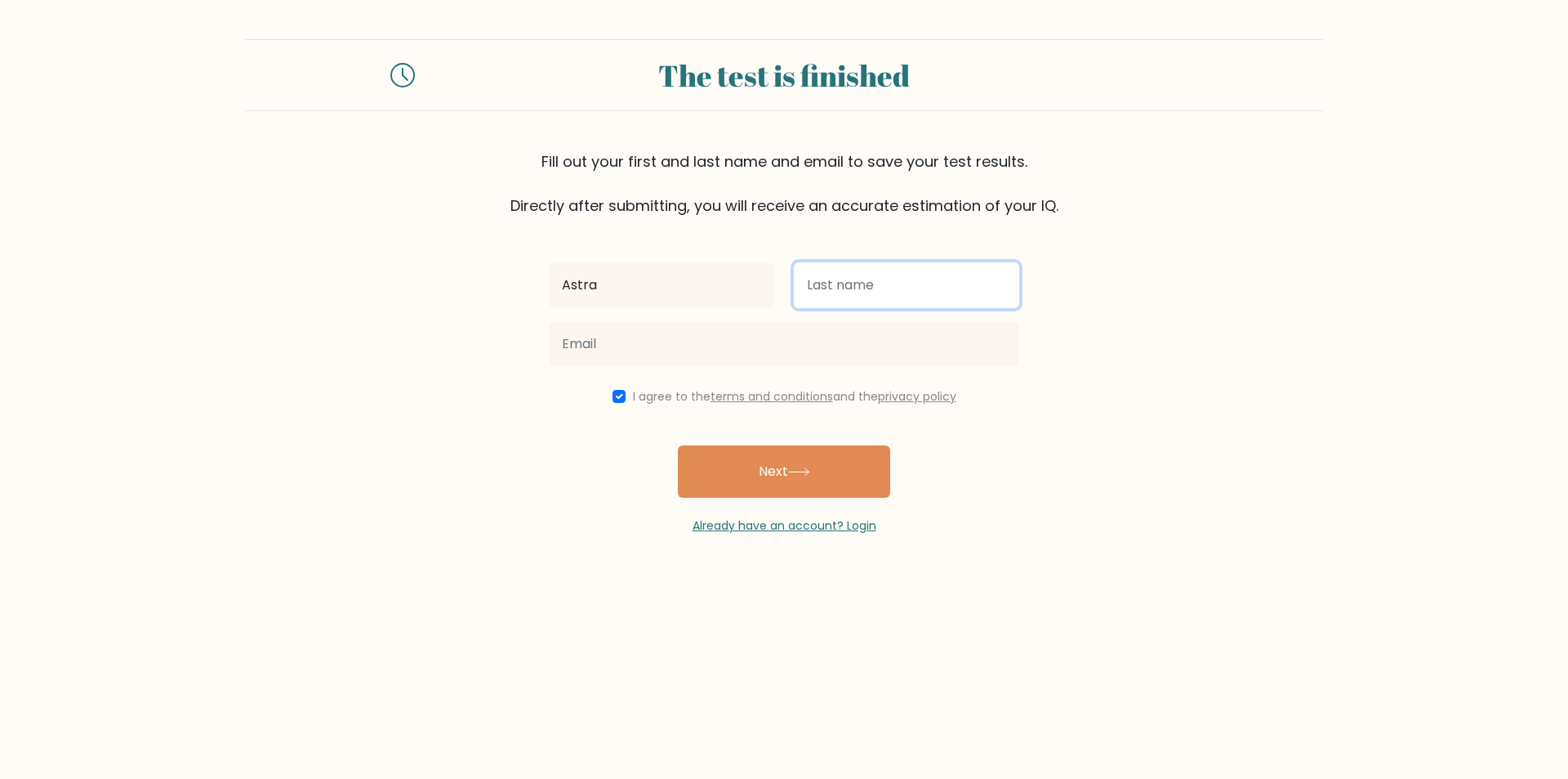
click at [821, 292] on input "text" at bounding box center [906, 284] width 225 height 46
type input "Holder"
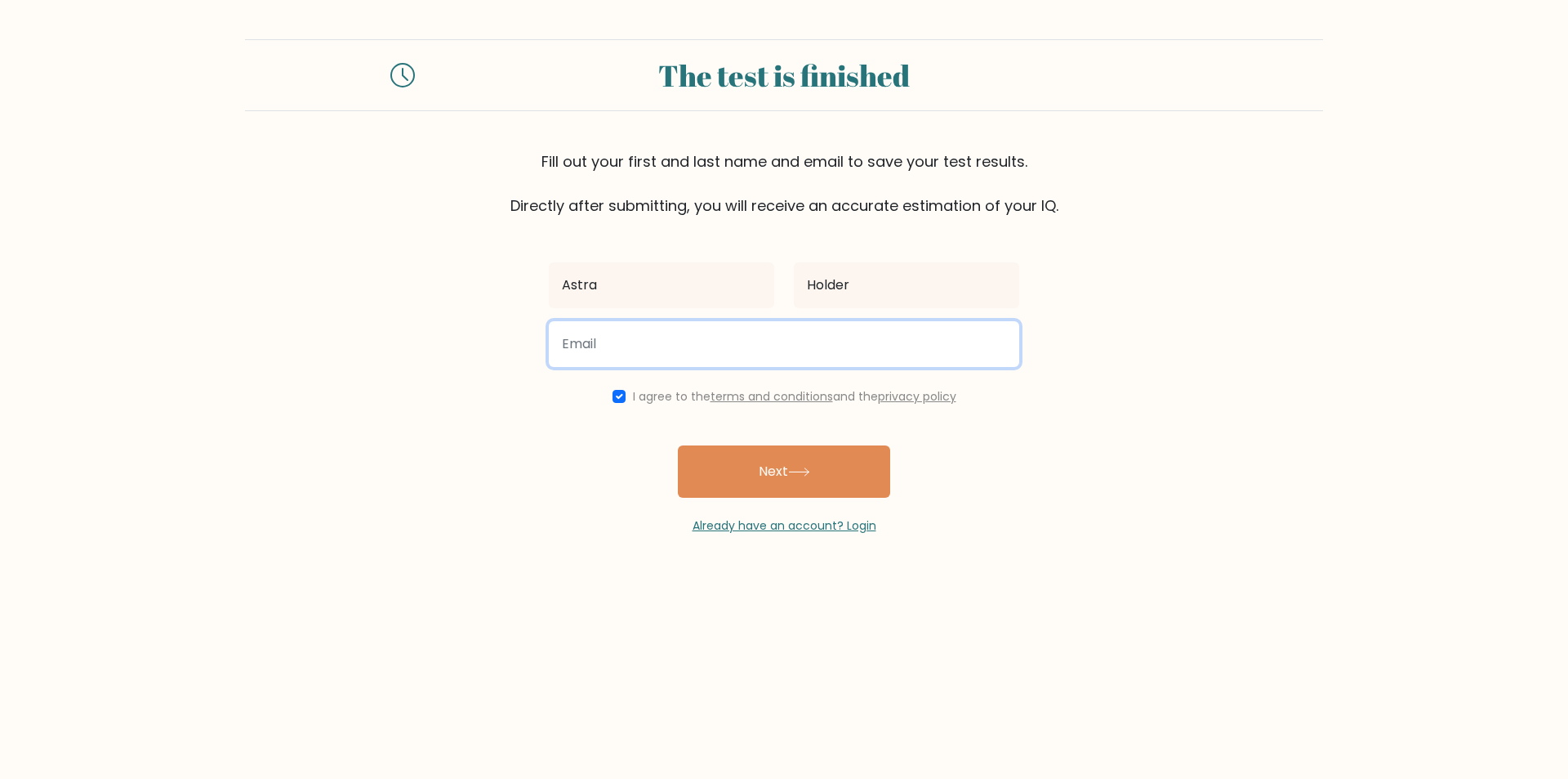
click at [738, 333] on input "email" at bounding box center [784, 344] width 470 height 46
type input "cholder1234567890@gmail.com"
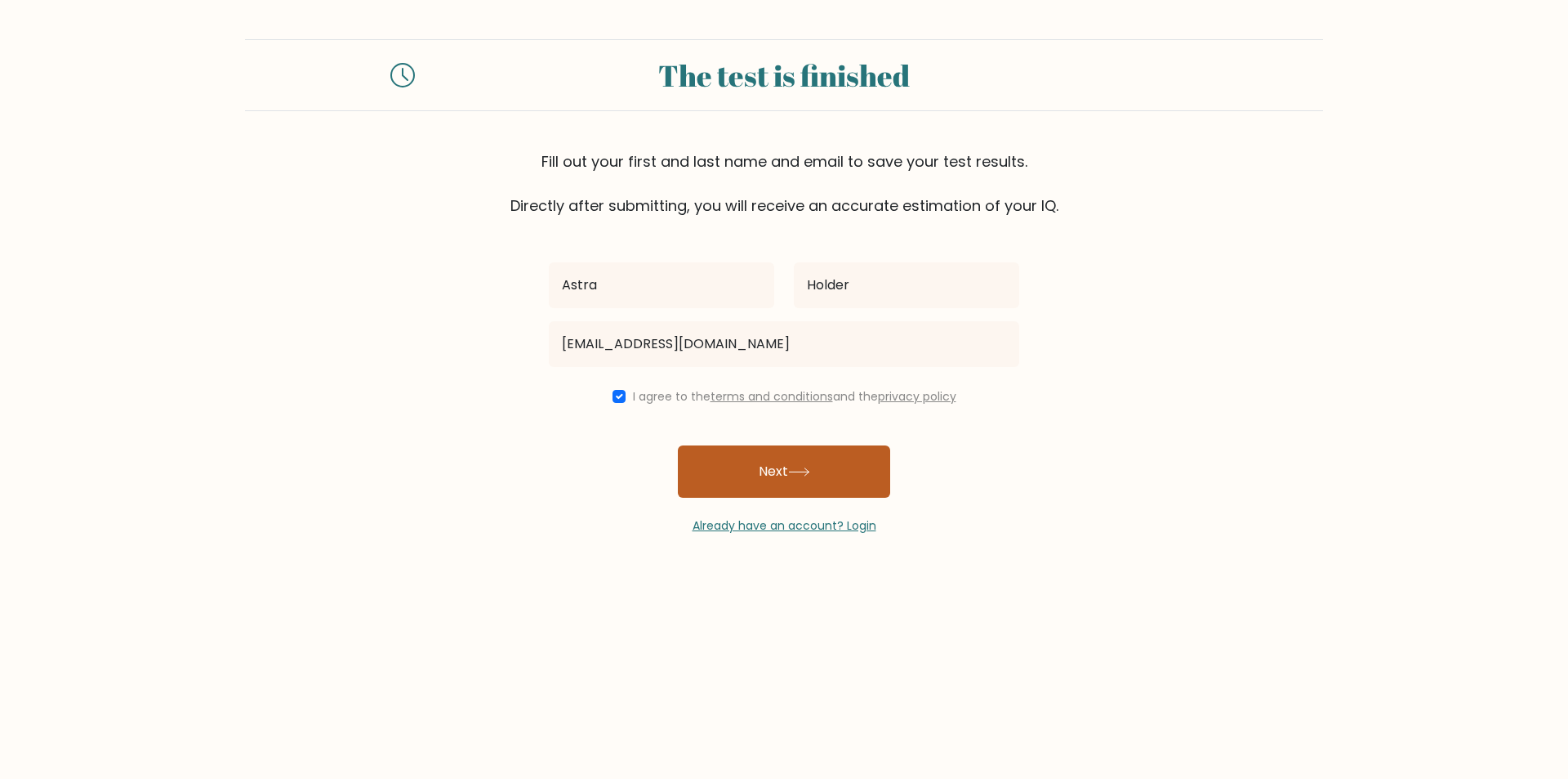
click at [752, 475] on button "Next" at bounding box center [784, 471] width 213 height 53
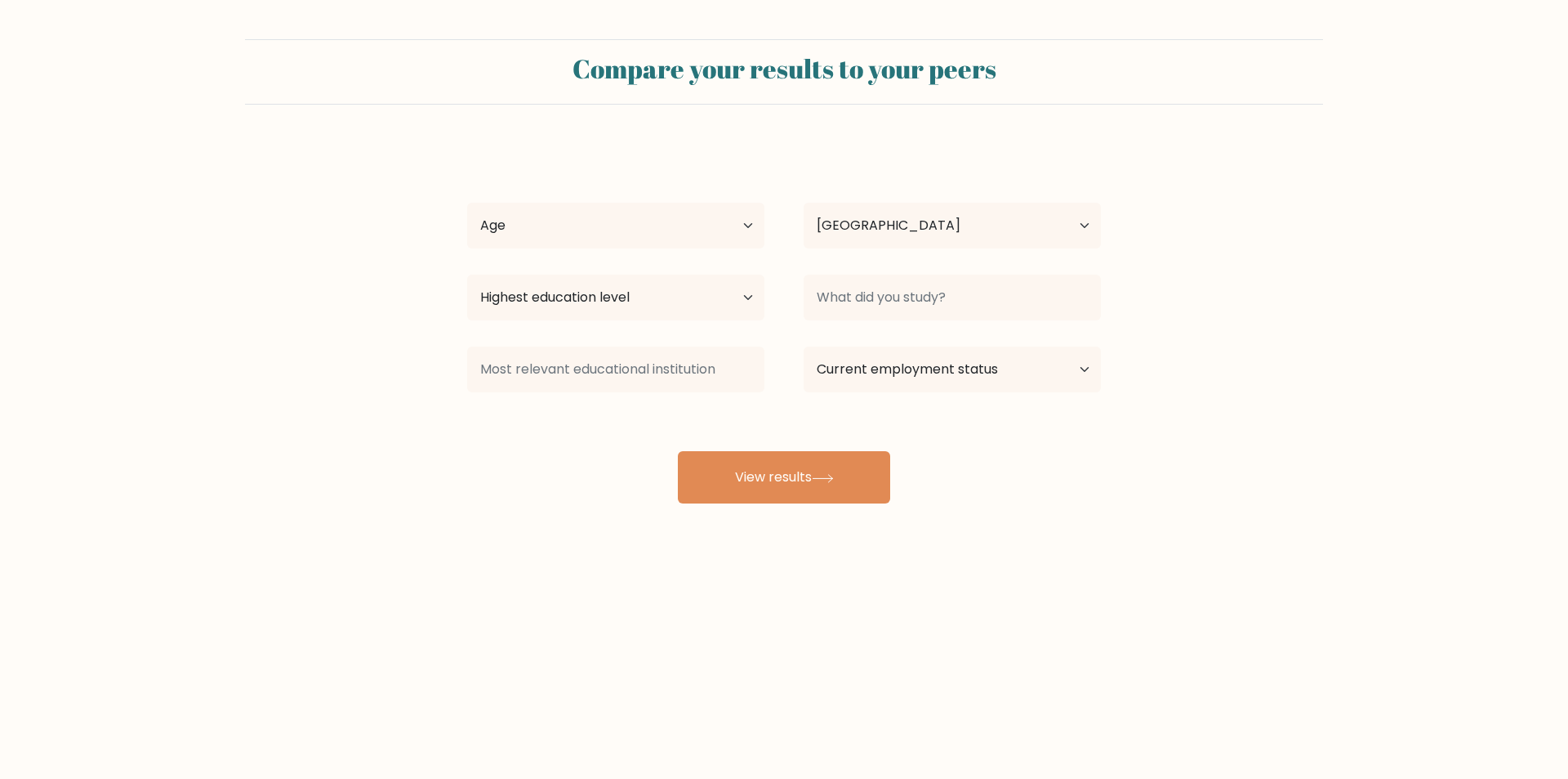
select select "GB"
click at [684, 229] on select "Age Under [DEMOGRAPHIC_DATA] [DEMOGRAPHIC_DATA] [DEMOGRAPHIC_DATA] [DEMOGRAPHIC…" at bounding box center [615, 225] width 298 height 46
select select "18_24"
click at [467, 203] on select "Age Under [DEMOGRAPHIC_DATA] [DEMOGRAPHIC_DATA] [DEMOGRAPHIC_DATA] [DEMOGRAPHIC…" at bounding box center [615, 225] width 298 height 46
click at [606, 284] on select "Highest education level No schooling Primary Lower Secondary Upper Secondary Oc…" at bounding box center [615, 297] width 298 height 46
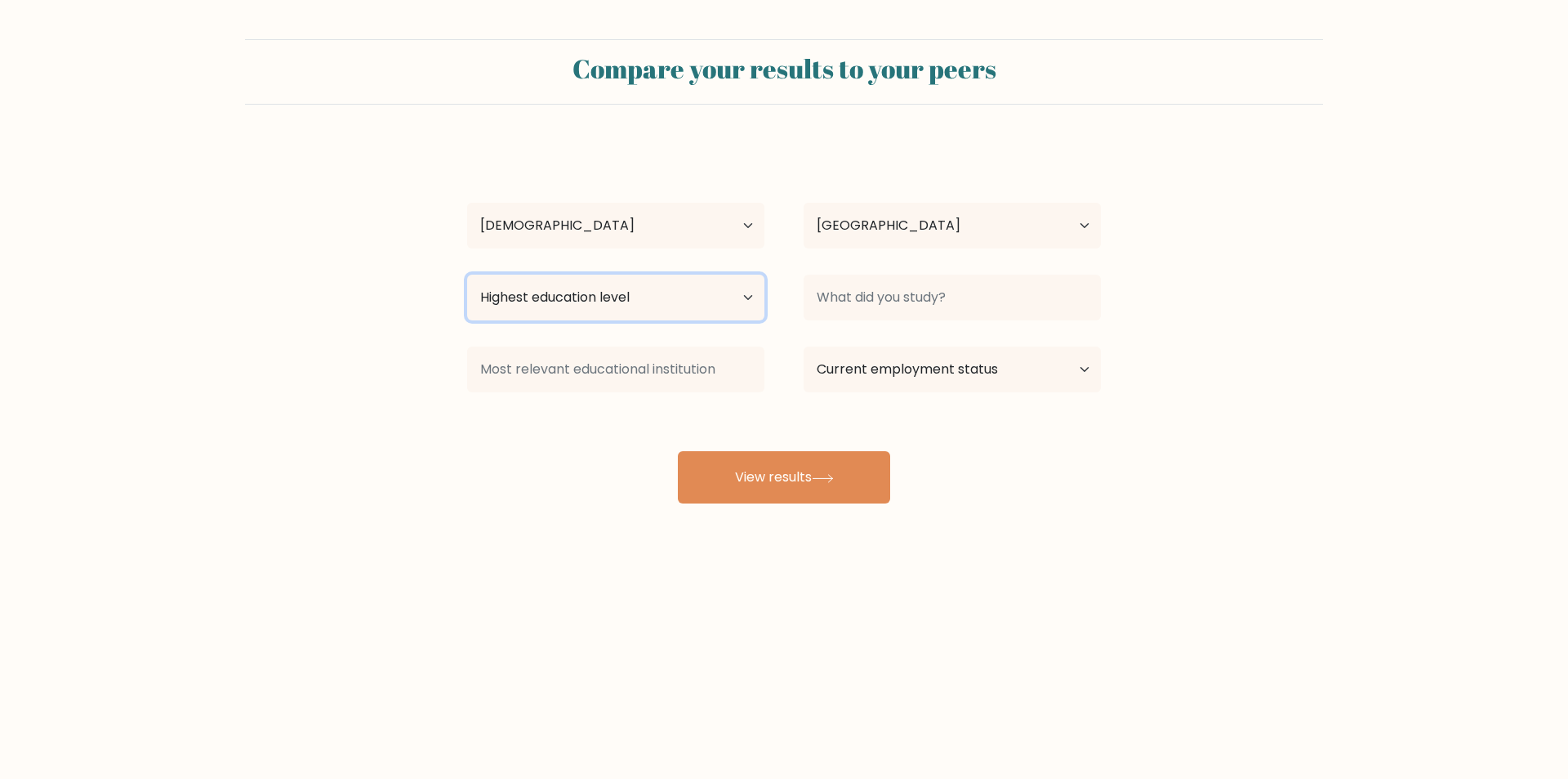
select select "bachelors_degree"
click at [467, 274] on select "Highest education level No schooling Primary Lower Secondary Upper Secondary Oc…" at bounding box center [615, 297] width 298 height 46
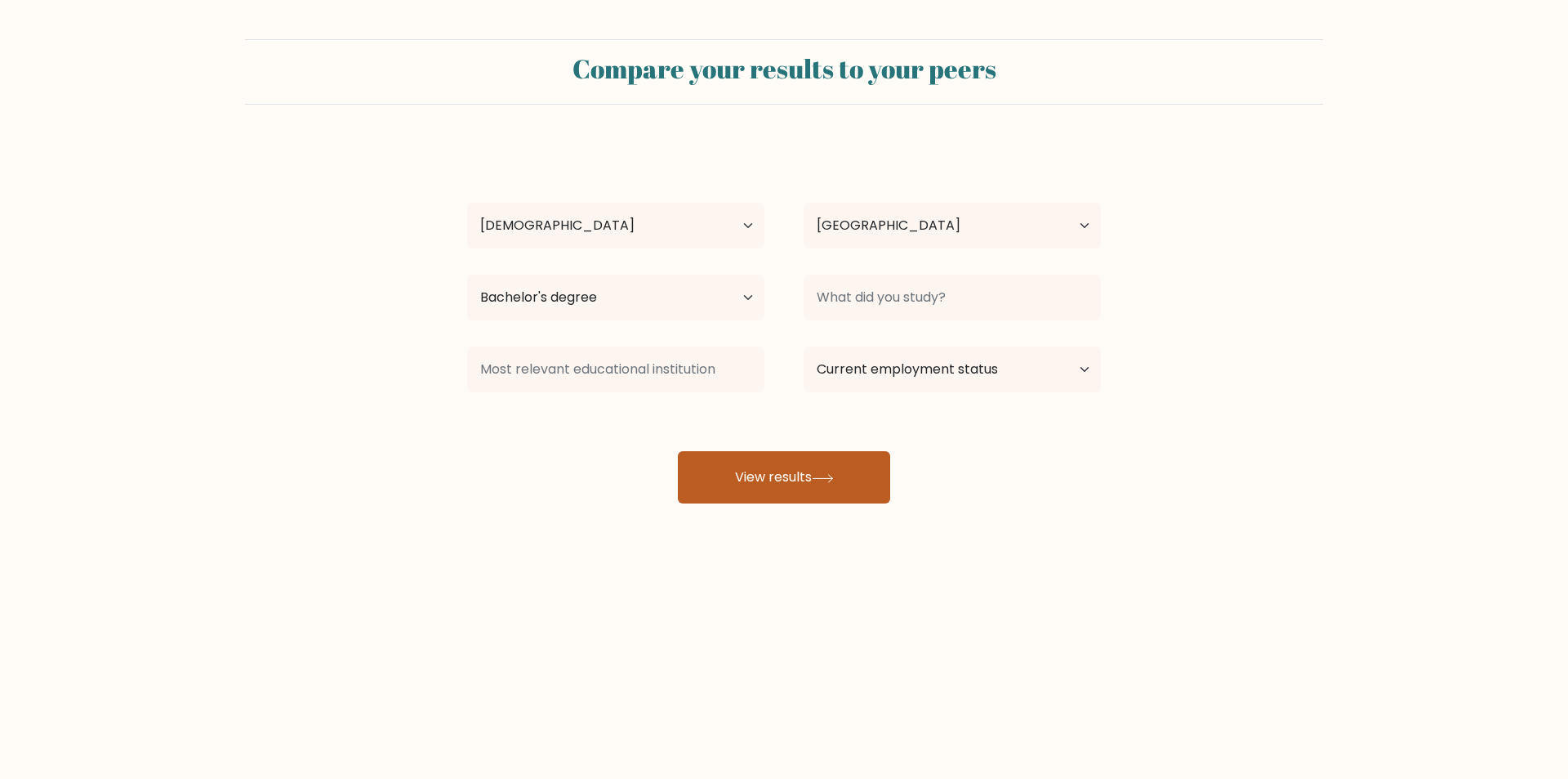
click at [797, 481] on button "View results" at bounding box center [784, 477] width 213 height 53
click at [898, 261] on div "Astra Holder Age Under 18 years old 18-24 years old 25-34 years old 35-44 years…" at bounding box center [784, 323] width 654 height 359
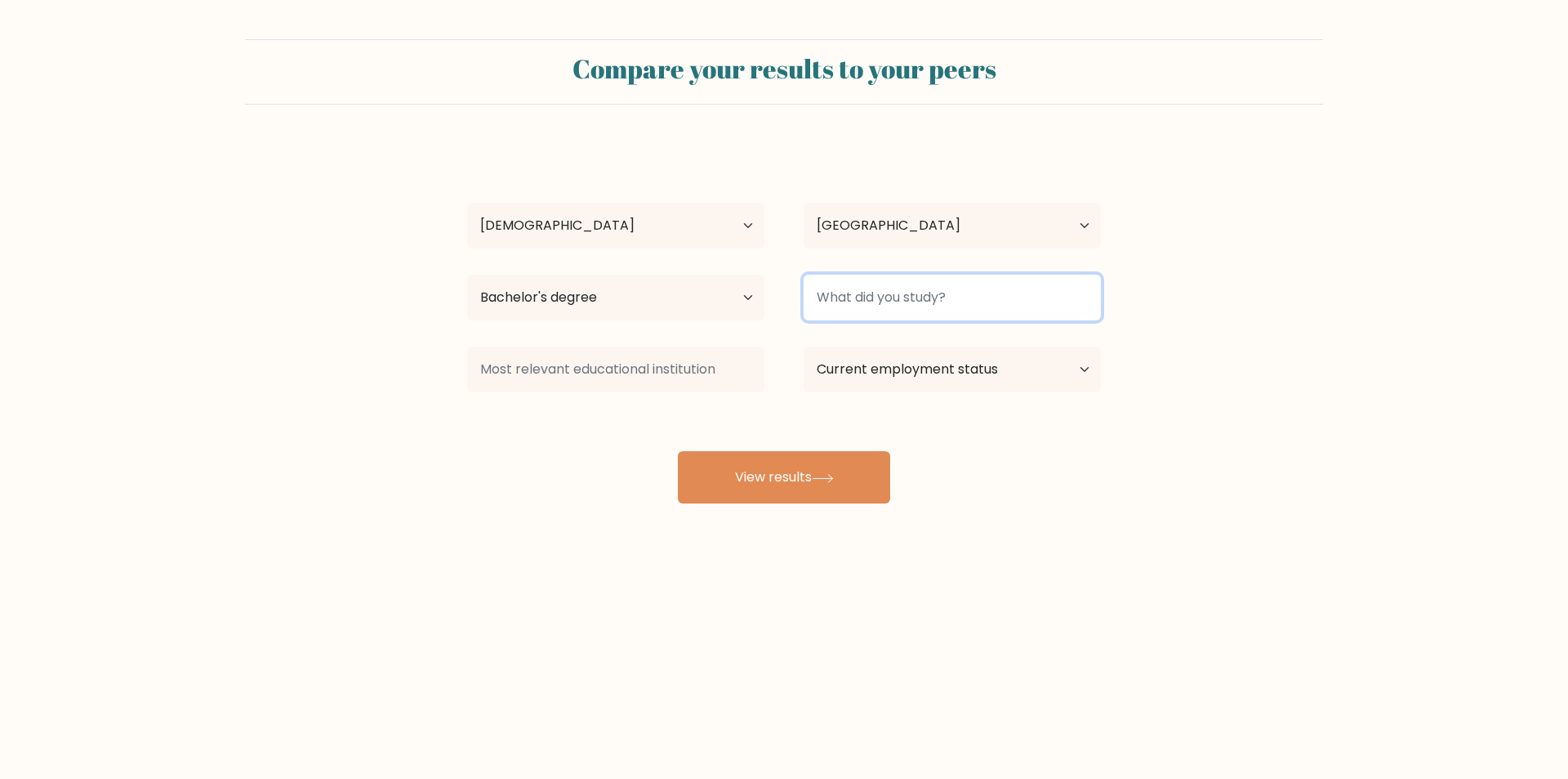
click at [881, 297] on input at bounding box center [952, 297] width 298 height 46
type input "c"
click at [758, 504] on div "Compare your results to your peers Astra Holder Age Under 18 years old 18-24 ye…" at bounding box center [784, 309] width 1568 height 619
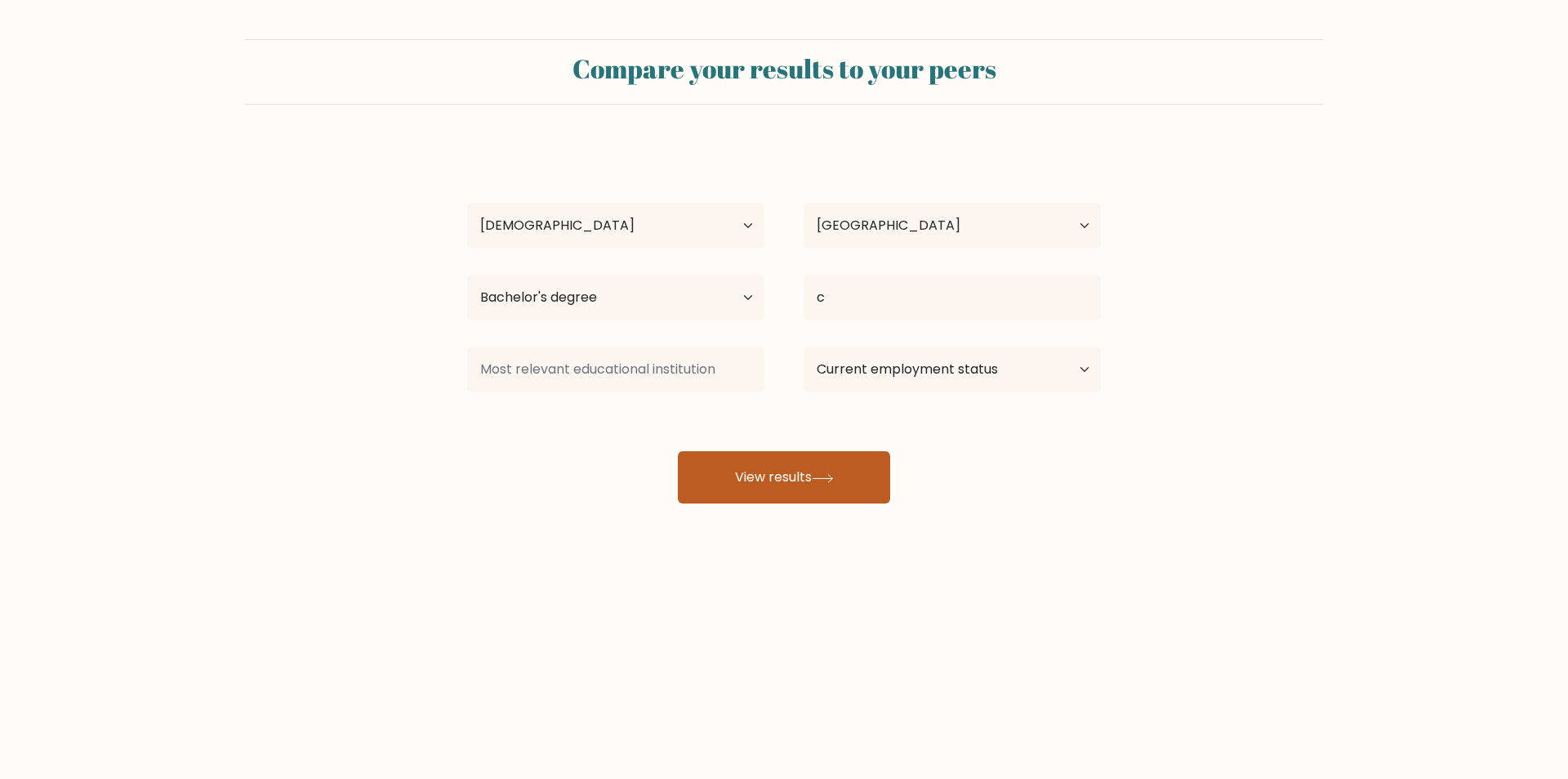
click at [769, 490] on button "View results" at bounding box center [784, 477] width 213 height 53
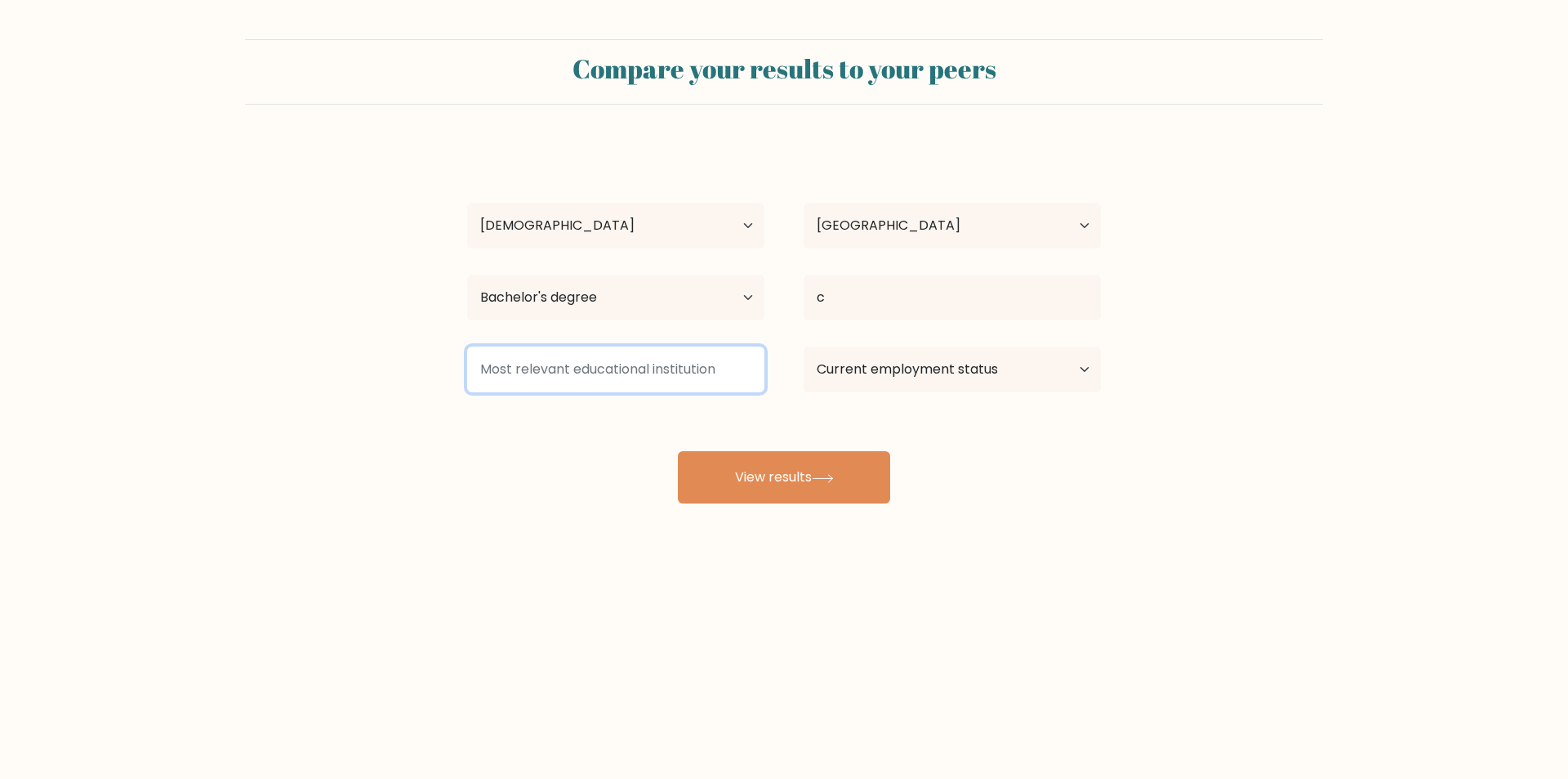
click at [672, 374] on input at bounding box center [615, 369] width 298 height 46
type input "s"
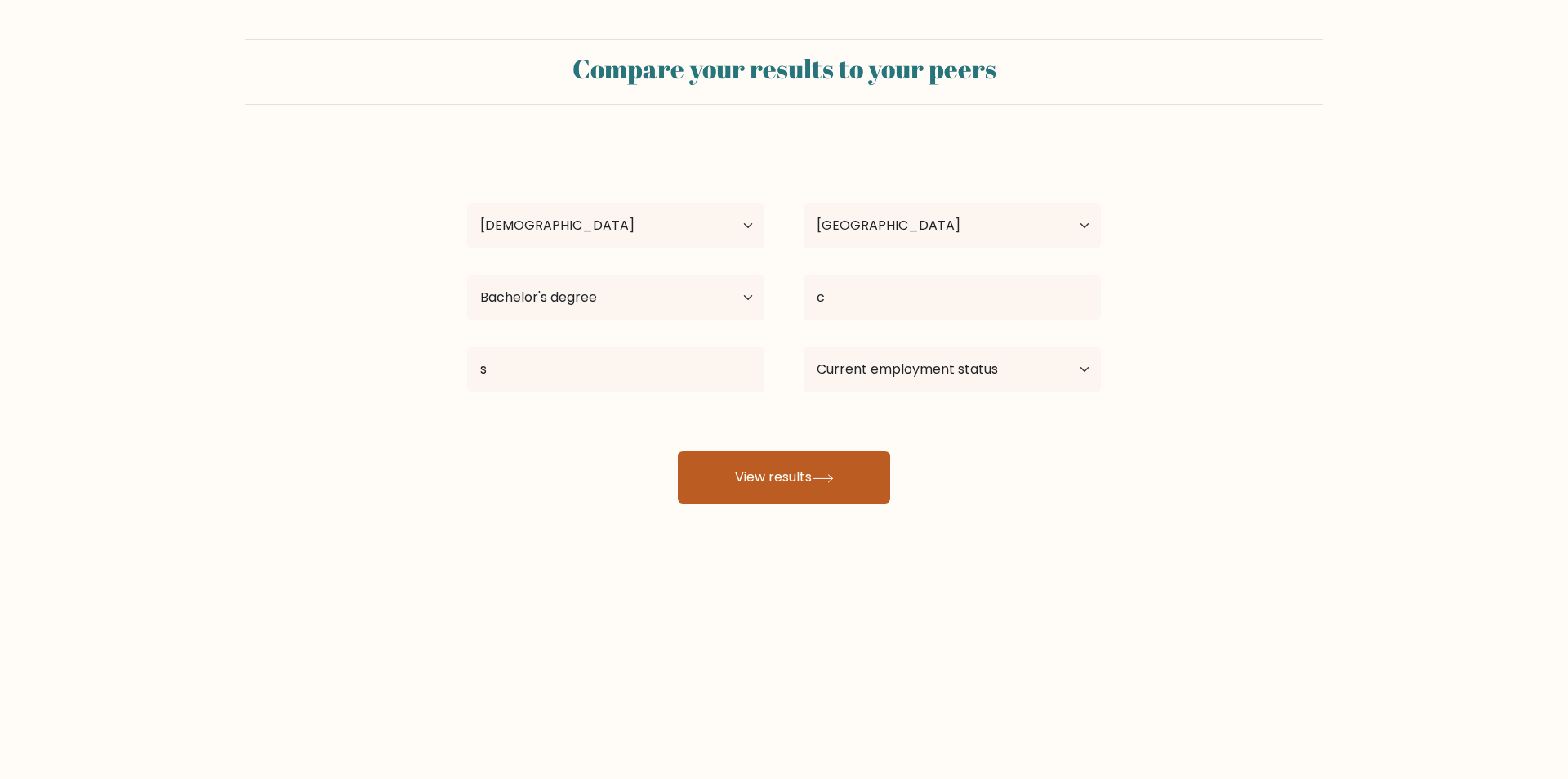
click at [824, 480] on icon at bounding box center [823, 478] width 22 height 9
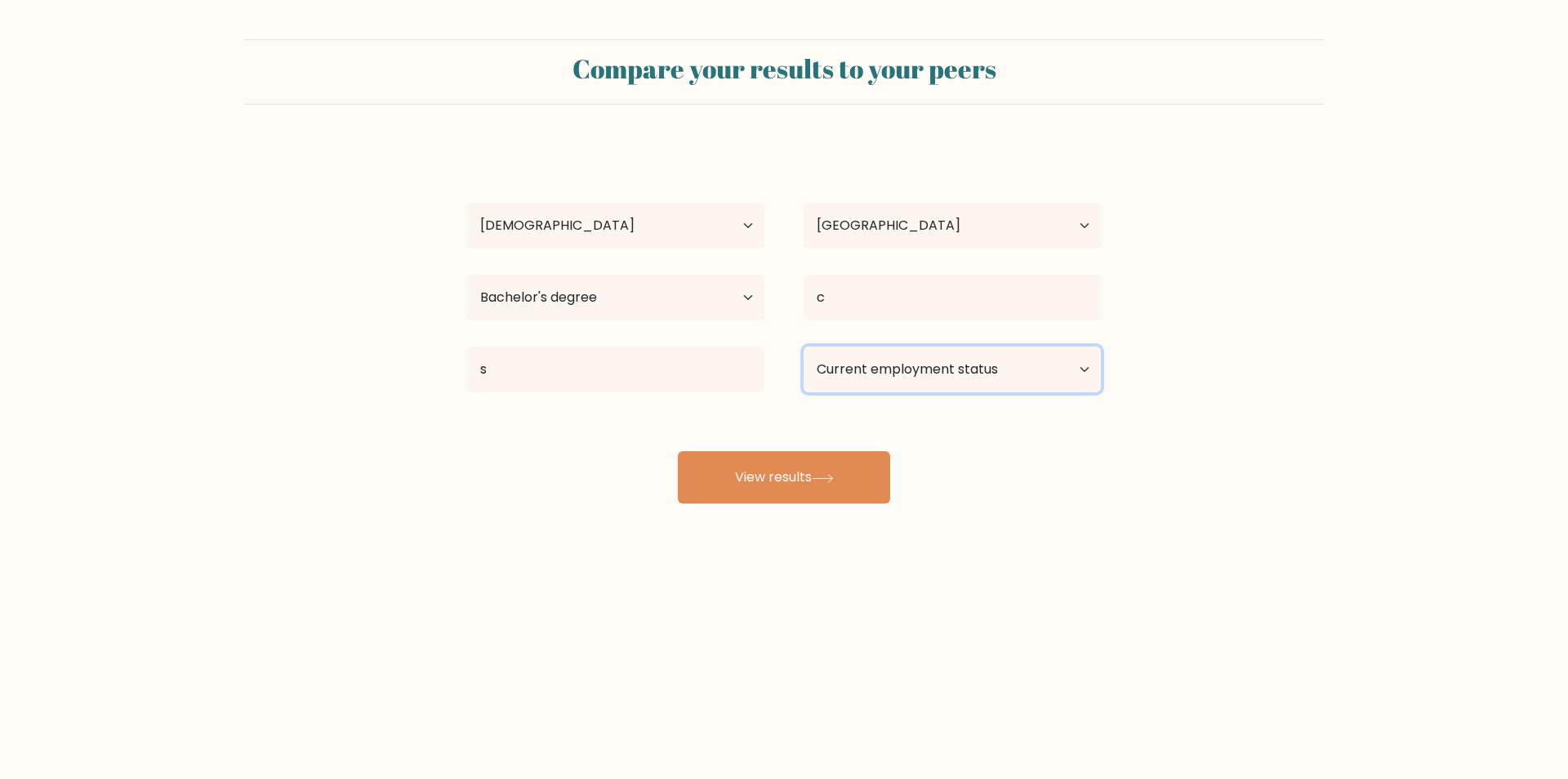
click at [889, 375] on select "Current employment status Employed Student Retired Other / prefer not to answer" at bounding box center [952, 369] width 298 height 46
select select "student"
click at [804, 346] on select "Current employment status Employed Student Retired Other / prefer not to answer" at bounding box center [952, 369] width 298 height 46
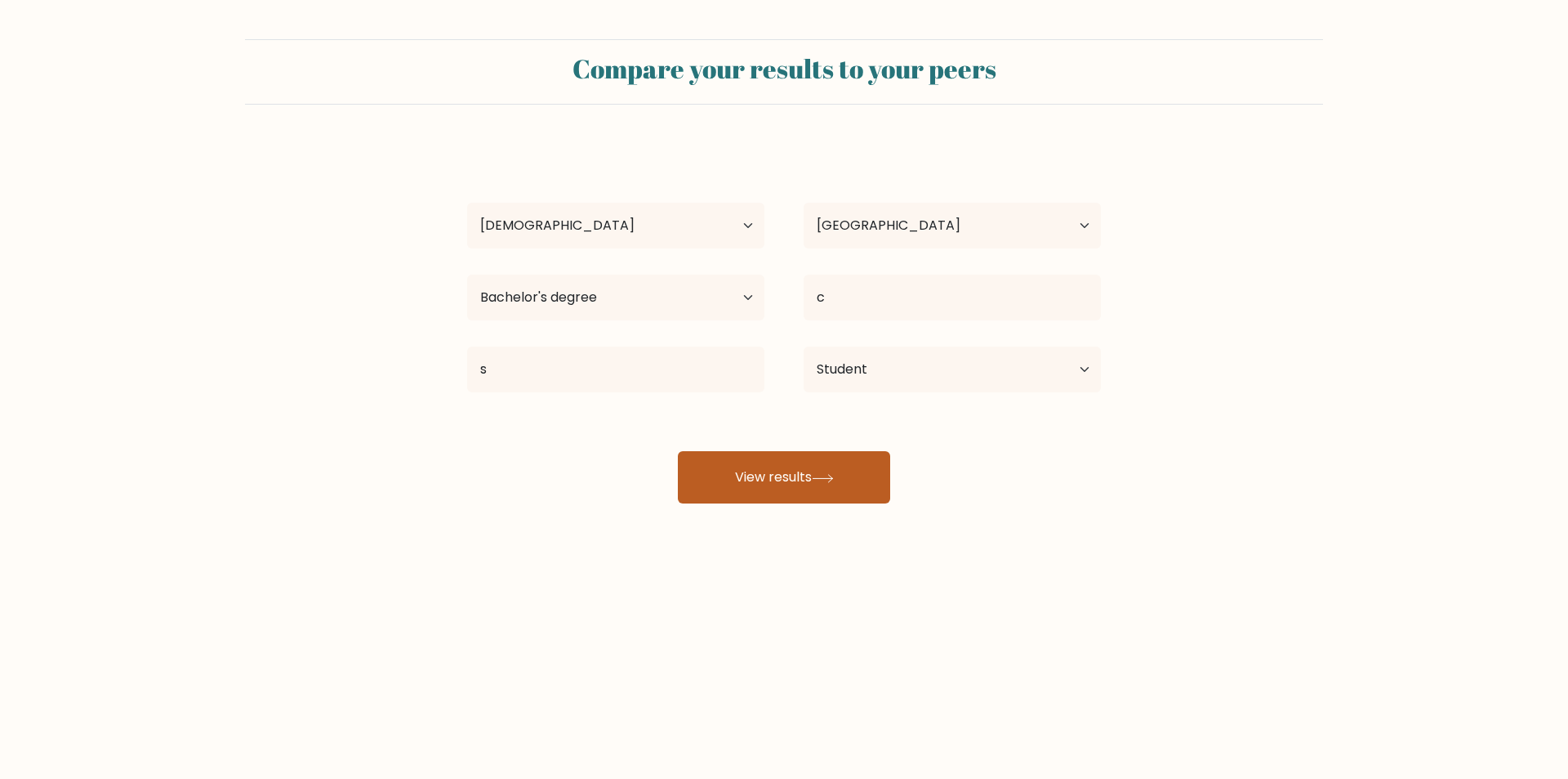
click at [878, 470] on button "View results" at bounding box center [784, 477] width 213 height 53
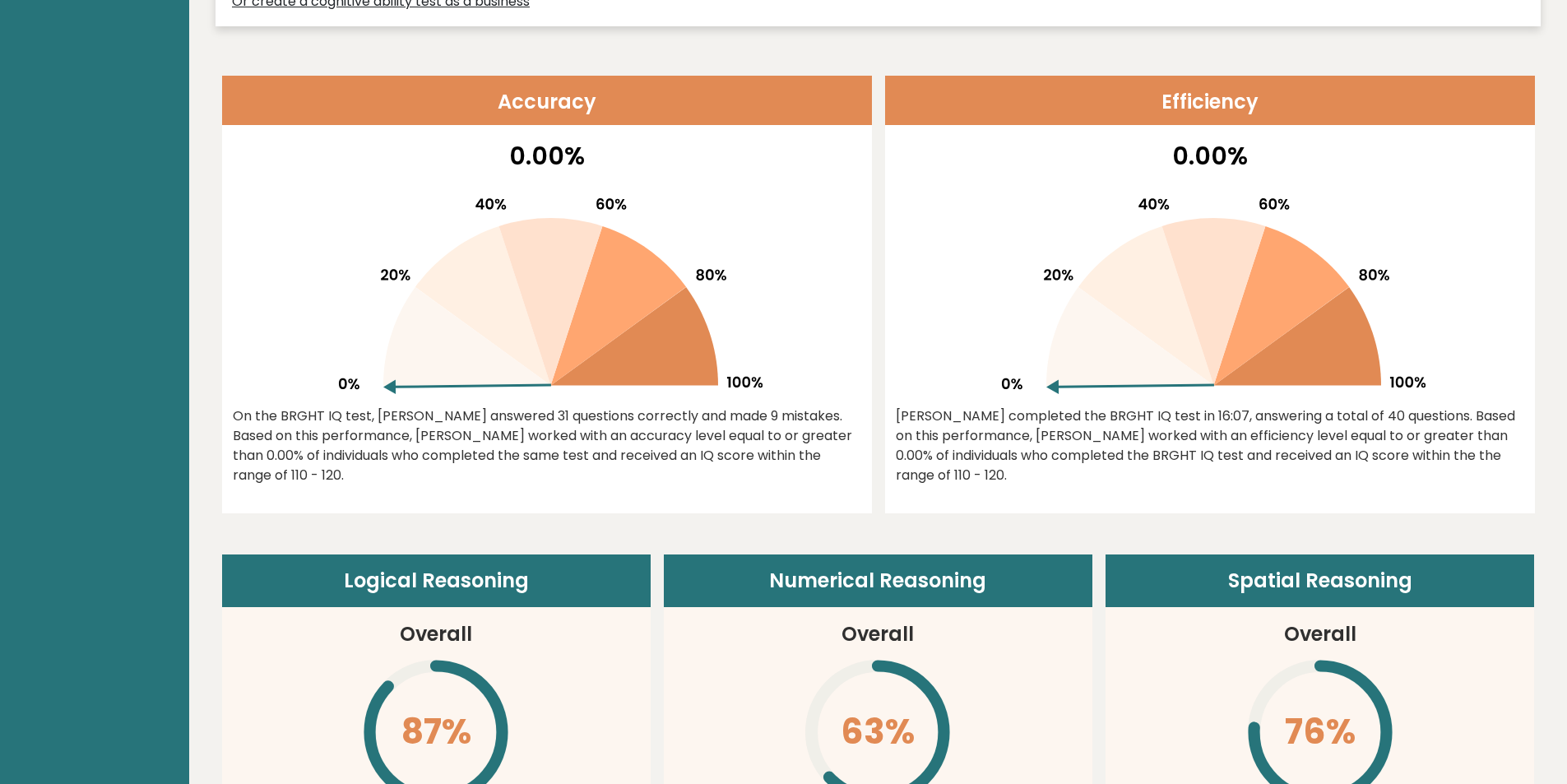
scroll to position [729, 0]
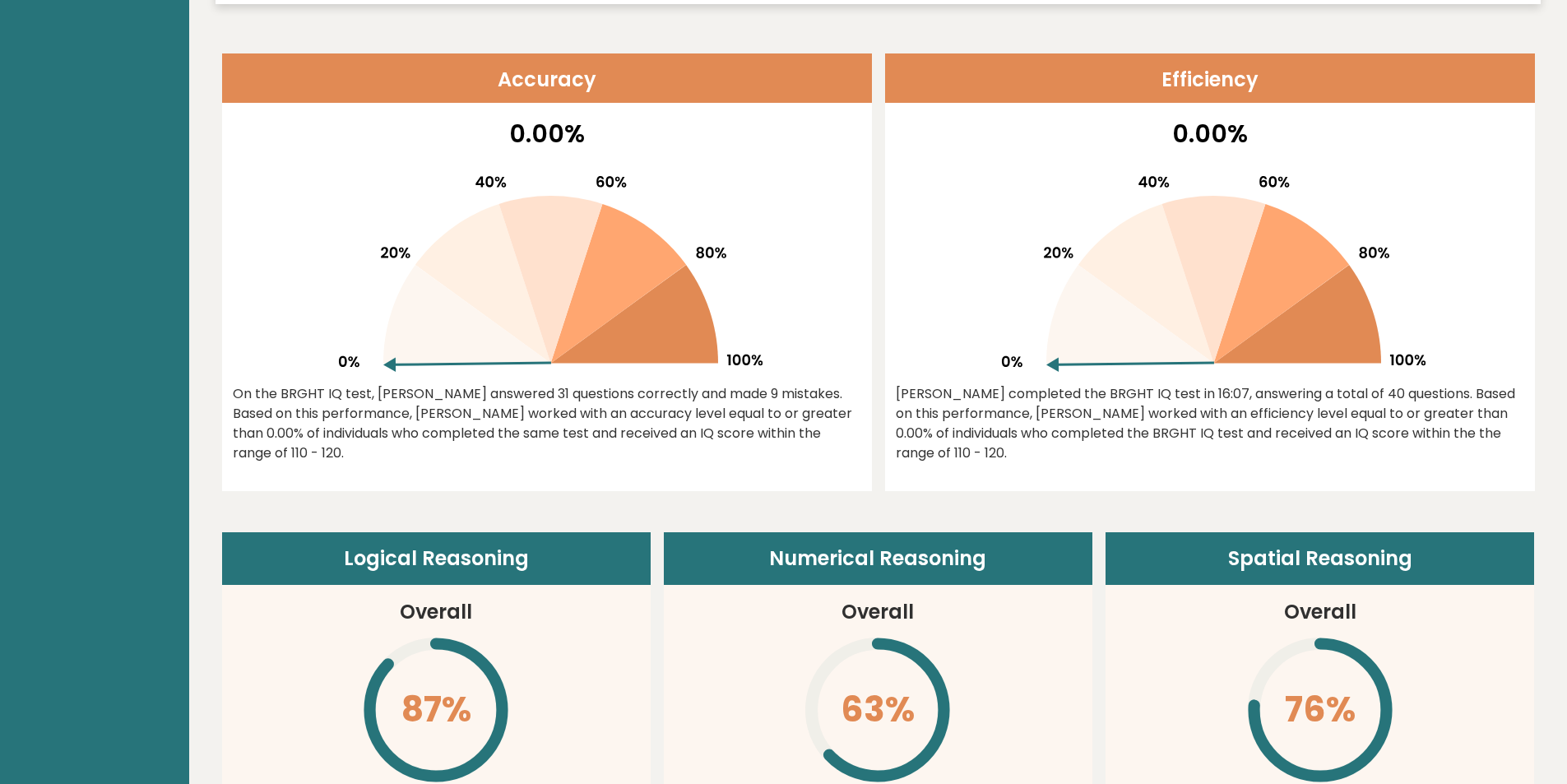
drag, startPoint x: 387, startPoint y: 364, endPoint x: 446, endPoint y: 274, distance: 107.6
click at [434, 274] on g at bounding box center [551, 274] width 423 height 196
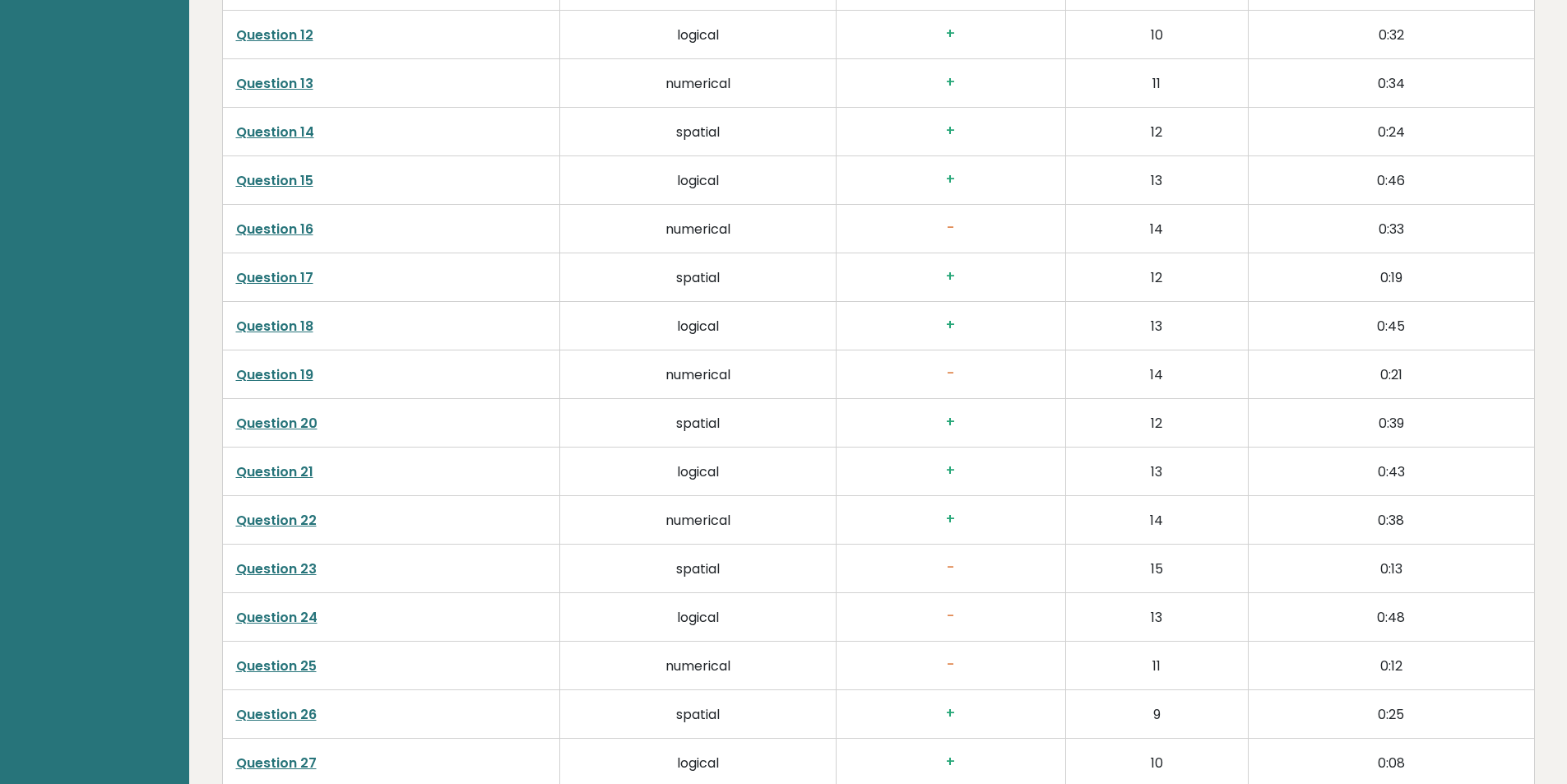
scroll to position [3308, 0]
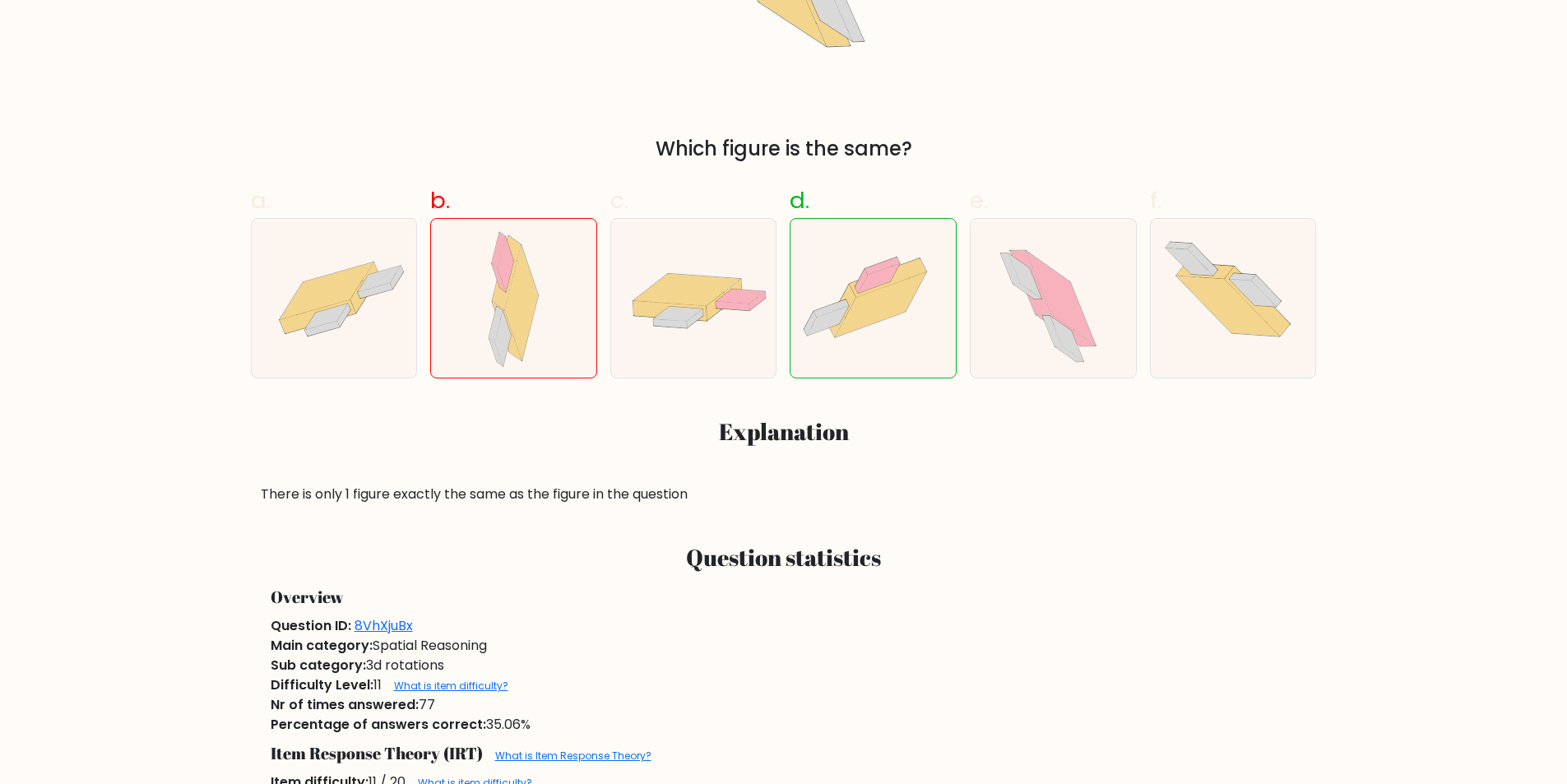
scroll to position [488, 0]
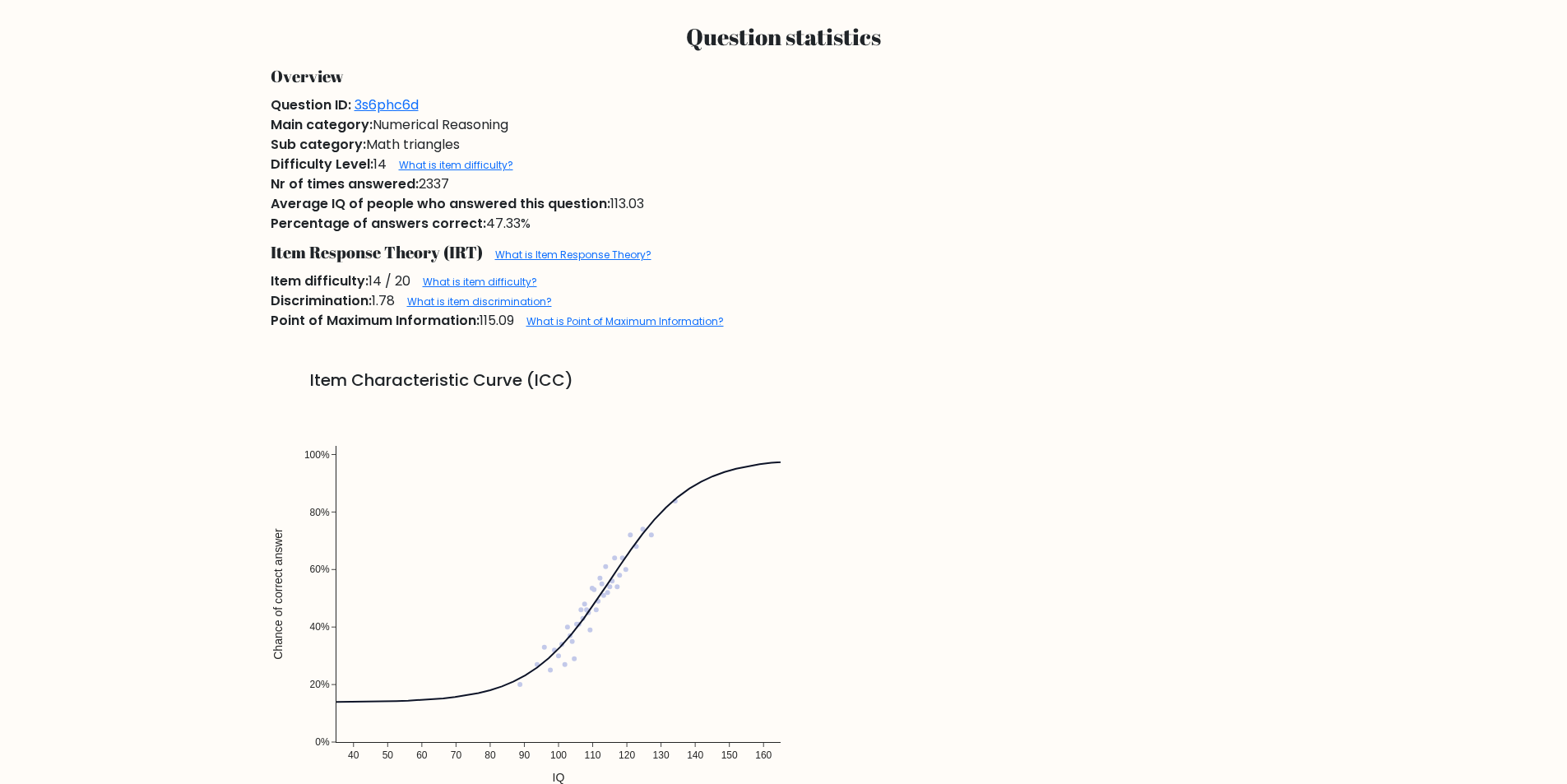
scroll to position [1067, 0]
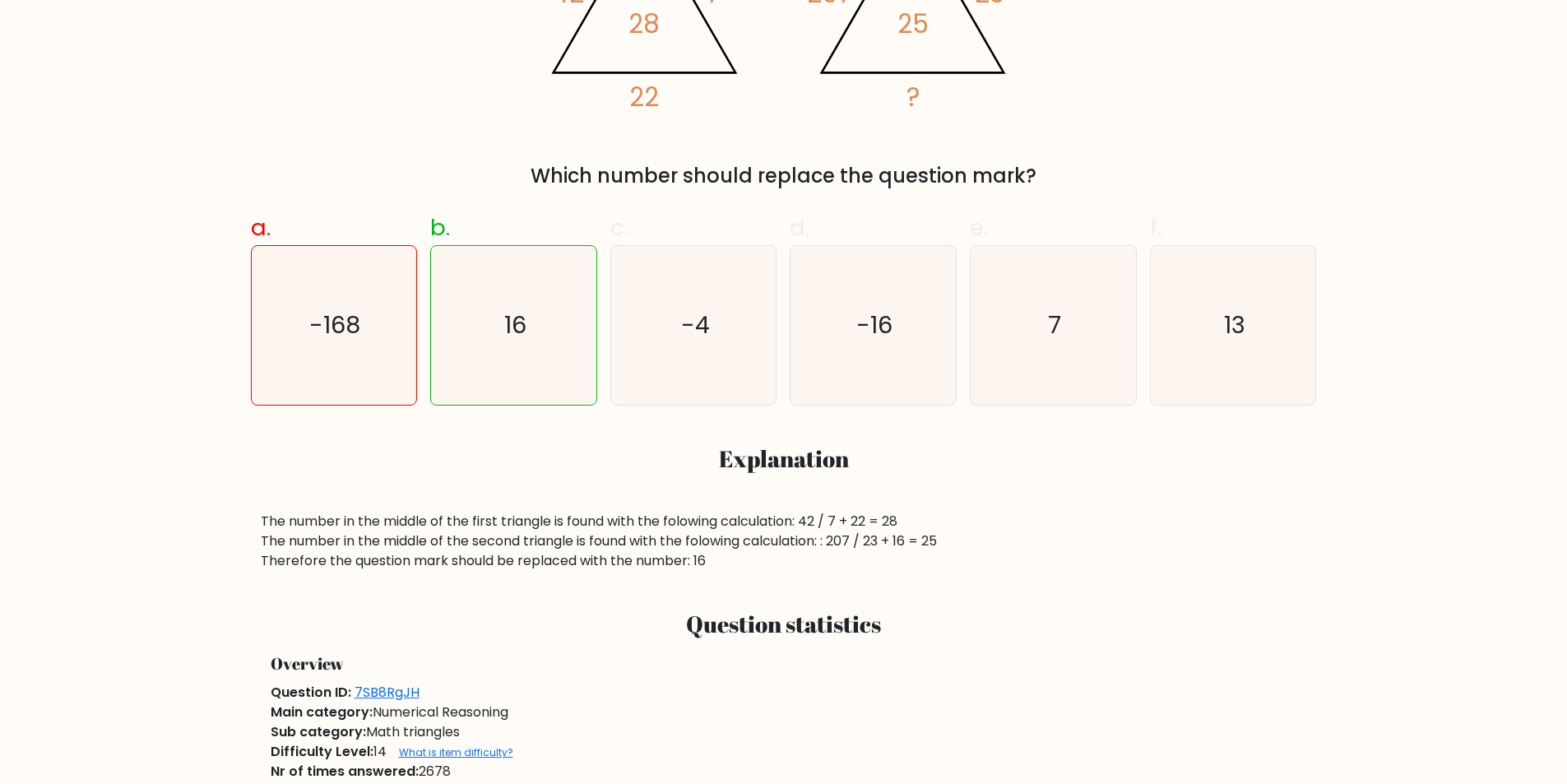
scroll to position [351, 0]
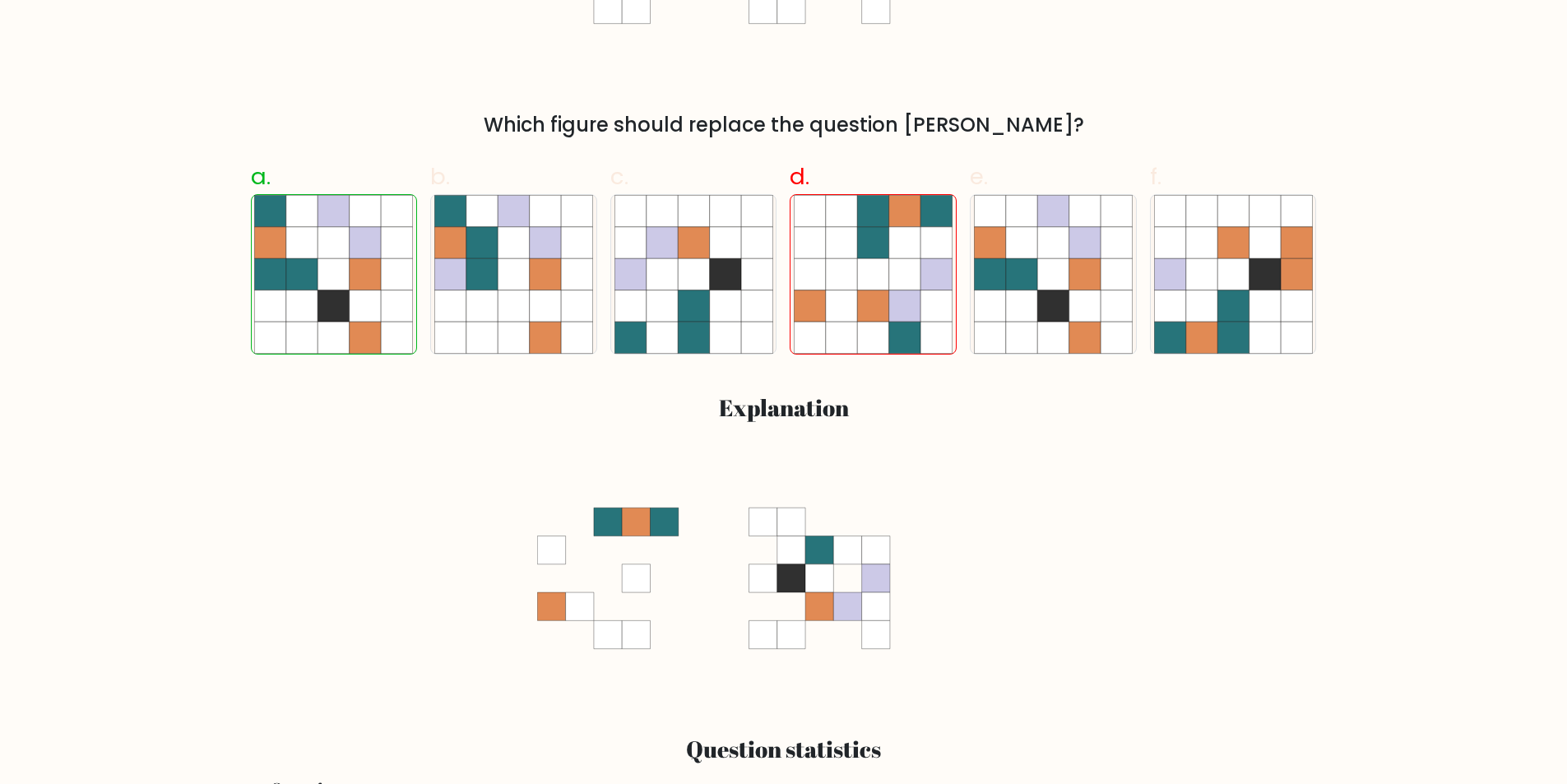
scroll to position [514, 0]
